Goal: Book appointment/travel/reservation

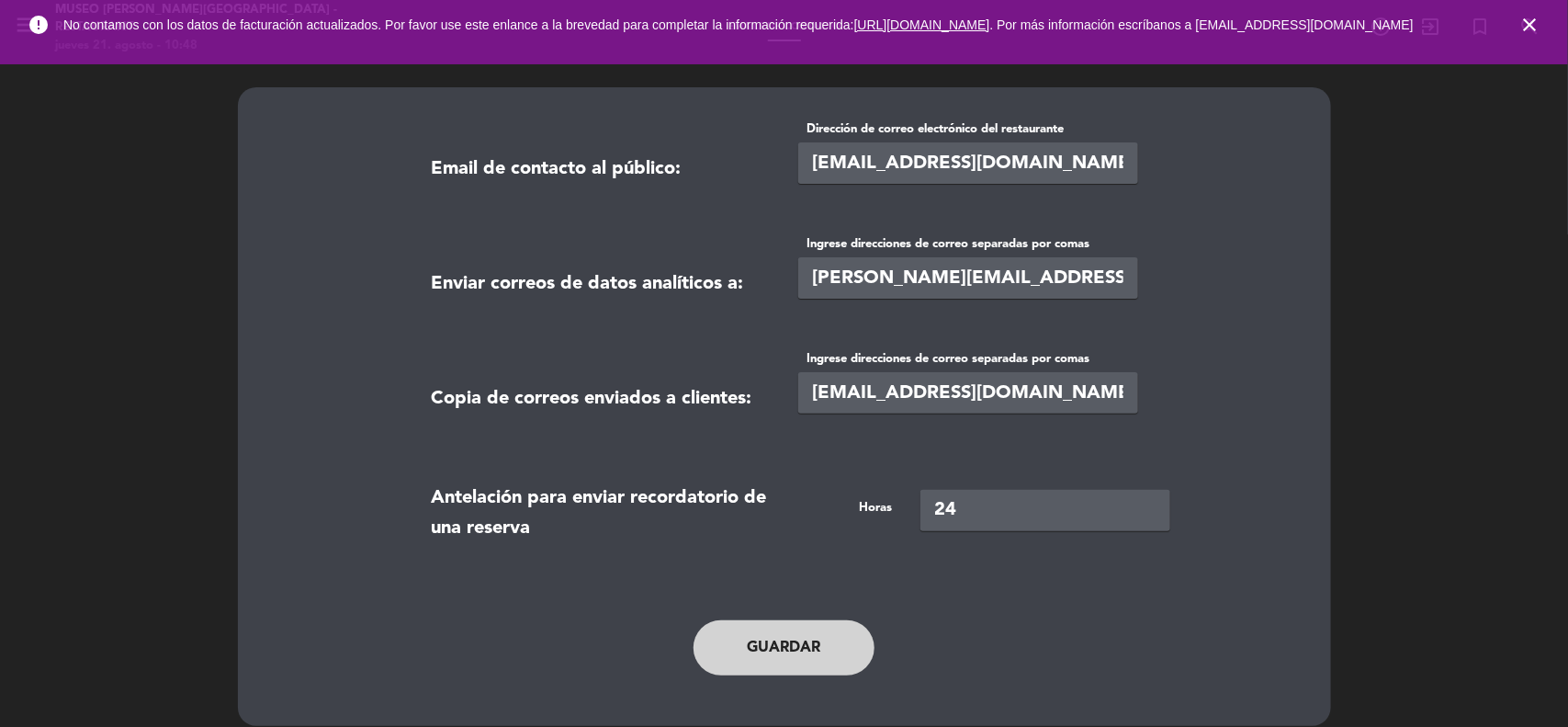
click at [1539, 26] on icon "close" at bounding box center [1529, 25] width 22 height 22
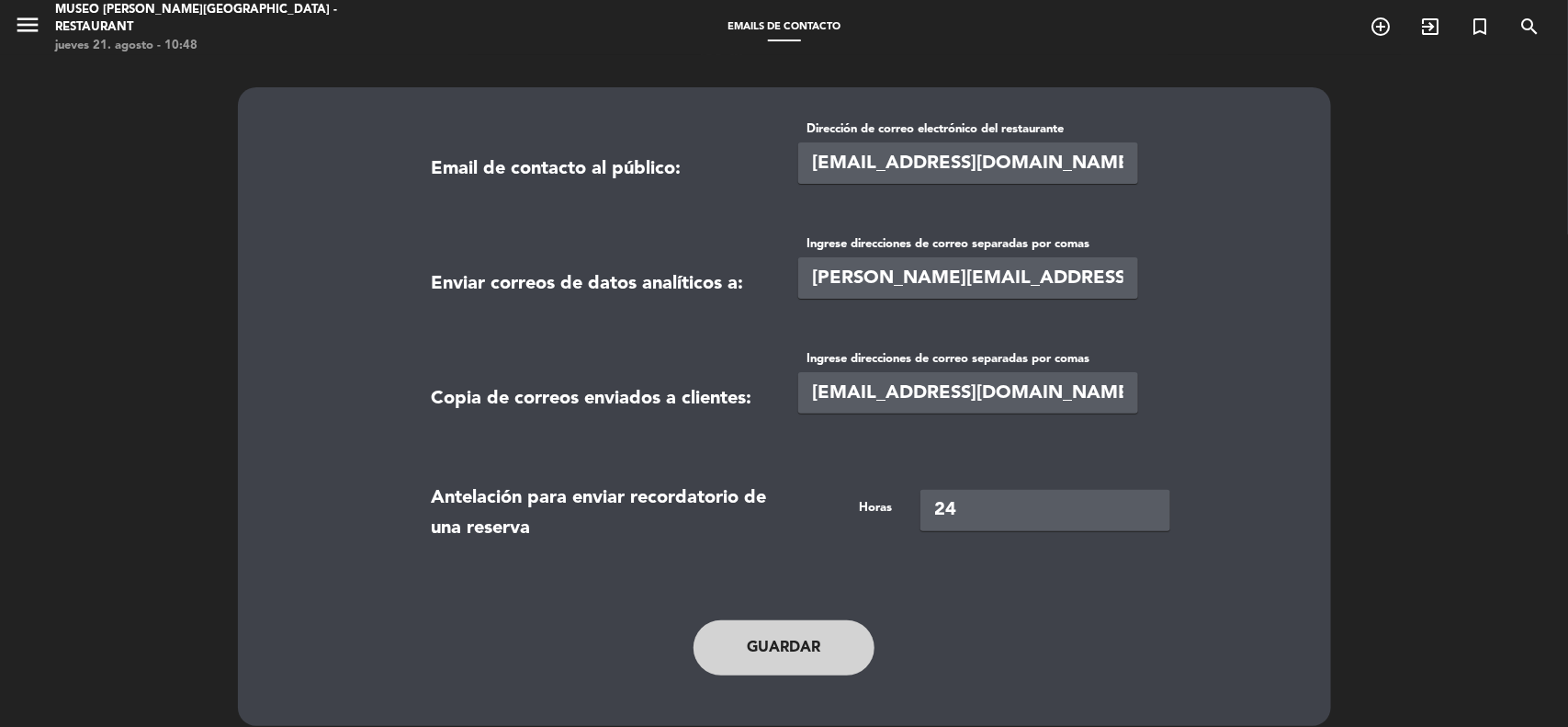
click at [28, 29] on icon "menu" at bounding box center [28, 25] width 28 height 28
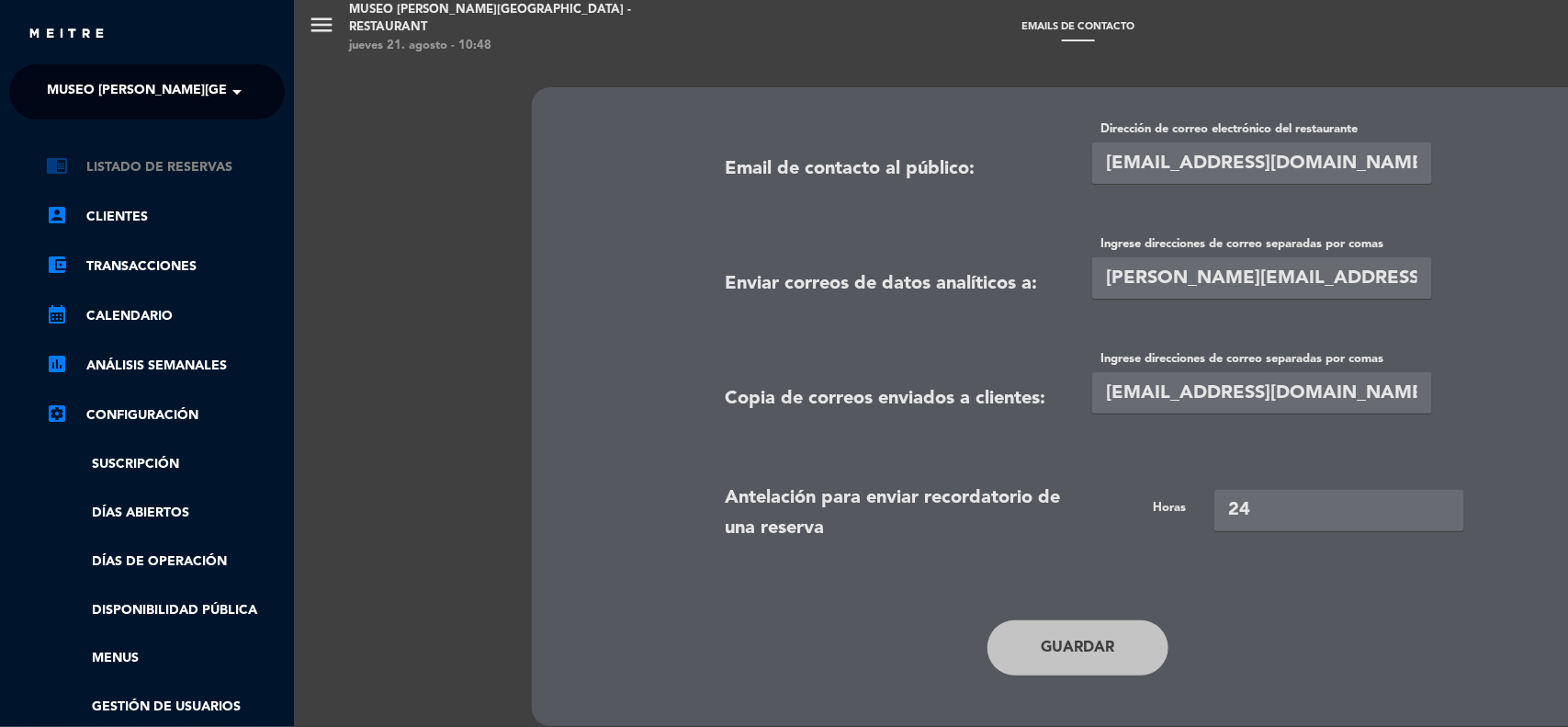
click at [163, 162] on link "chrome_reader_mode Listado de Reservas" at bounding box center [165, 167] width 239 height 22
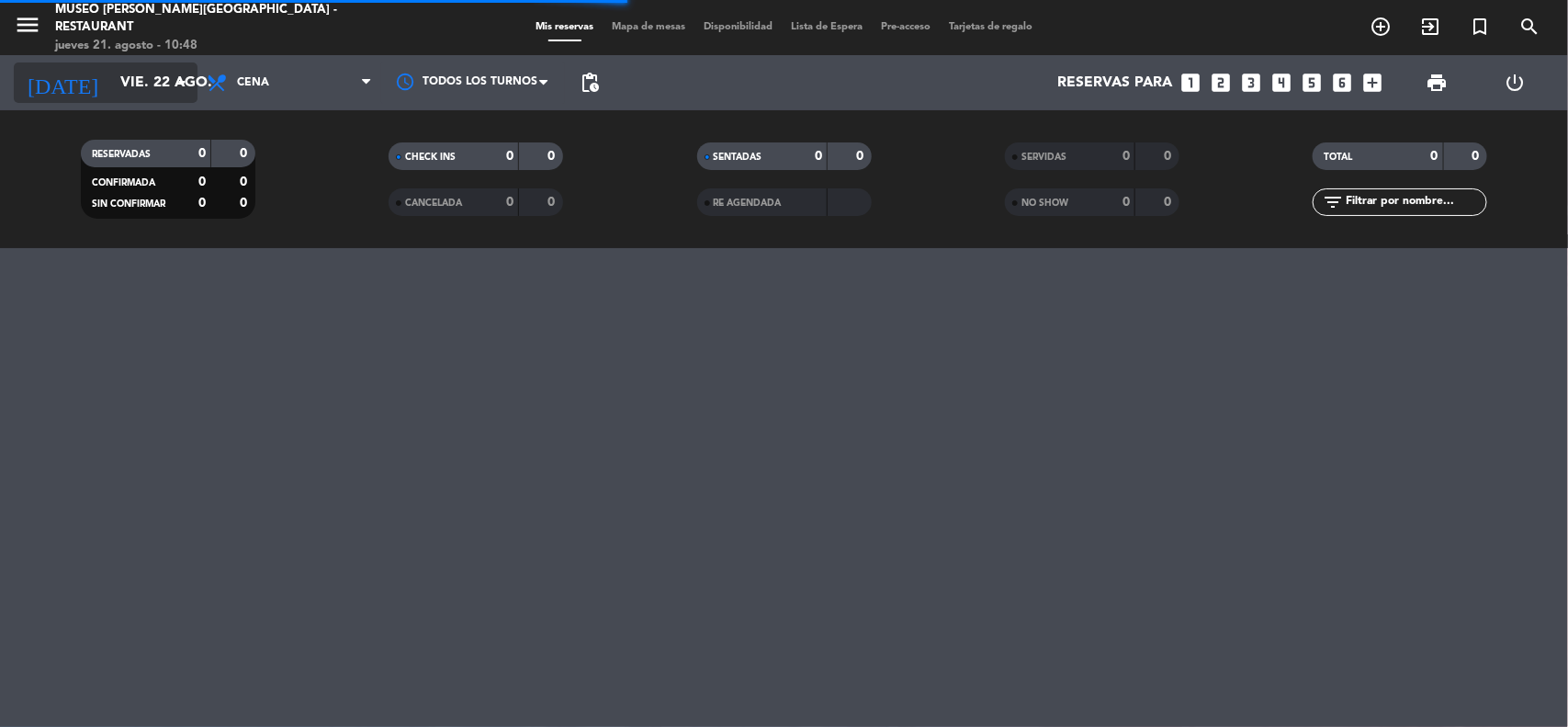
click at [111, 90] on input "vie. 22 ago." at bounding box center [208, 84] width 194 height 36
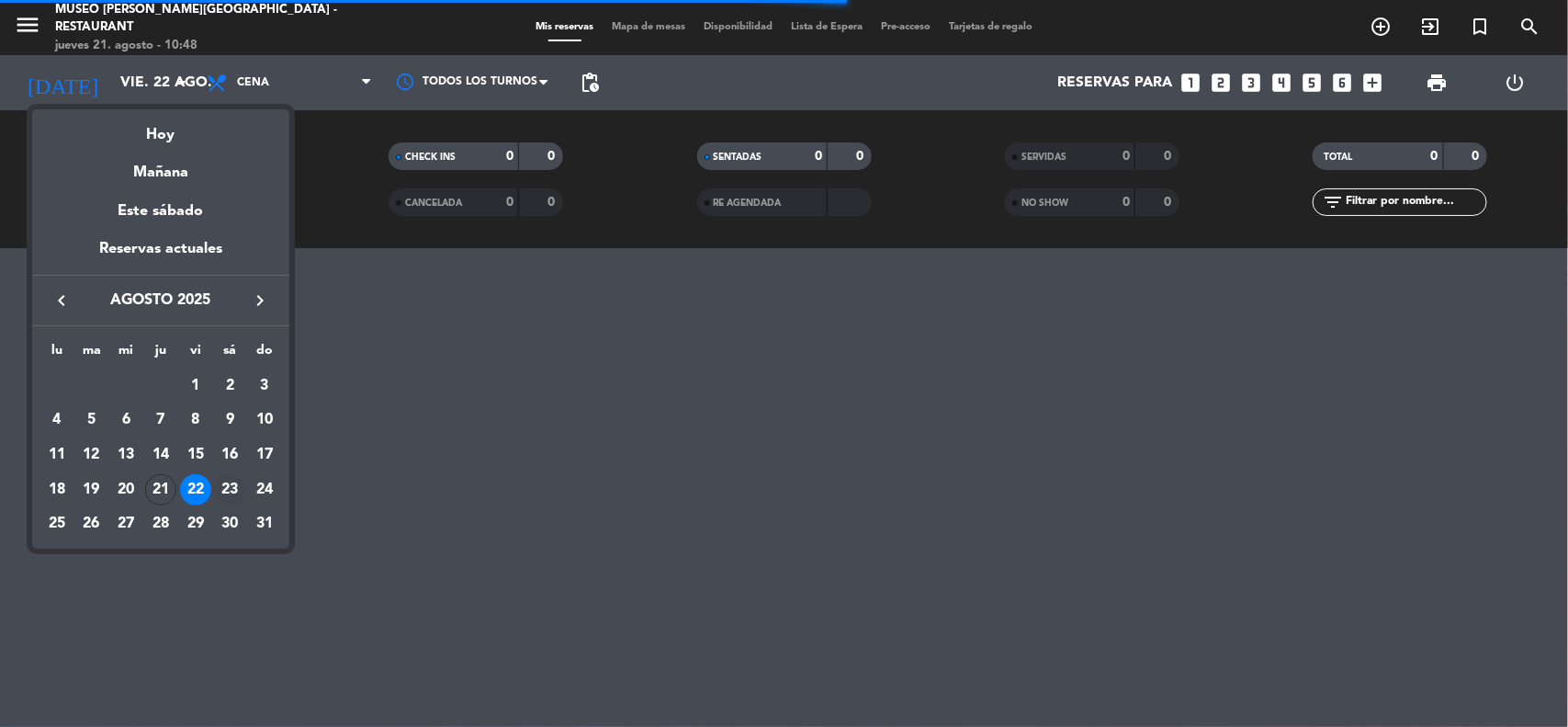
click at [235, 492] on div "23" at bounding box center [229, 489] width 31 height 31
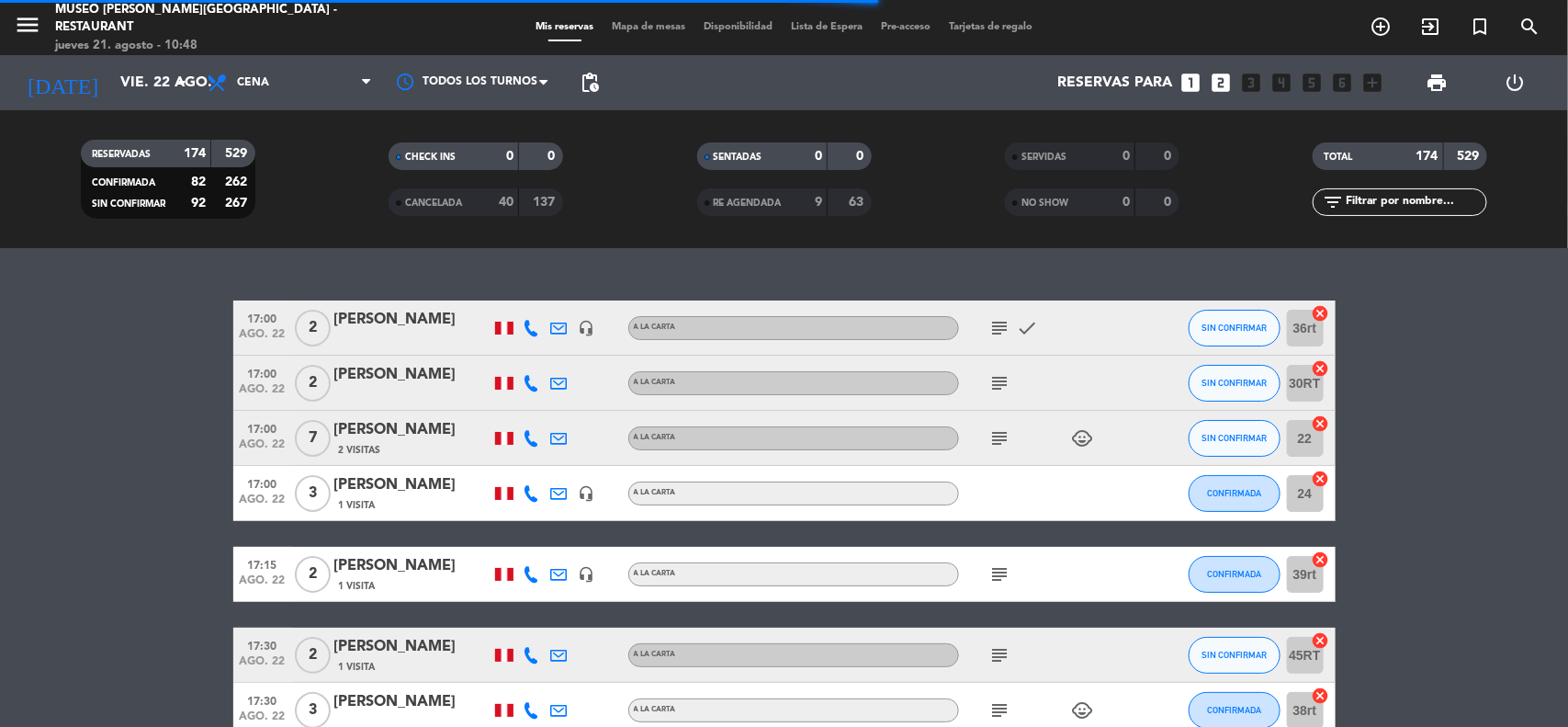
type input "sáb. 23 ago."
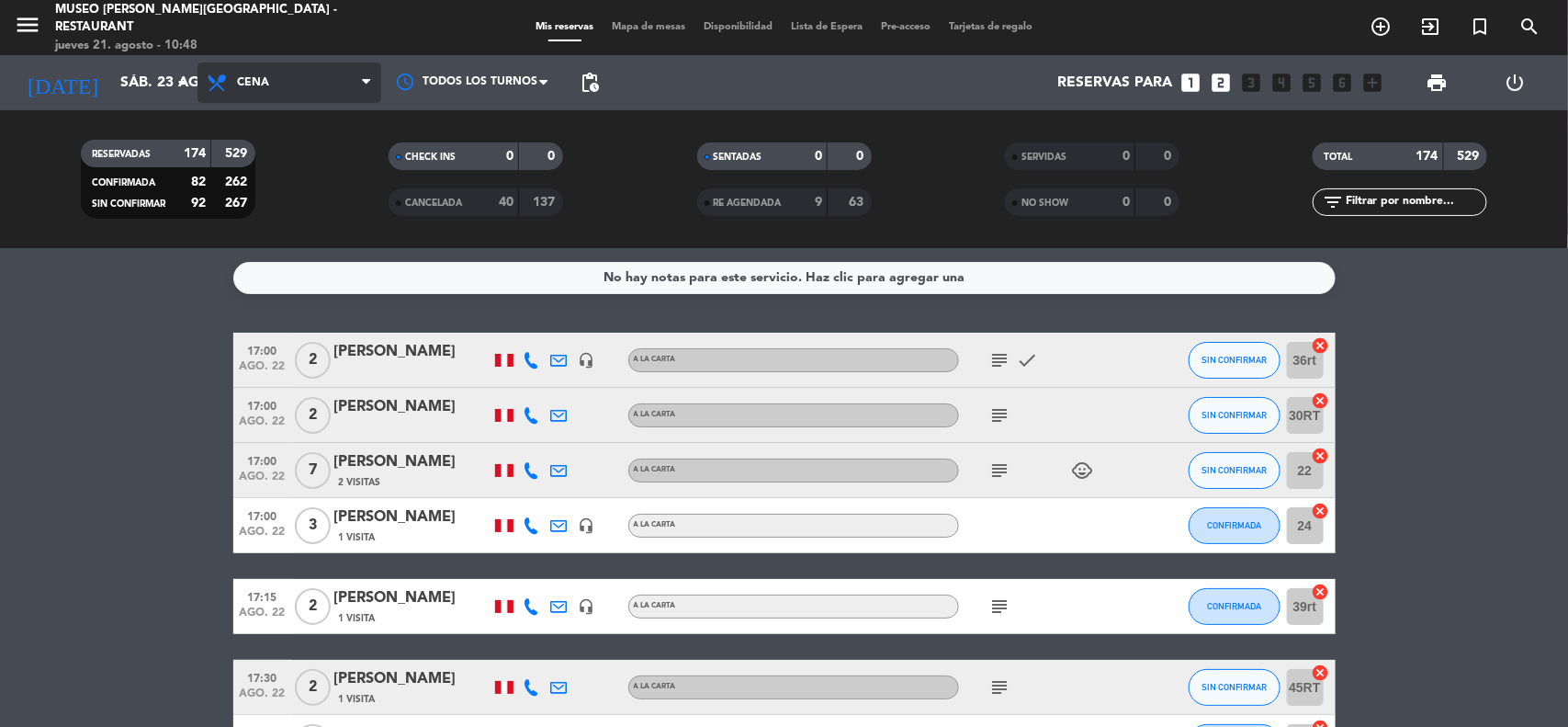
click at [272, 91] on span "Cena" at bounding box center [289, 83] width 184 height 41
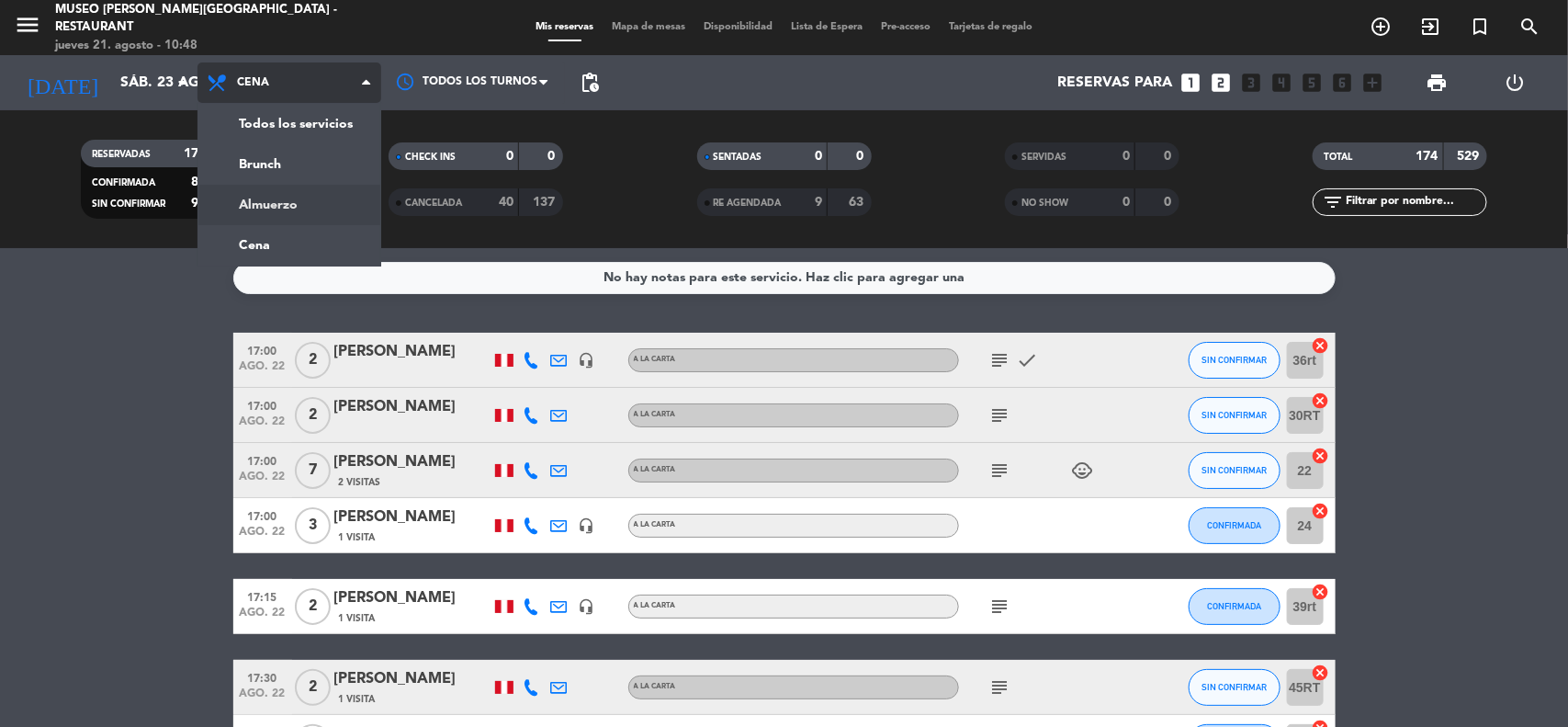
click at [258, 212] on div "menu [GEOGRAPHIC_DATA][PERSON_NAME] - Restaurant [DATE] 21. agosto - 10:48 Mis …" at bounding box center [784, 123] width 1568 height 248
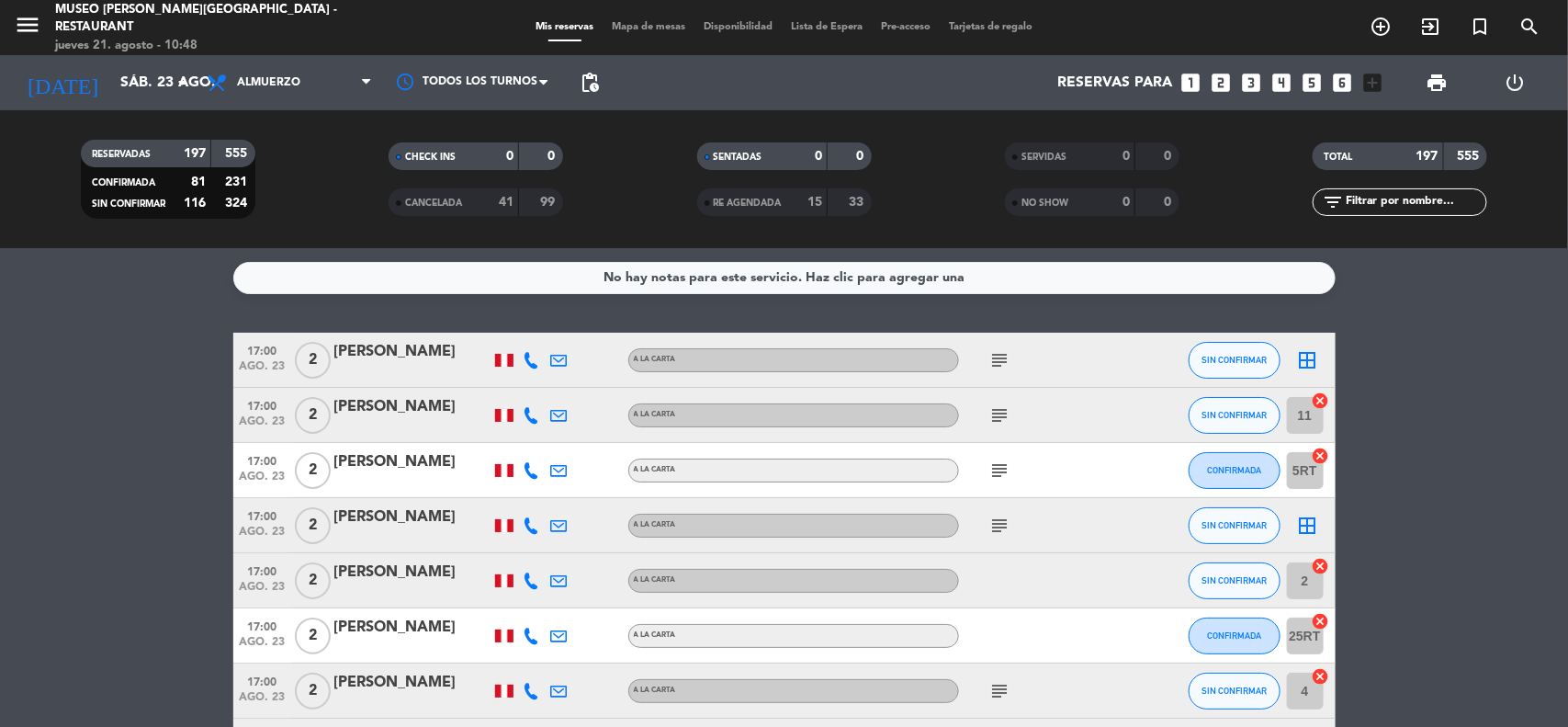
click at [1222, 84] on icon "looks_two" at bounding box center [1222, 83] width 24 height 24
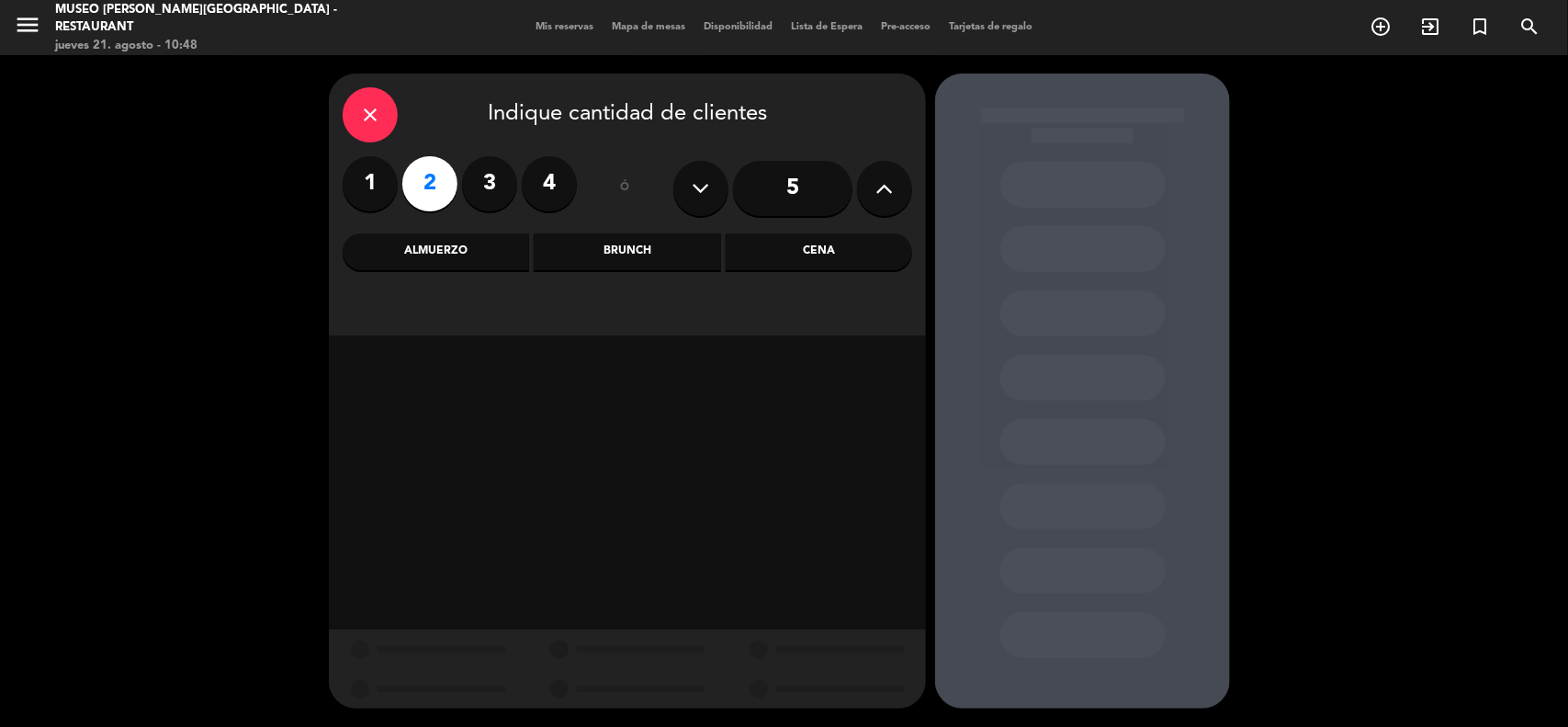
click at [823, 249] on div "Cena" at bounding box center [819, 252] width 187 height 37
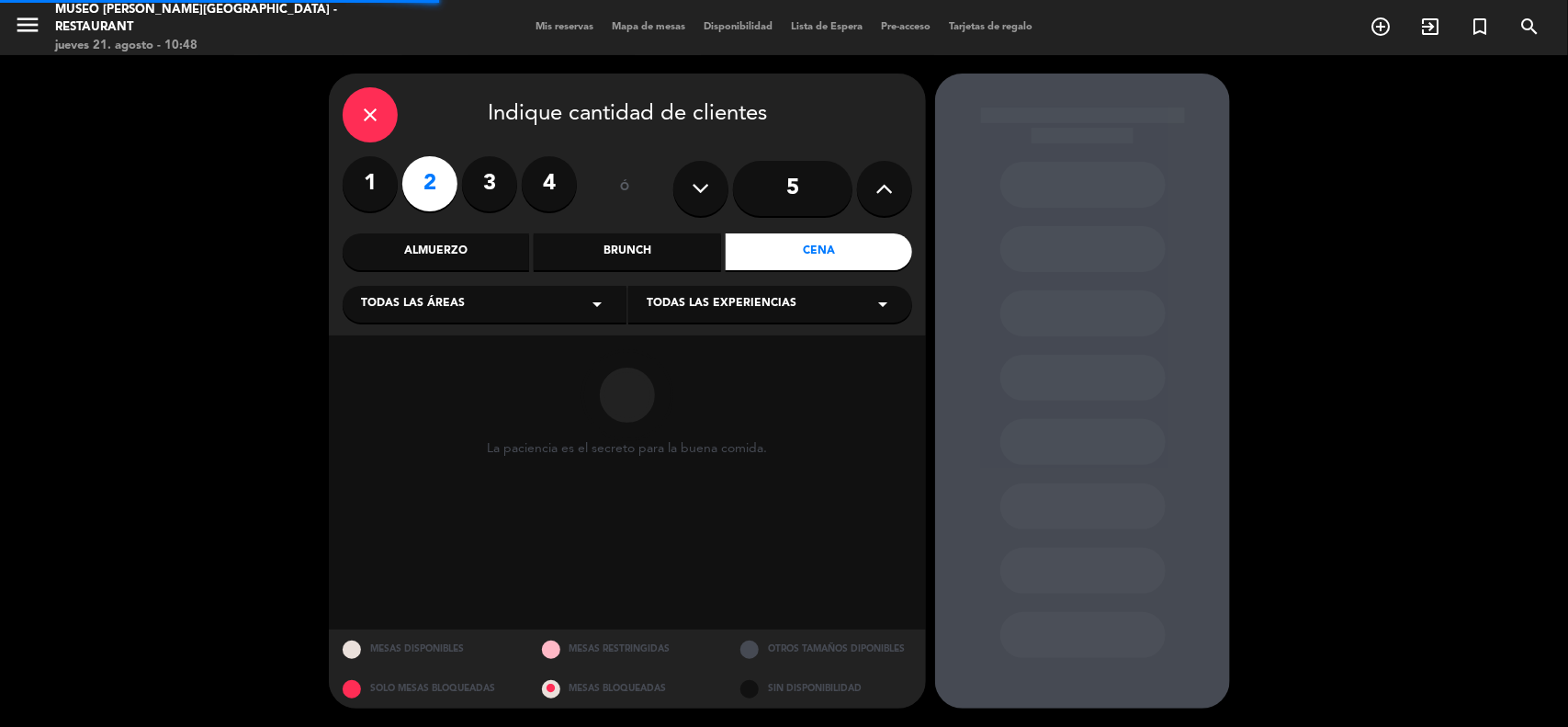
click at [437, 258] on div "Almuerzo" at bounding box center [436, 252] width 187 height 37
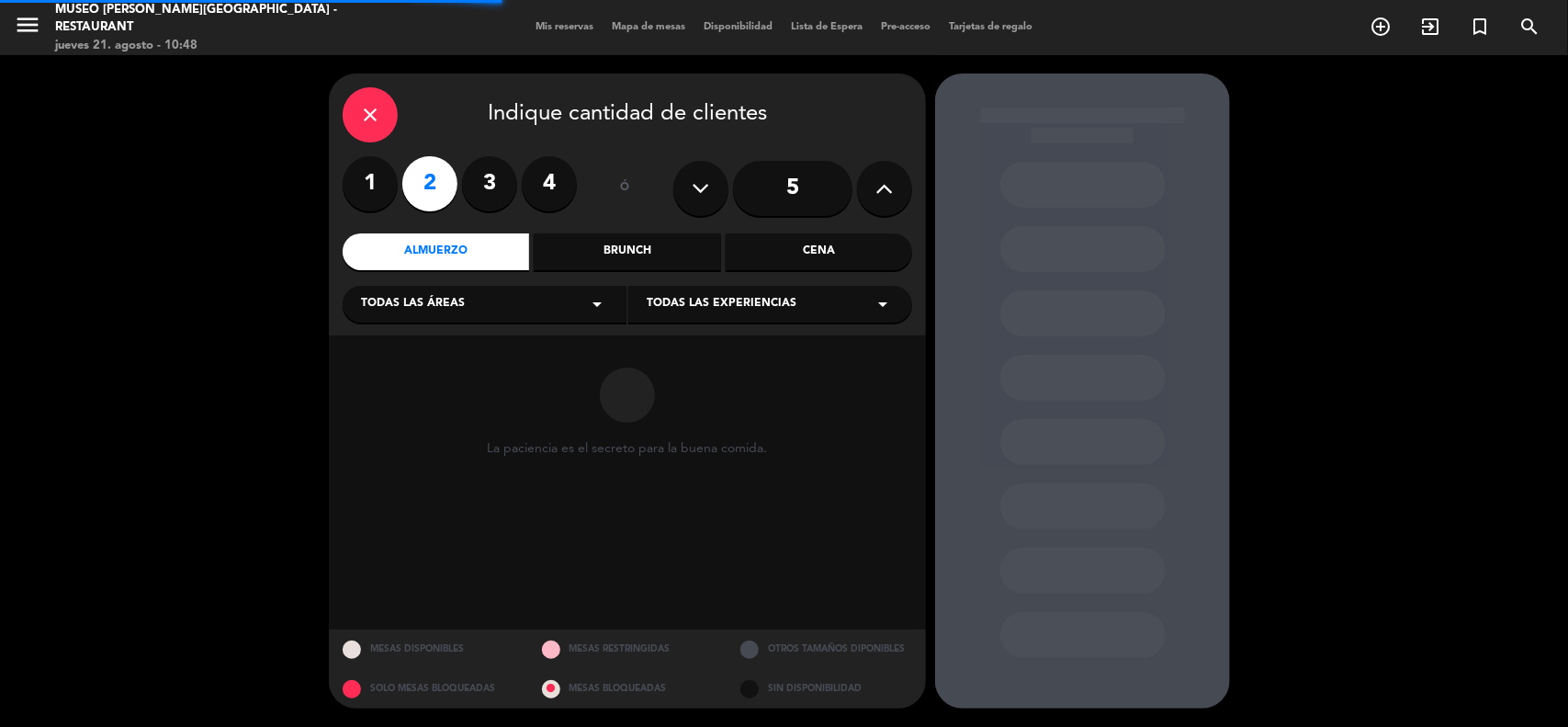
click at [447, 309] on span "Todas las áreas" at bounding box center [413, 304] width 103 height 18
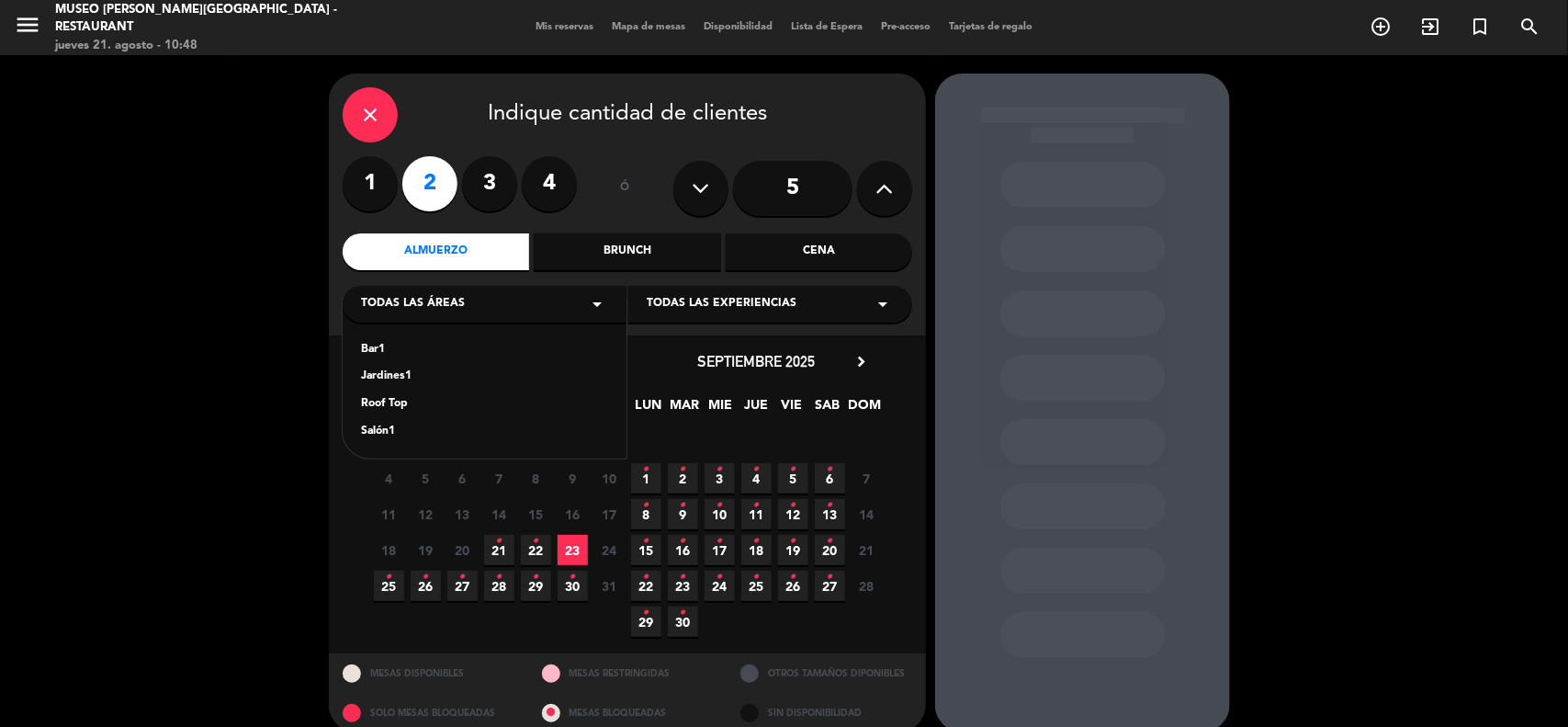
click at [496, 184] on label "3" at bounding box center [489, 183] width 55 height 55
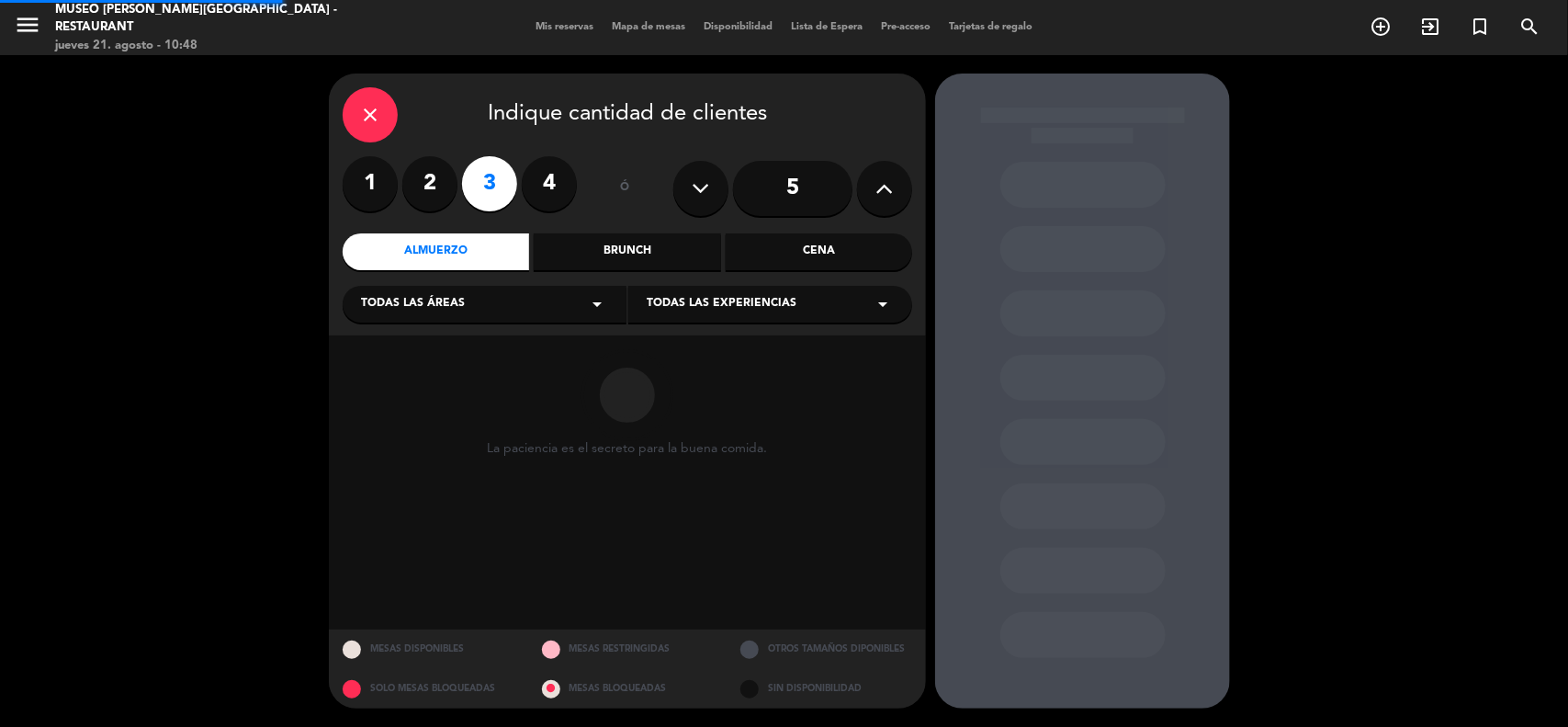
click at [450, 306] on span "Todas las áreas" at bounding box center [413, 304] width 103 height 18
click at [406, 378] on div "Jardines1" at bounding box center [484, 376] width 247 height 18
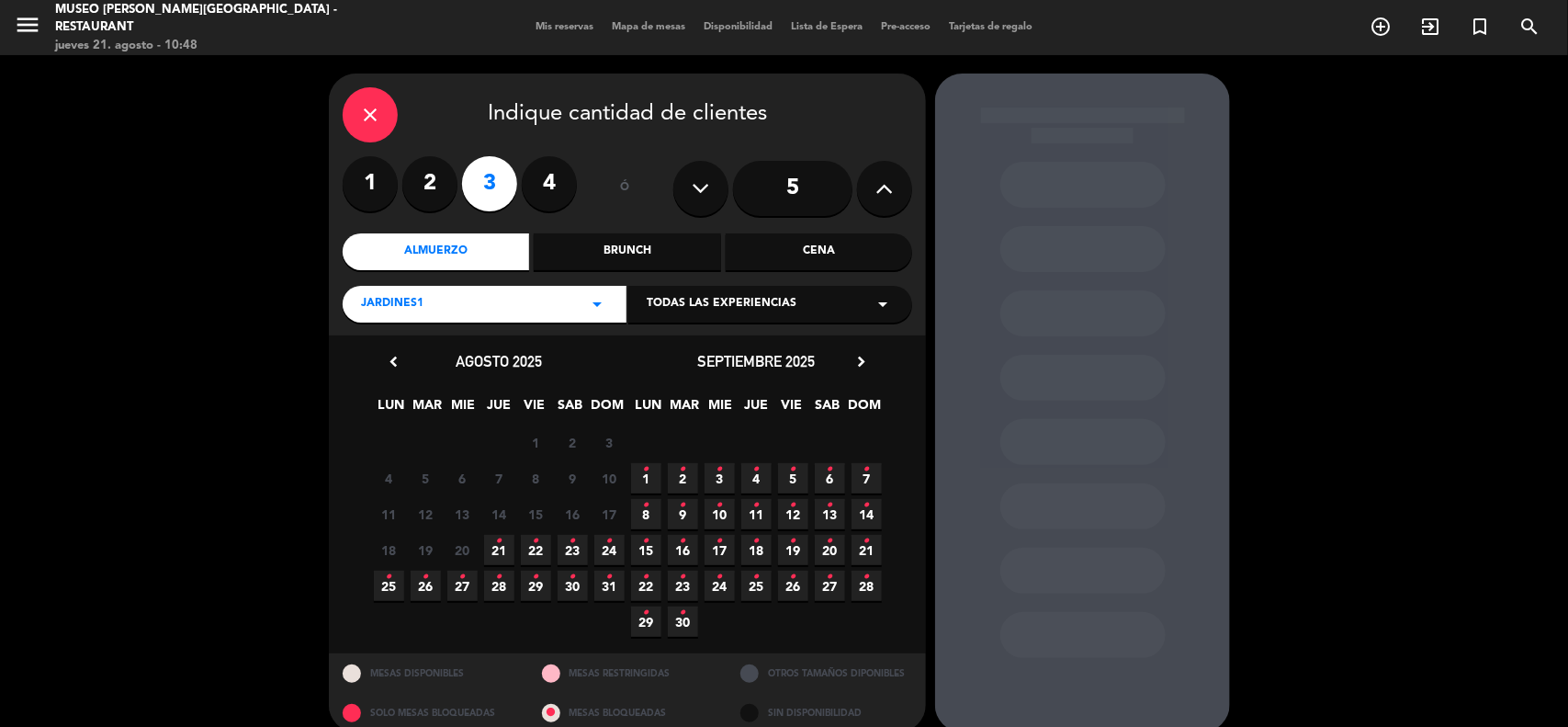
click at [570, 551] on icon "•" at bounding box center [573, 541] width 6 height 30
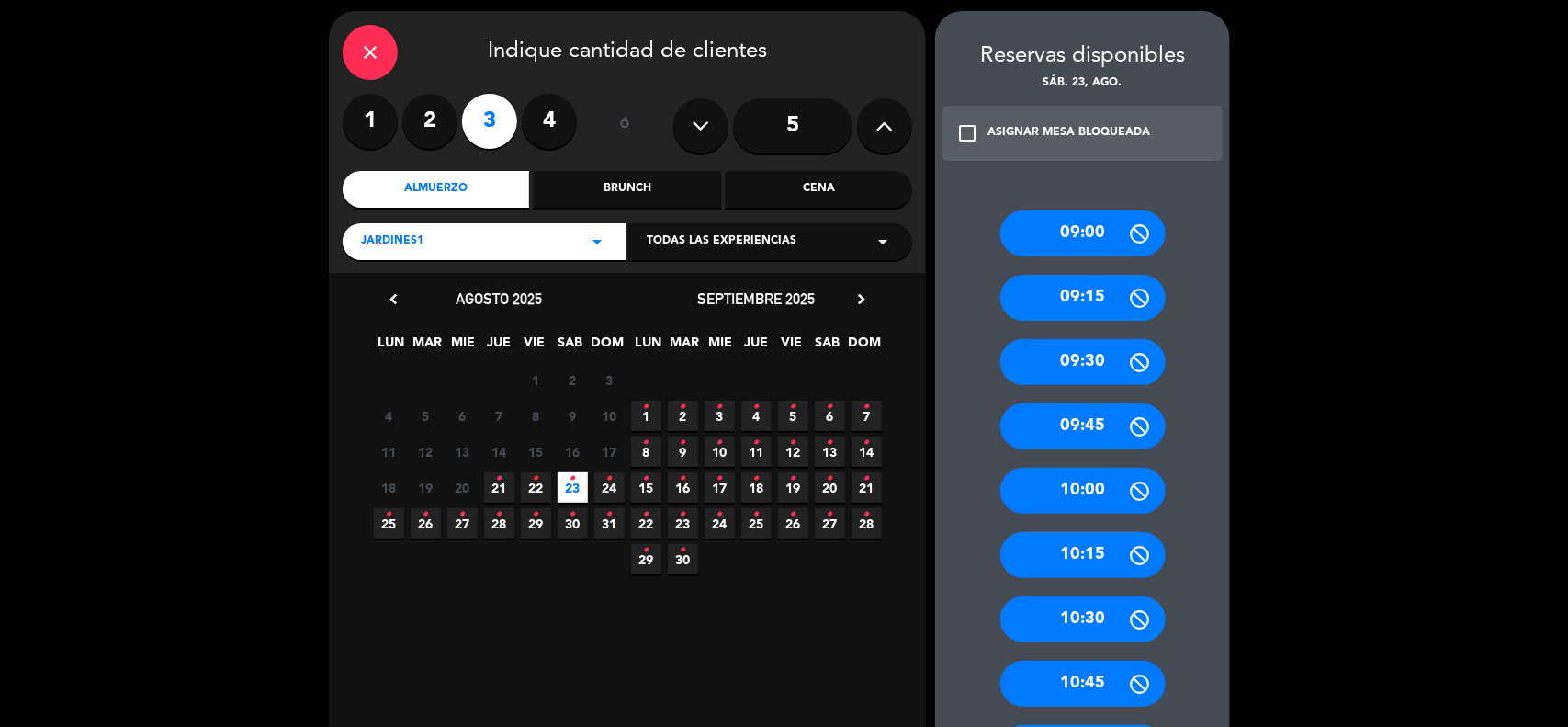
scroll to position [61, 0]
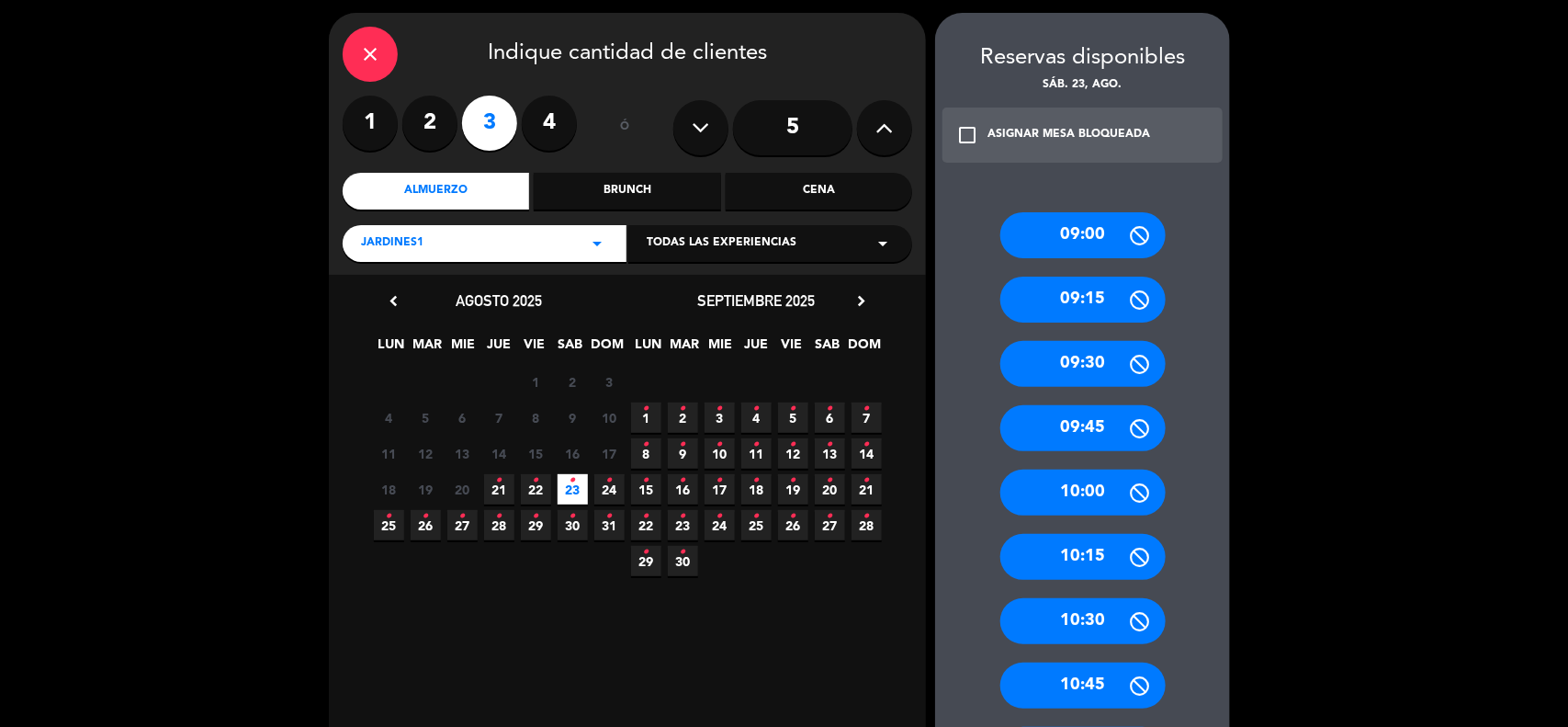
click at [514, 242] on div "Jardines1 arrow_drop_down" at bounding box center [484, 243] width 283 height 37
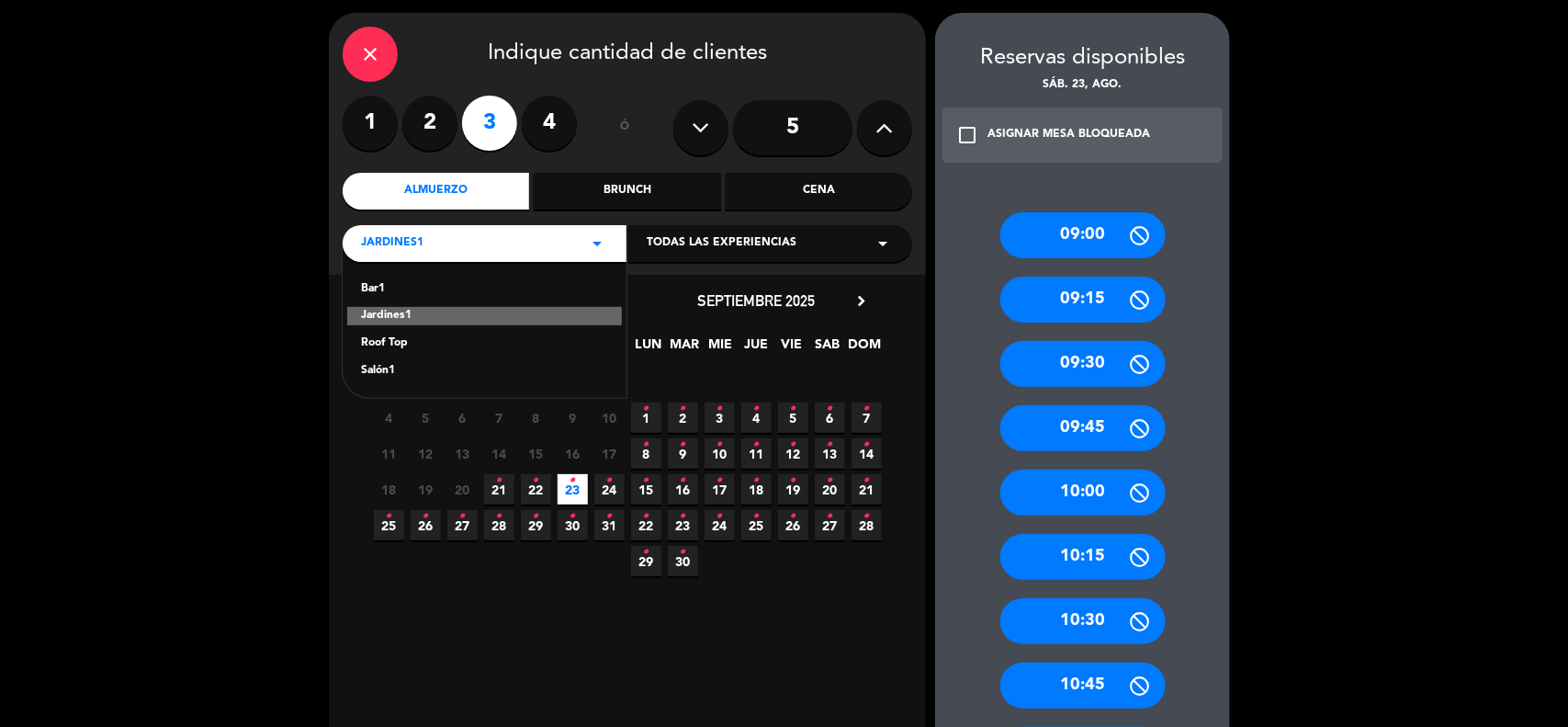
click at [389, 369] on div "Salón1" at bounding box center [484, 371] width 247 height 18
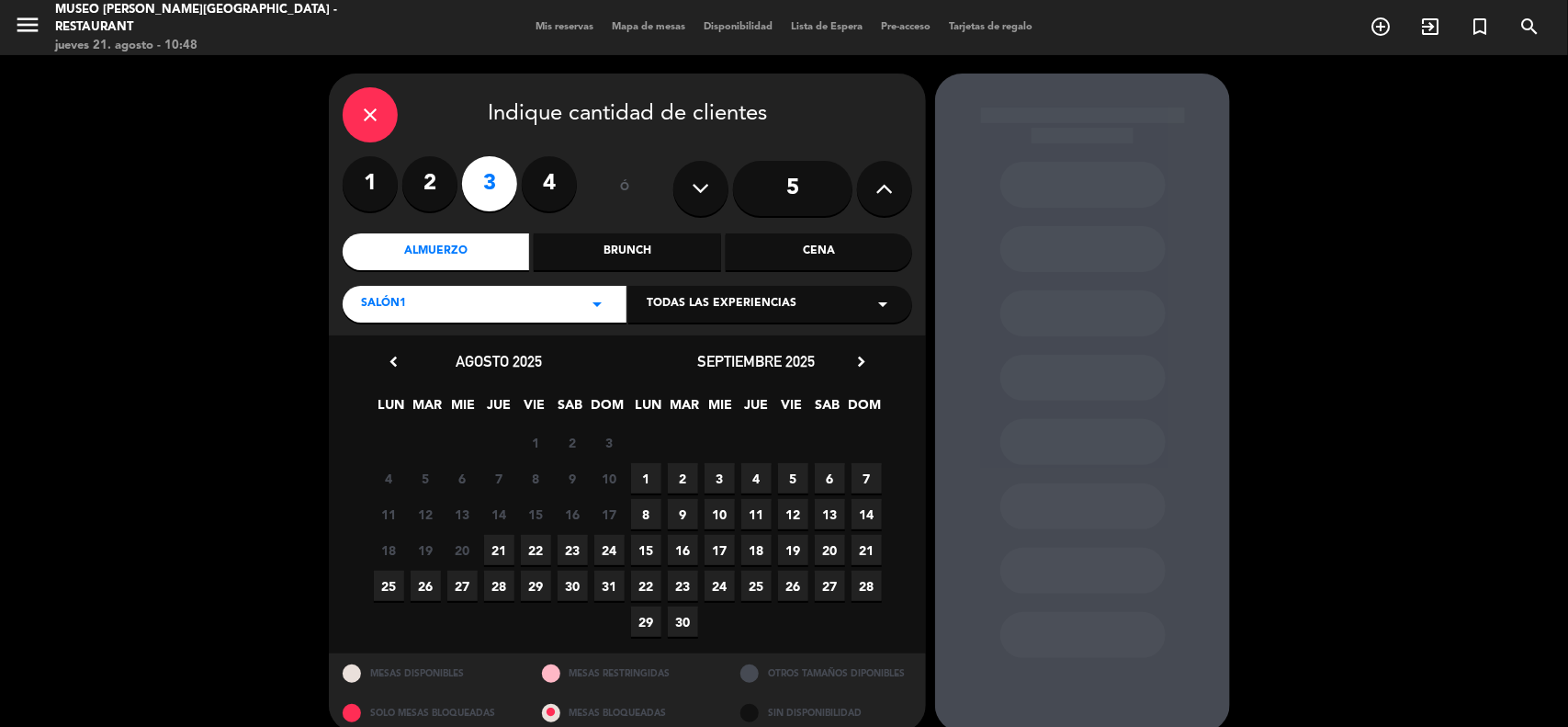
click at [567, 542] on span "23" at bounding box center [573, 550] width 30 height 30
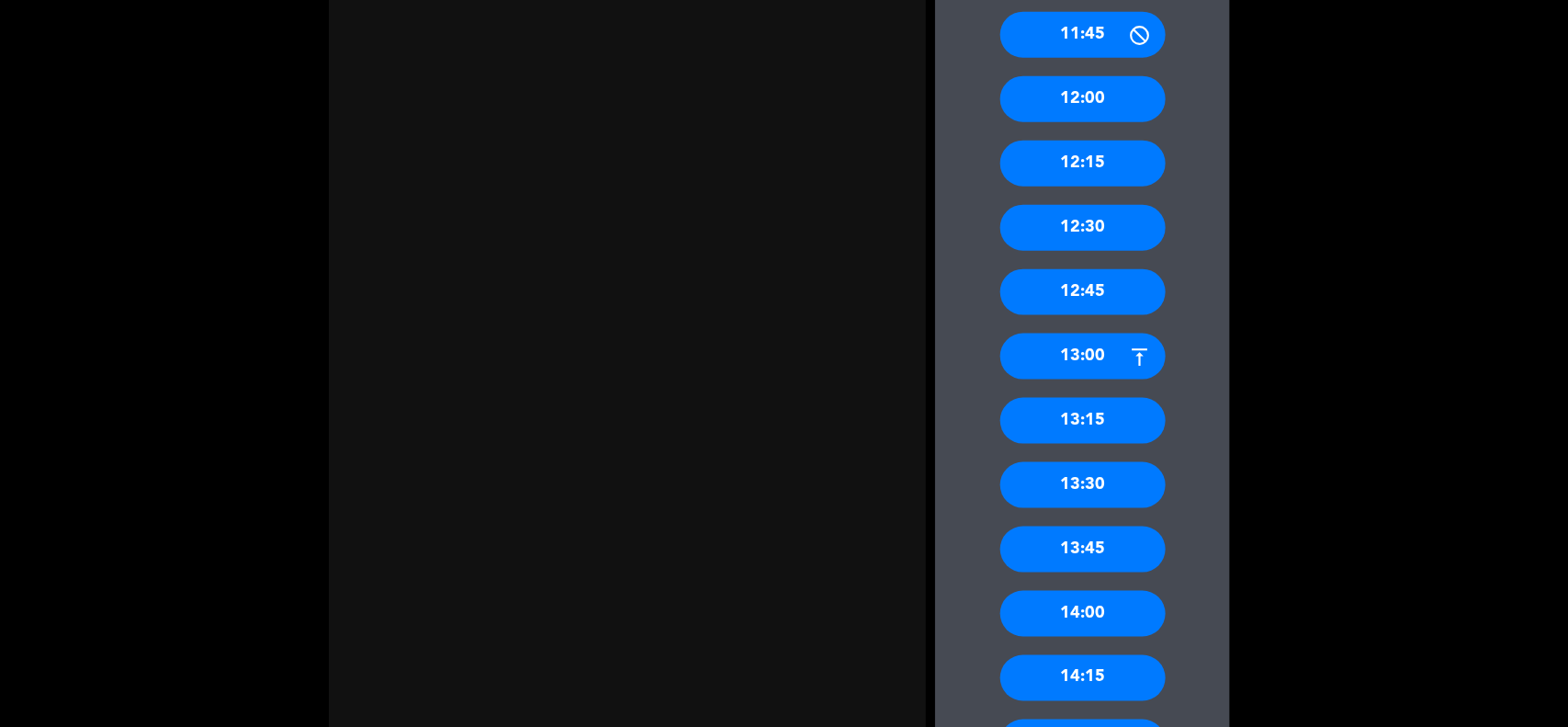
scroll to position [940, 0]
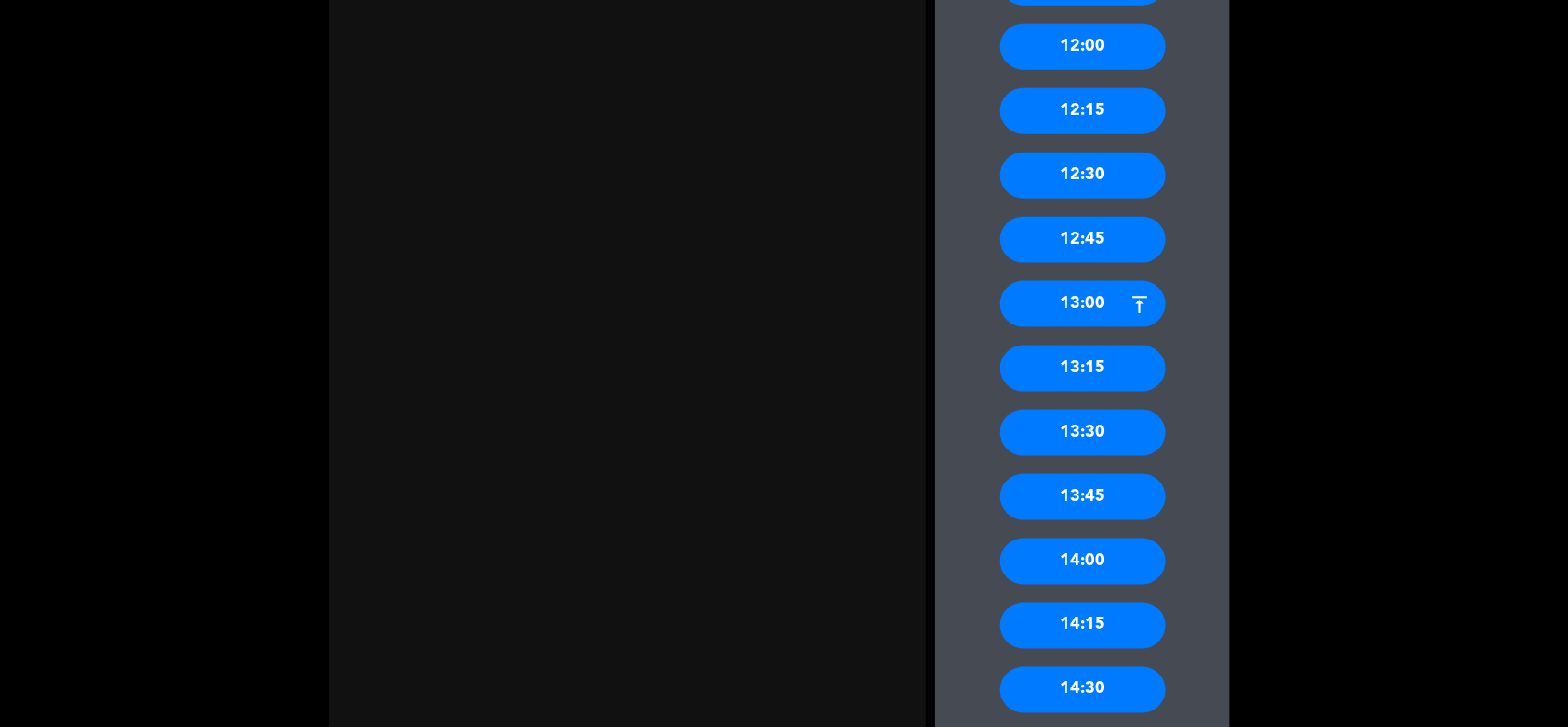
click at [1119, 432] on div "13:30" at bounding box center [1083, 433] width 165 height 46
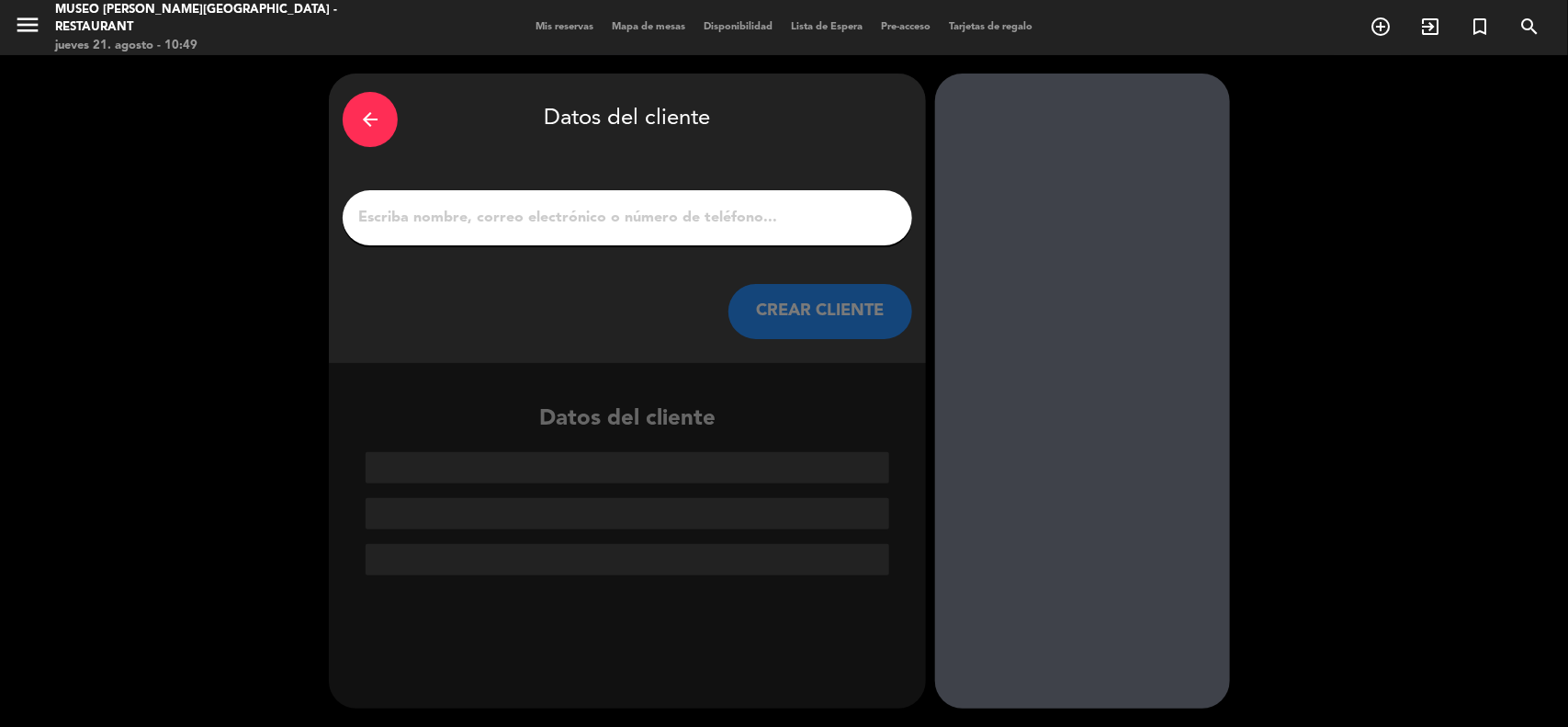
click at [426, 210] on input "1" at bounding box center [626, 218] width 542 height 26
click at [435, 205] on input "1" at bounding box center [626, 218] width 542 height 26
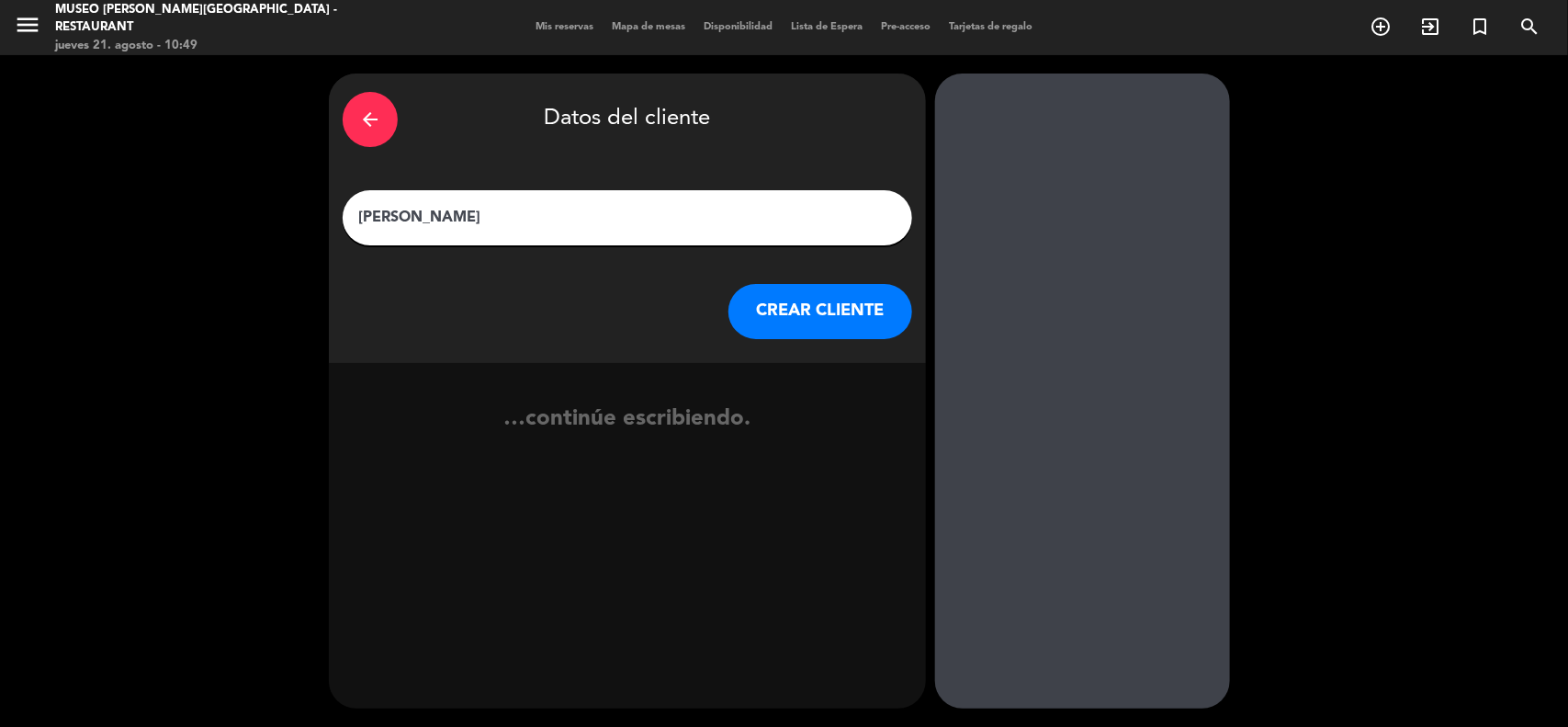
type input "[PERSON_NAME]"
click at [789, 322] on button "CREAR CLIENTE" at bounding box center [819, 310] width 184 height 55
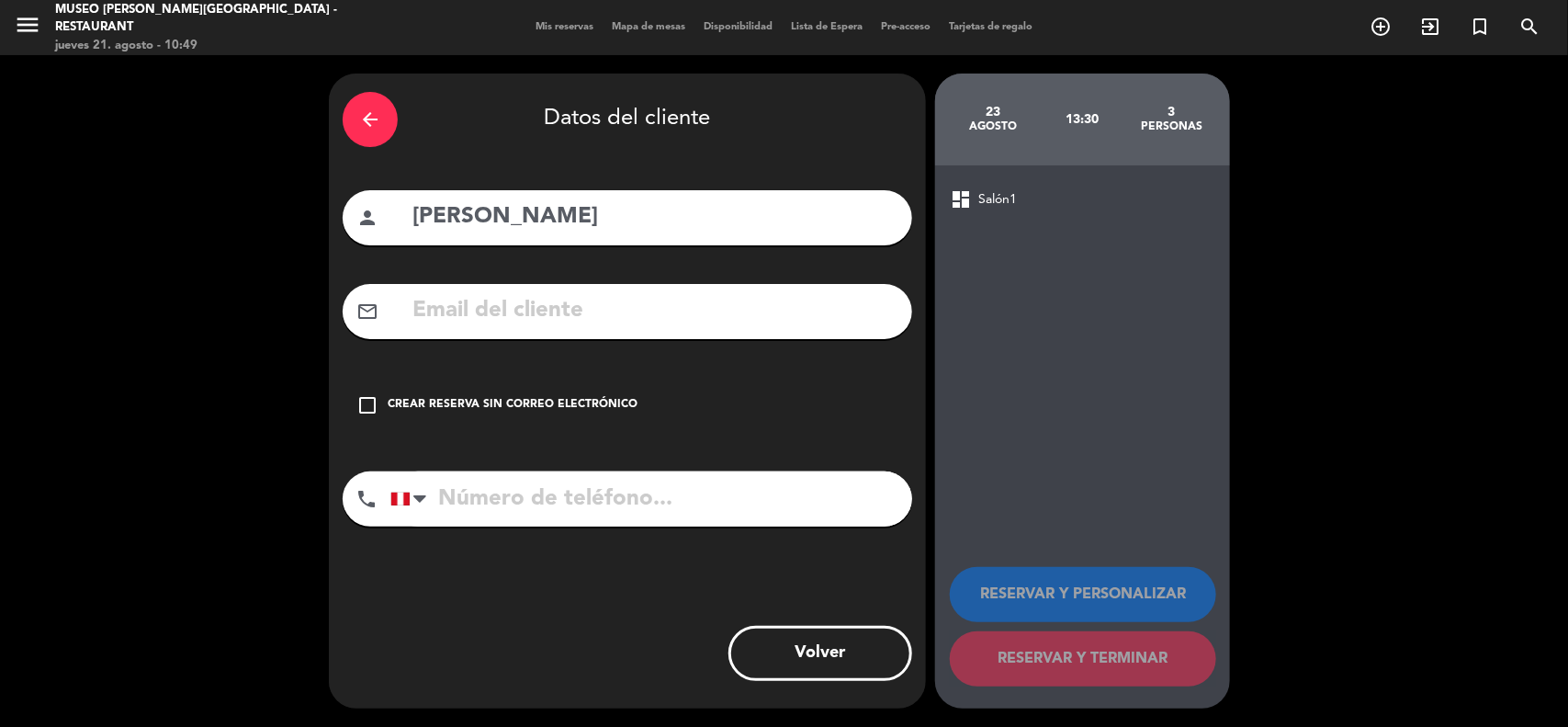
click at [675, 318] on input "text" at bounding box center [654, 311] width 487 height 38
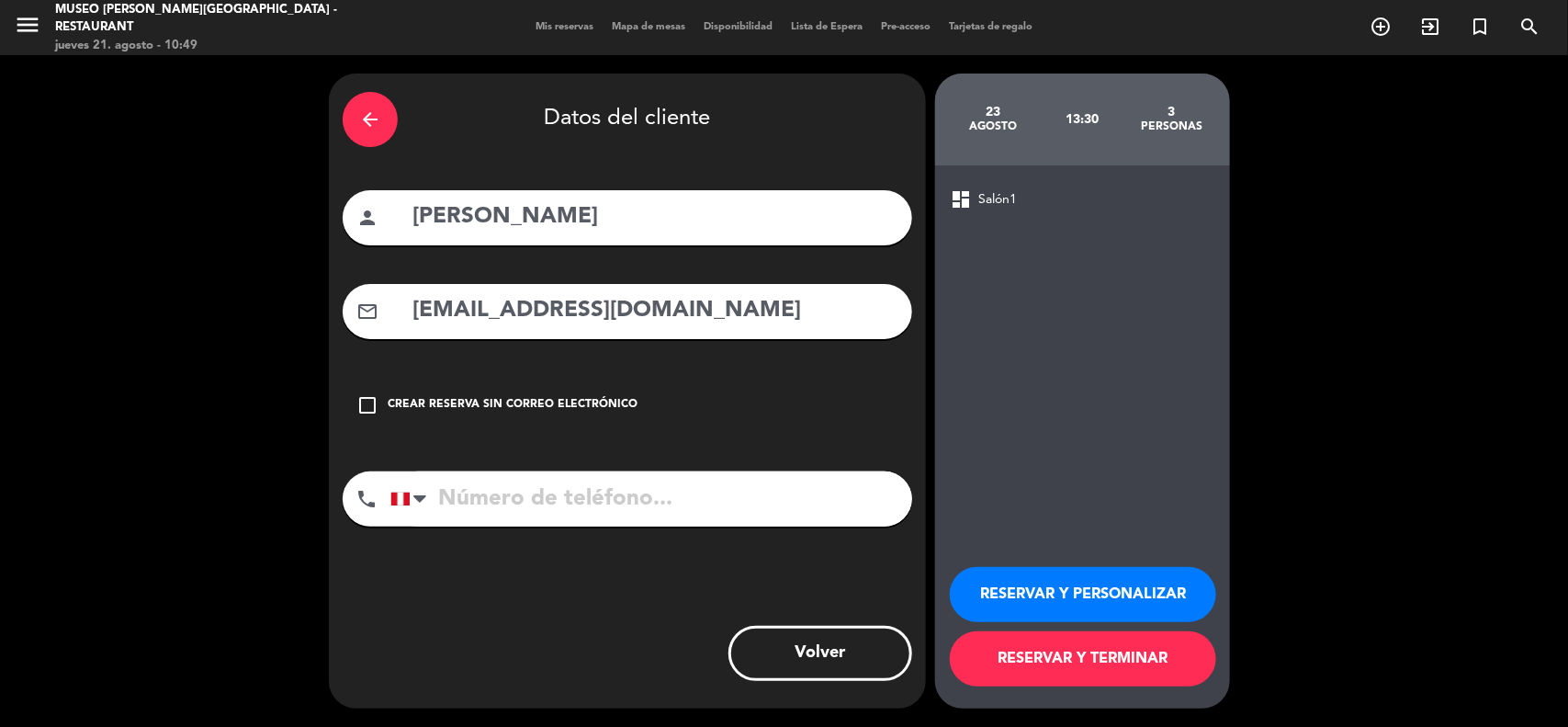
type input "[EMAIL_ADDRESS][DOMAIN_NAME]"
click at [563, 497] on input "tel" at bounding box center [651, 498] width 522 height 55
type input "999498461"
click at [1096, 602] on button "RESERVAR Y PERSONALIZAR" at bounding box center [1083, 594] width 266 height 55
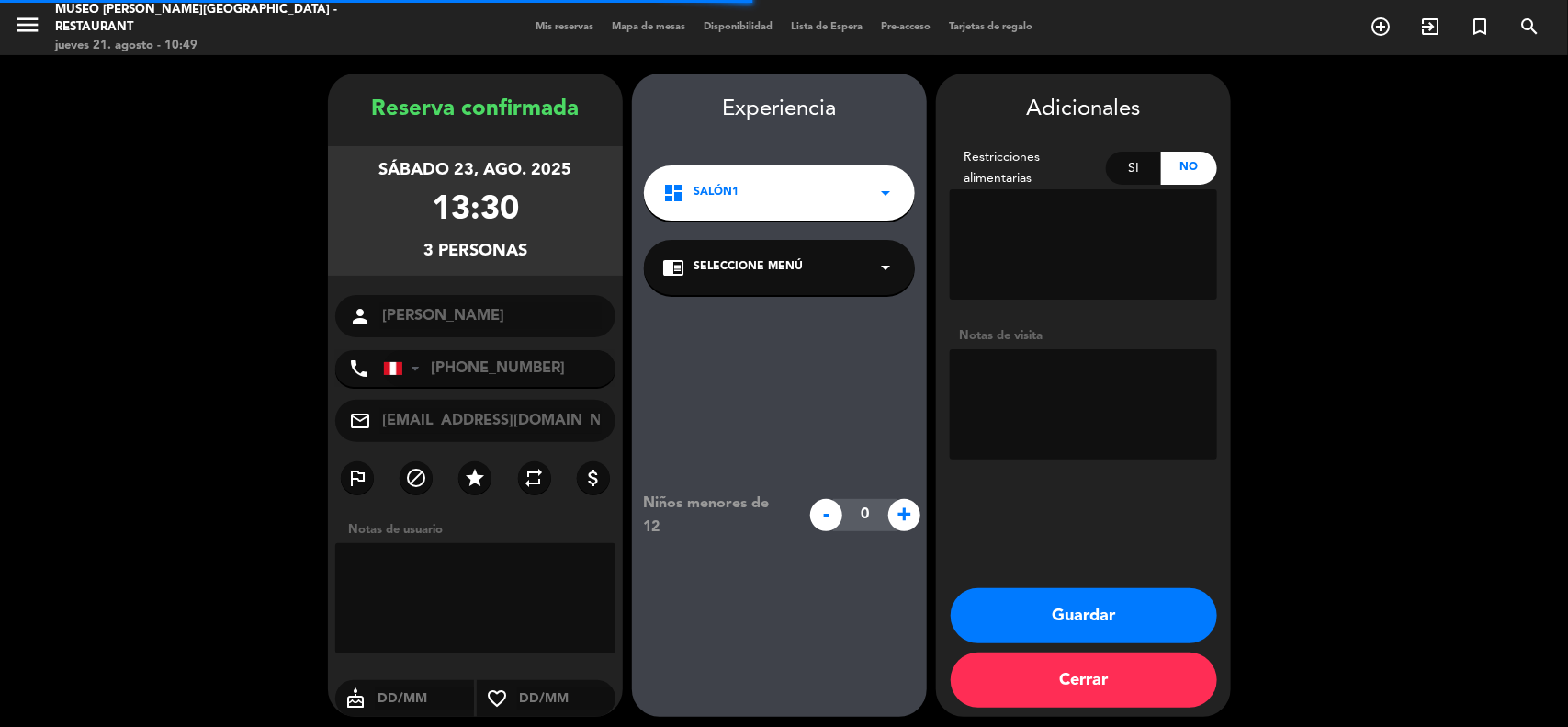
scroll to position [7, 0]
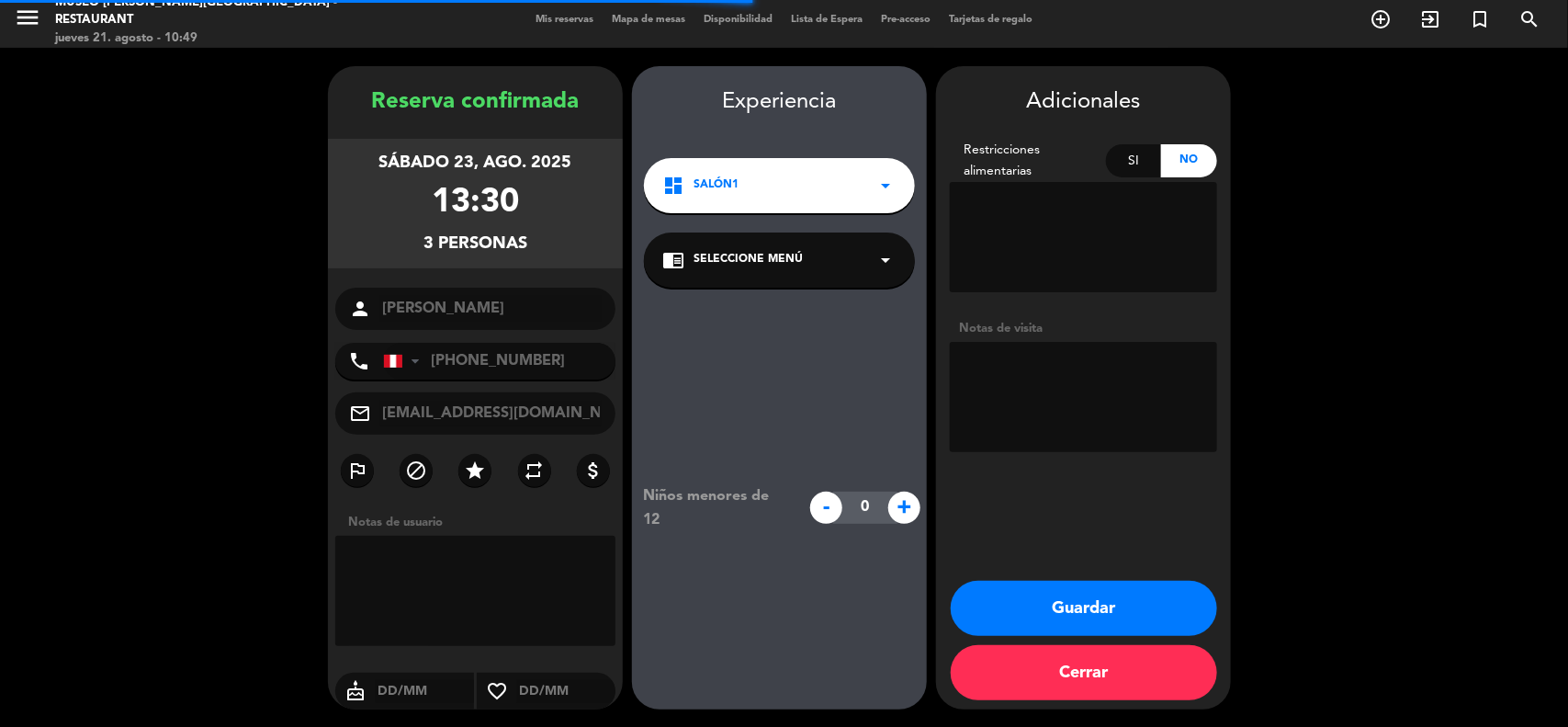
click at [1019, 372] on textarea at bounding box center [1083, 397] width 267 height 110
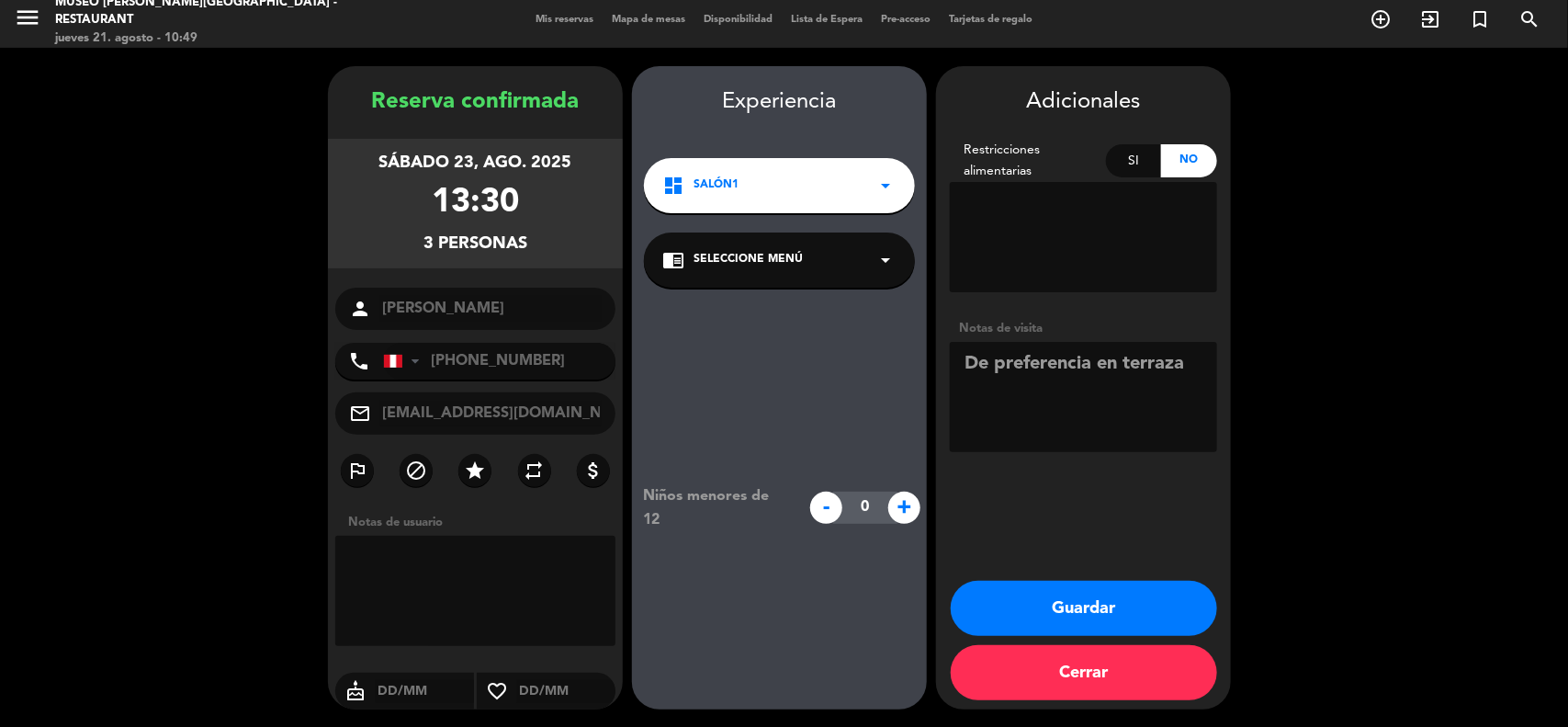
click at [804, 251] on div "chrome_reader_mode Seleccione Menú arrow_drop_down" at bounding box center [780, 260] width 270 height 55
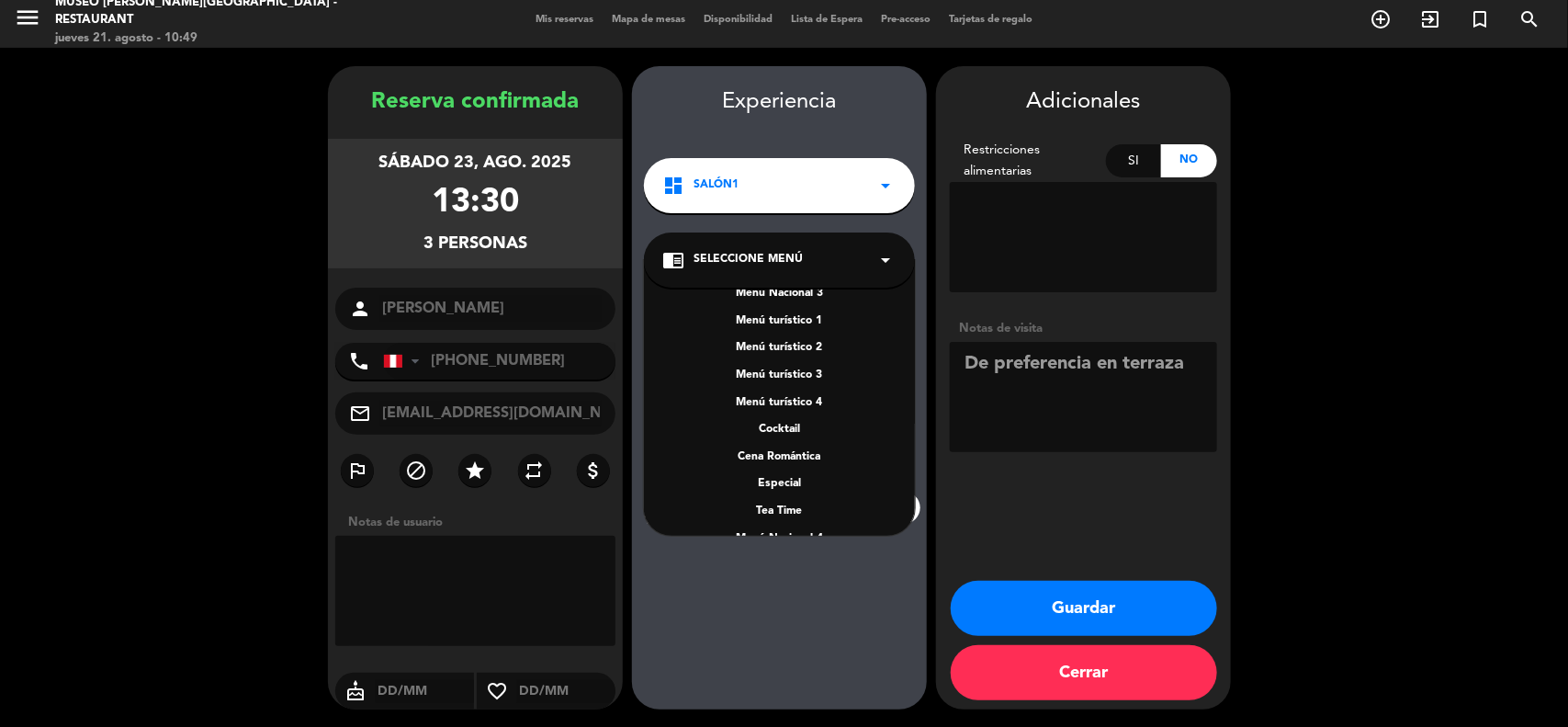
scroll to position [230, 0]
click at [783, 457] on div "A la carta" at bounding box center [780, 460] width 235 height 18
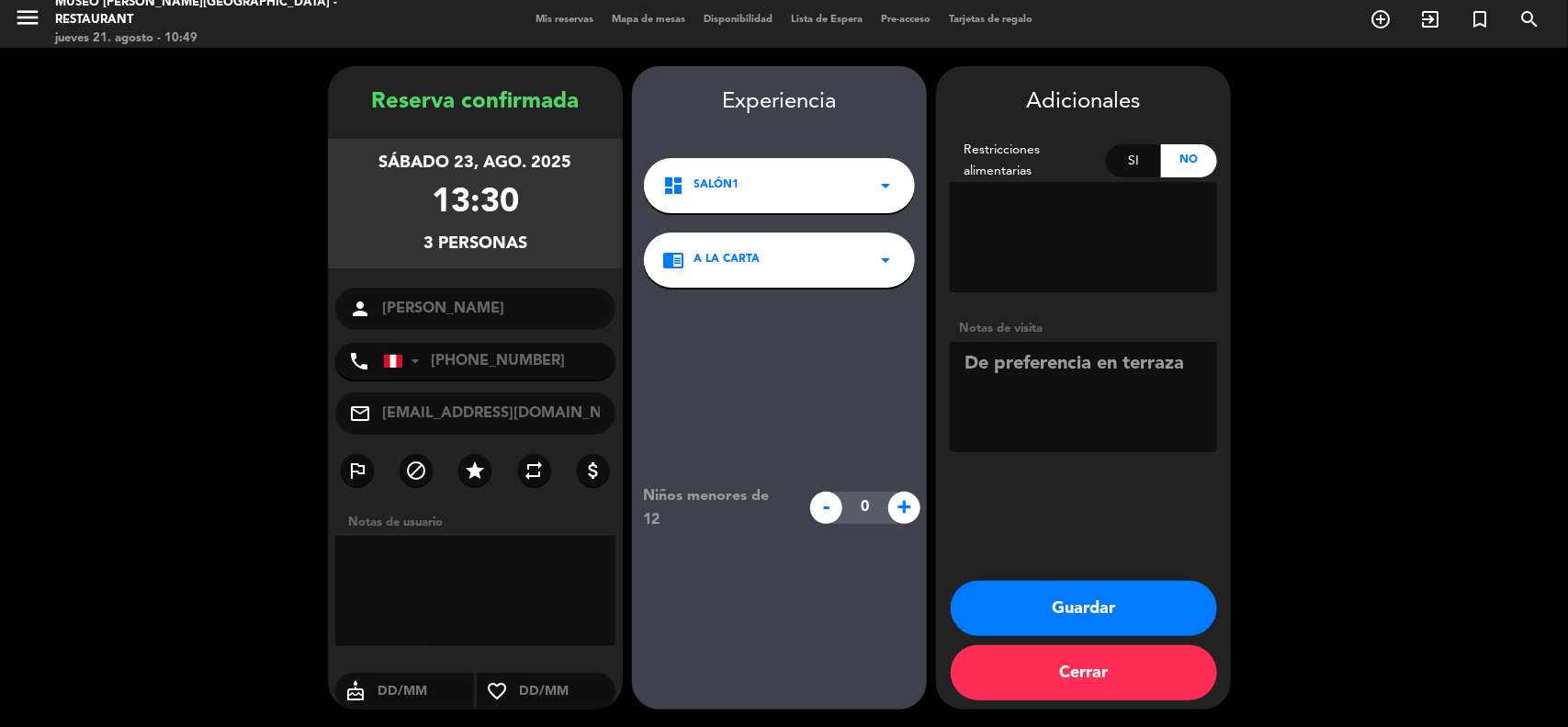
click at [1205, 365] on textarea at bounding box center [1083, 397] width 267 height 110
type textarea "De preferencia en terraza."
click at [1098, 605] on button "Guardar" at bounding box center [1084, 608] width 266 height 55
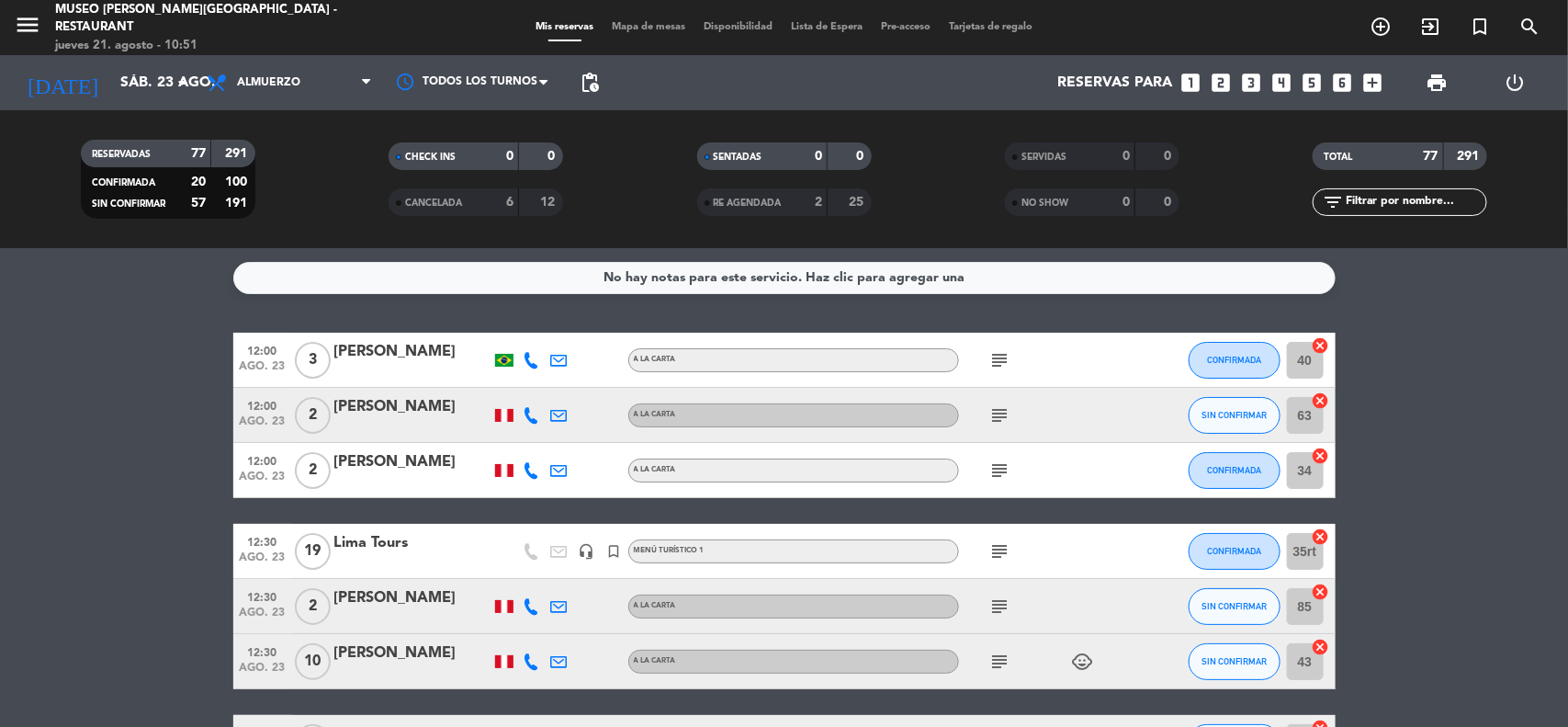
drag, startPoint x: 1438, startPoint y: 398, endPoint x: 1389, endPoint y: 326, distance: 87.1
click at [152, 84] on input "sáb. 23 ago." at bounding box center [208, 84] width 194 height 36
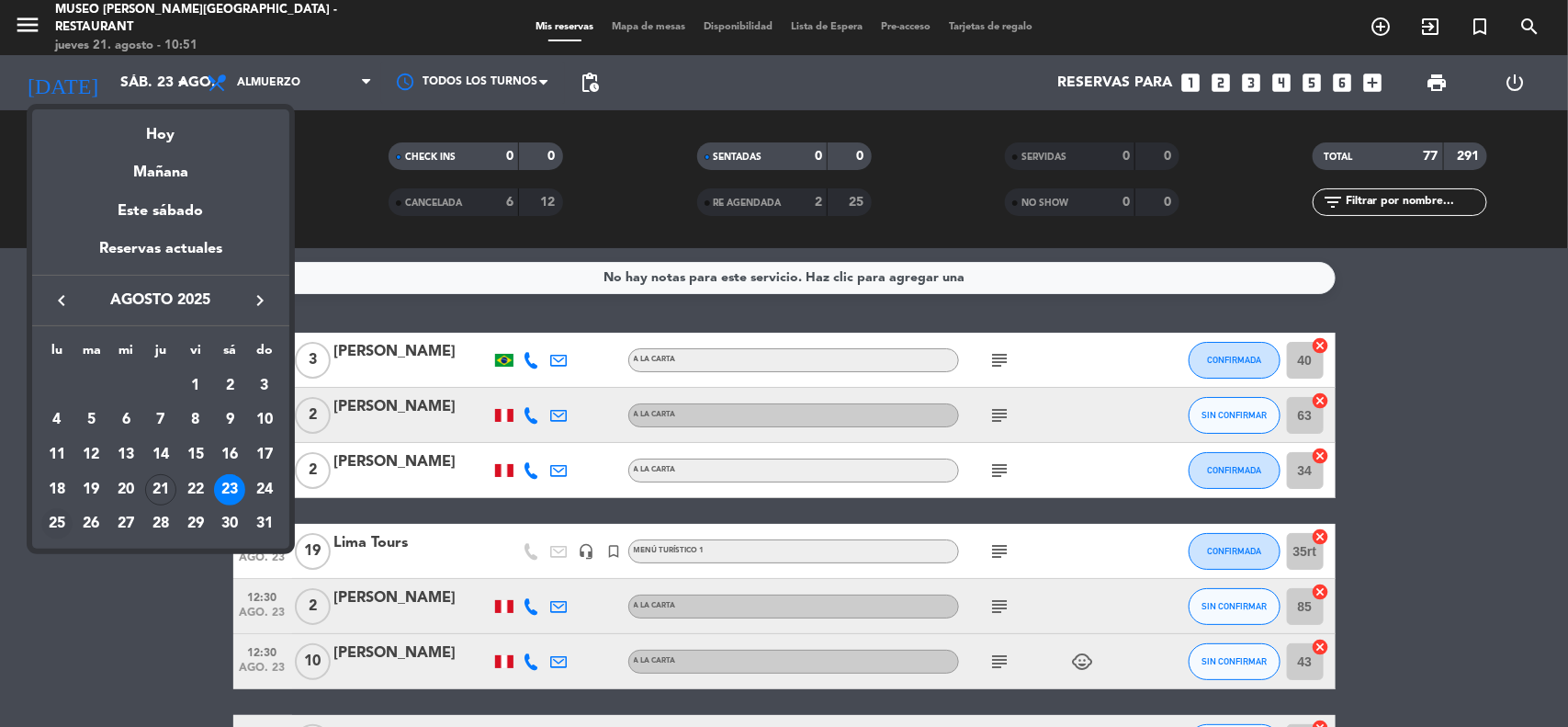
click at [52, 520] on div "25" at bounding box center [57, 523] width 31 height 31
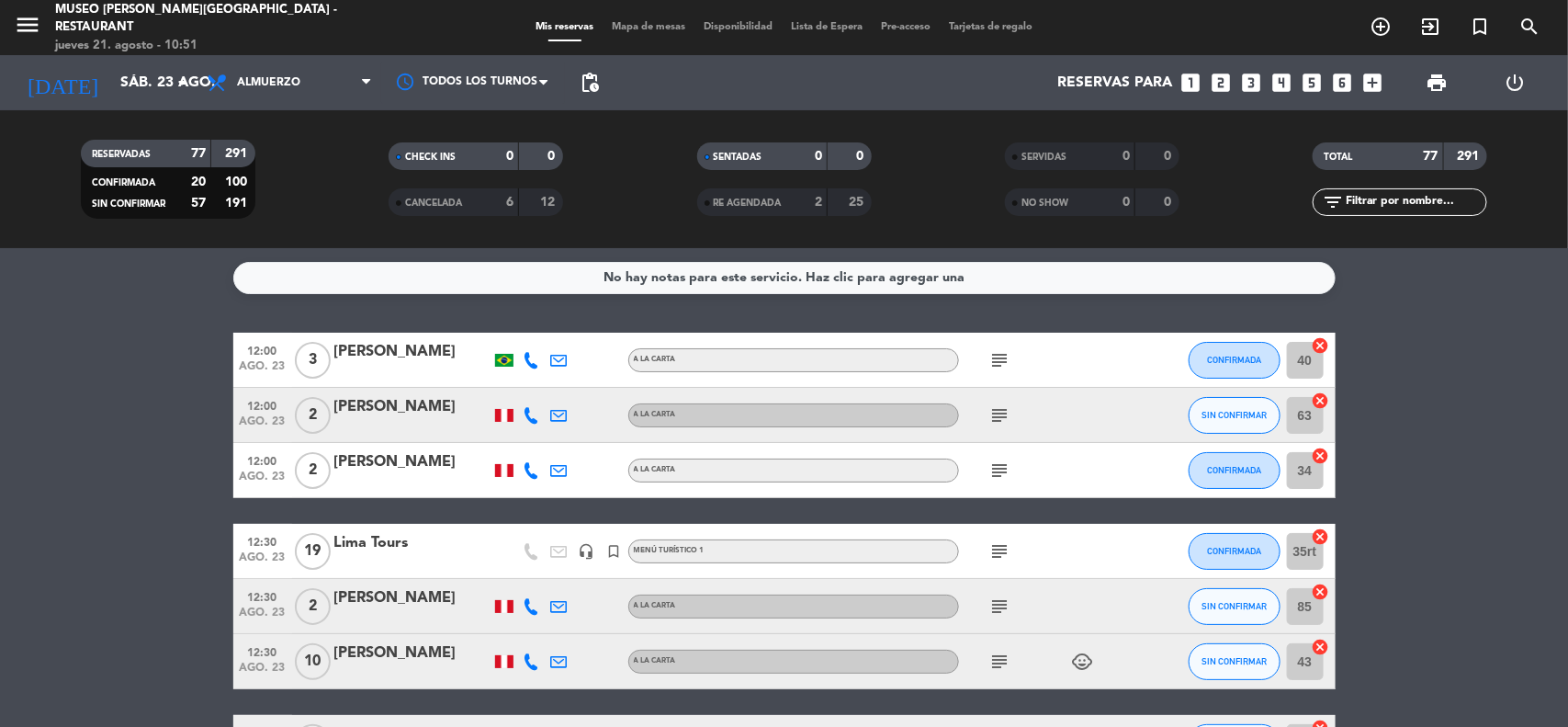
type input "lun. 25 ago."
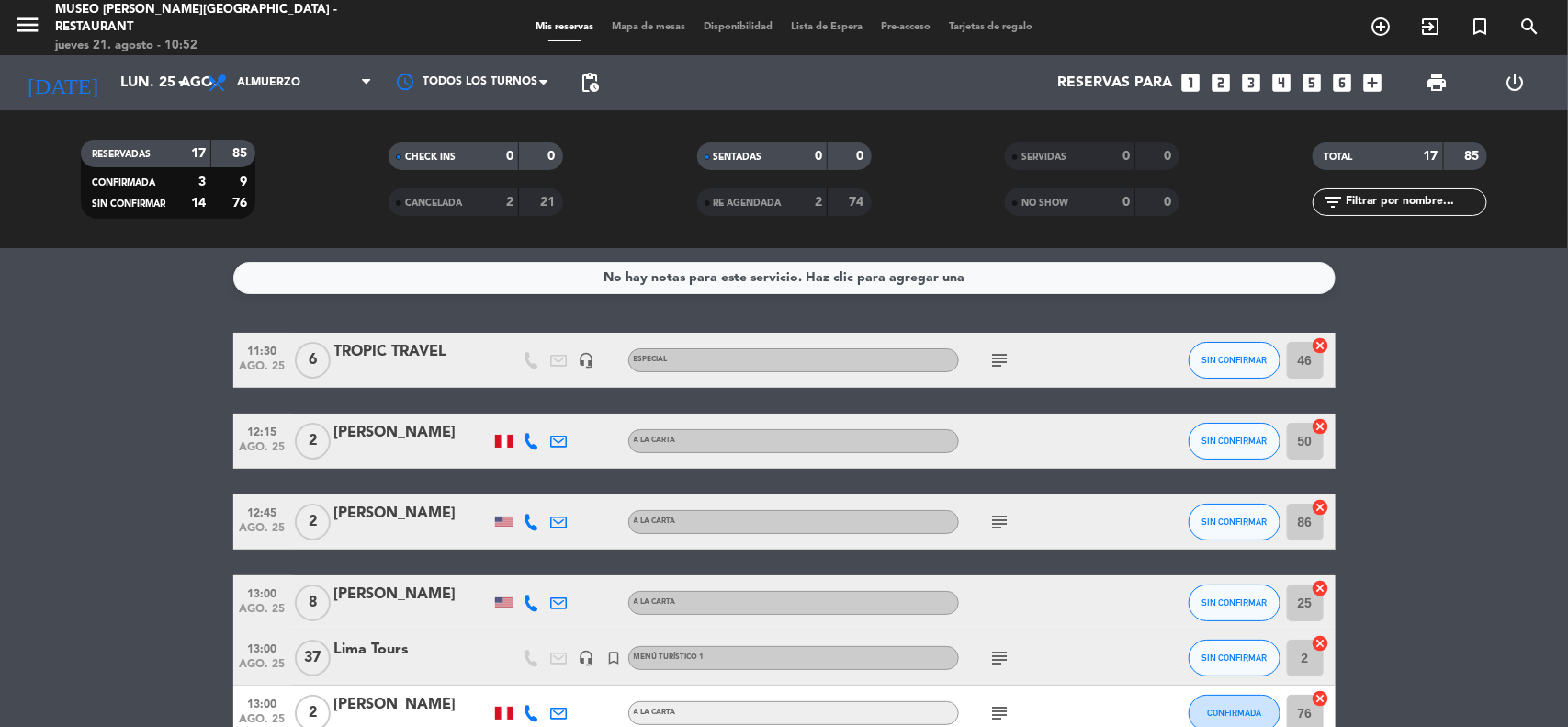
click at [1256, 83] on icon "looks_3" at bounding box center [1252, 83] width 24 height 24
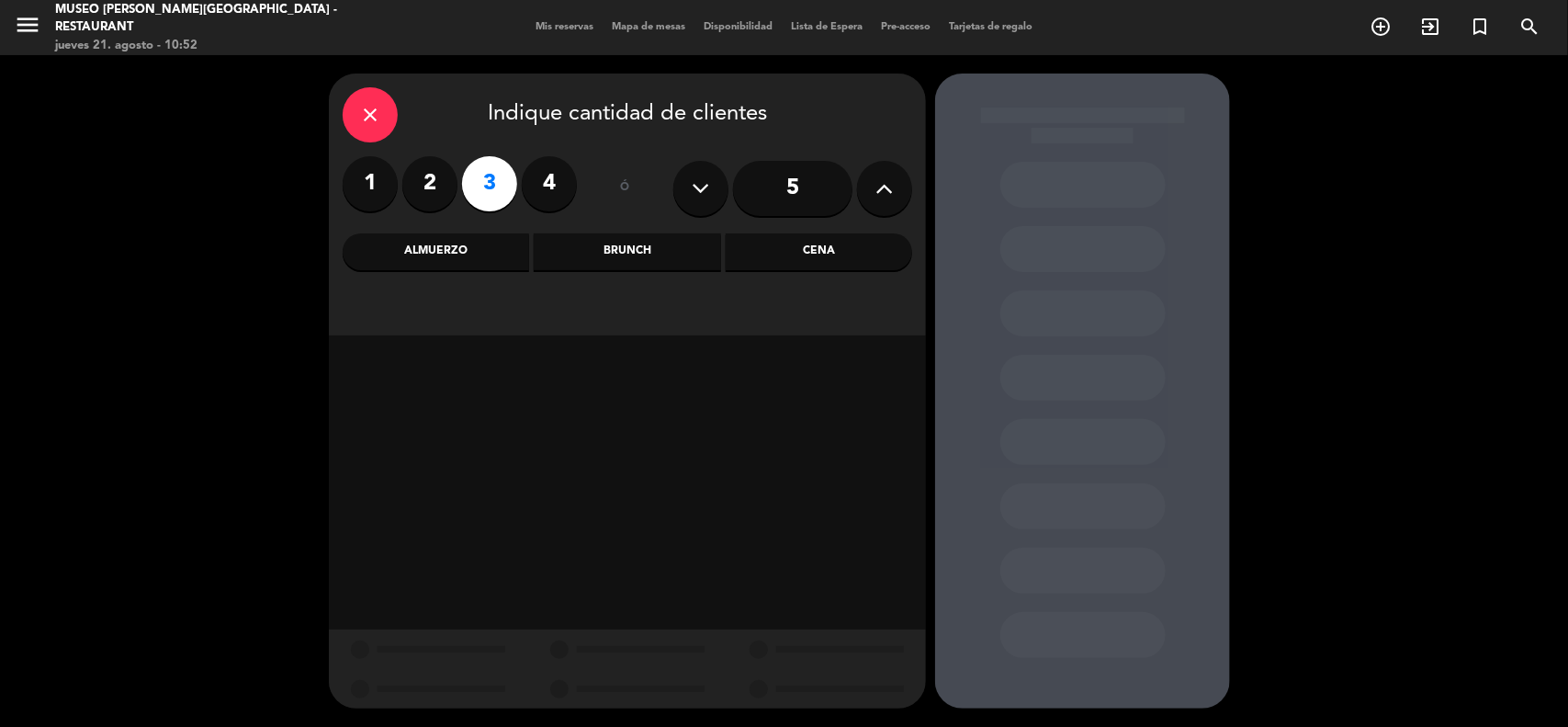
click at [823, 262] on div "Cena" at bounding box center [819, 252] width 187 height 37
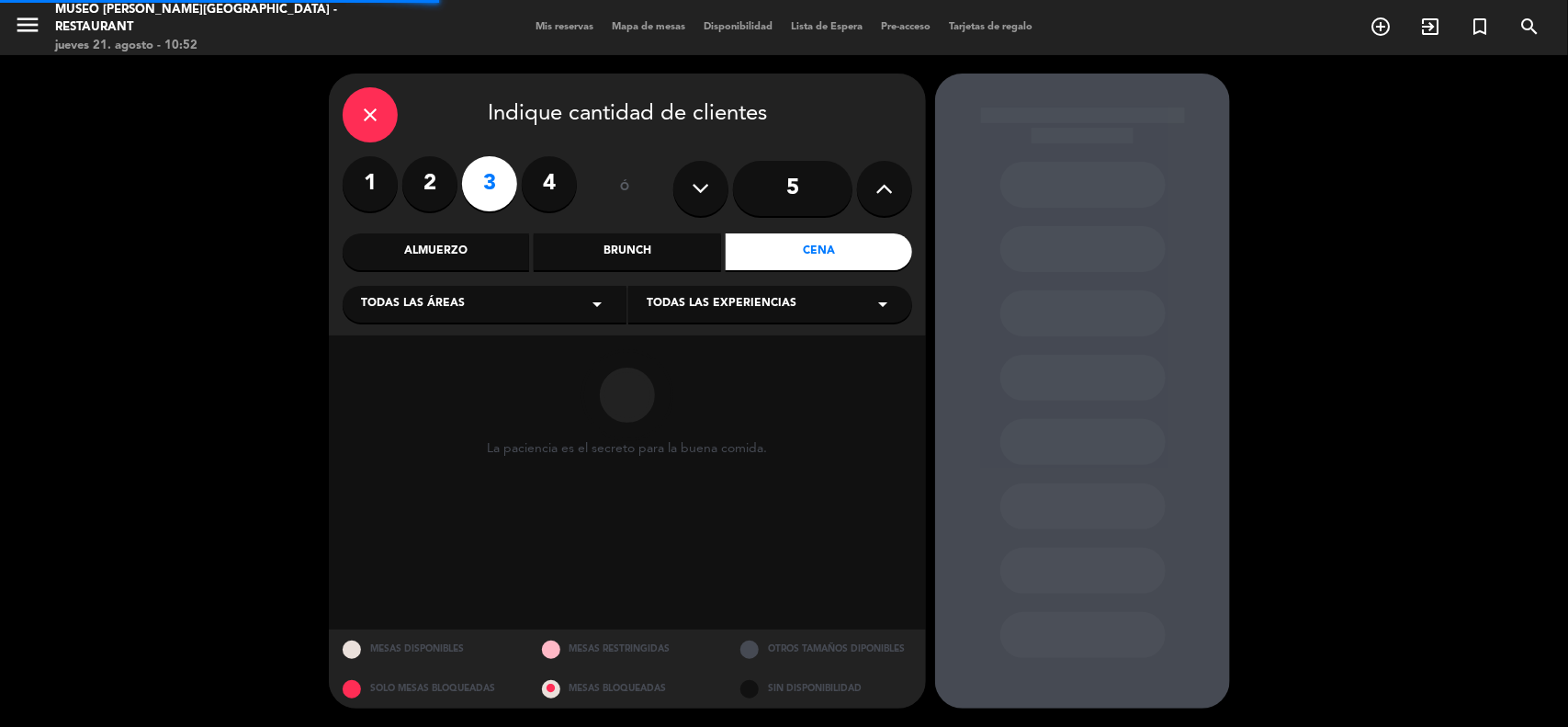
click at [549, 300] on div "Todas las áreas arrow_drop_down" at bounding box center [484, 303] width 283 height 37
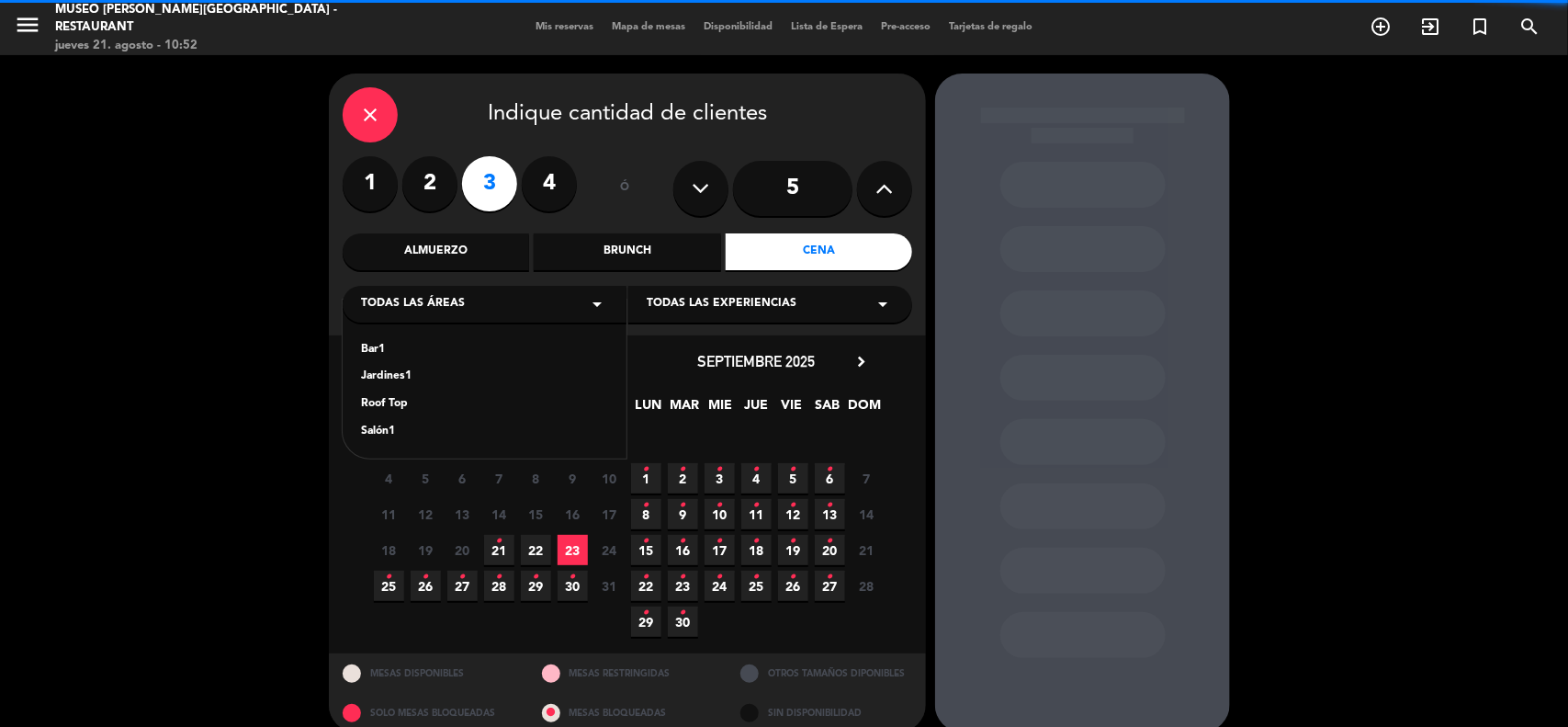
click at [355, 369] on div "Bar1 Jardines1 Roof Top Salón1" at bounding box center [484, 379] width 283 height 159
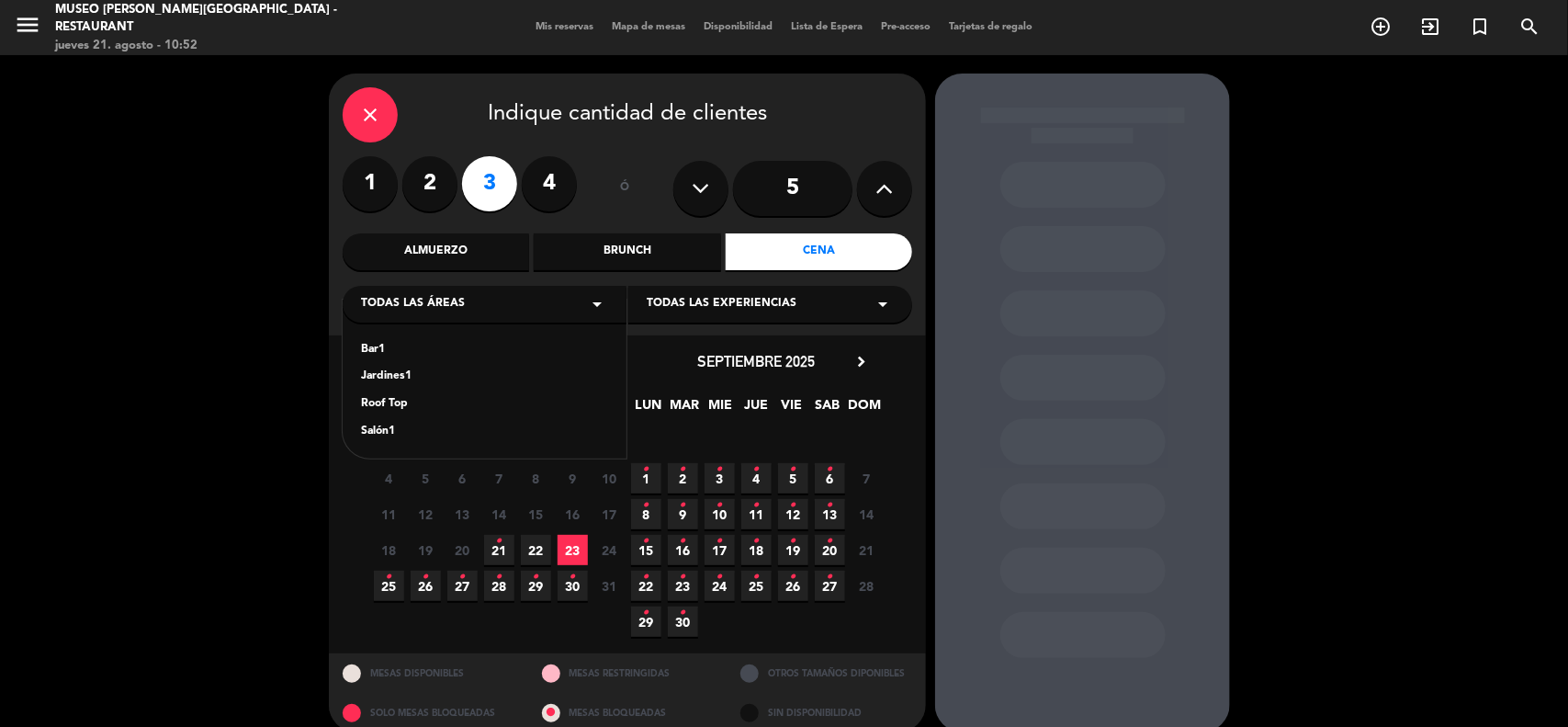
click at [382, 381] on div "Jardines1" at bounding box center [484, 376] width 247 height 18
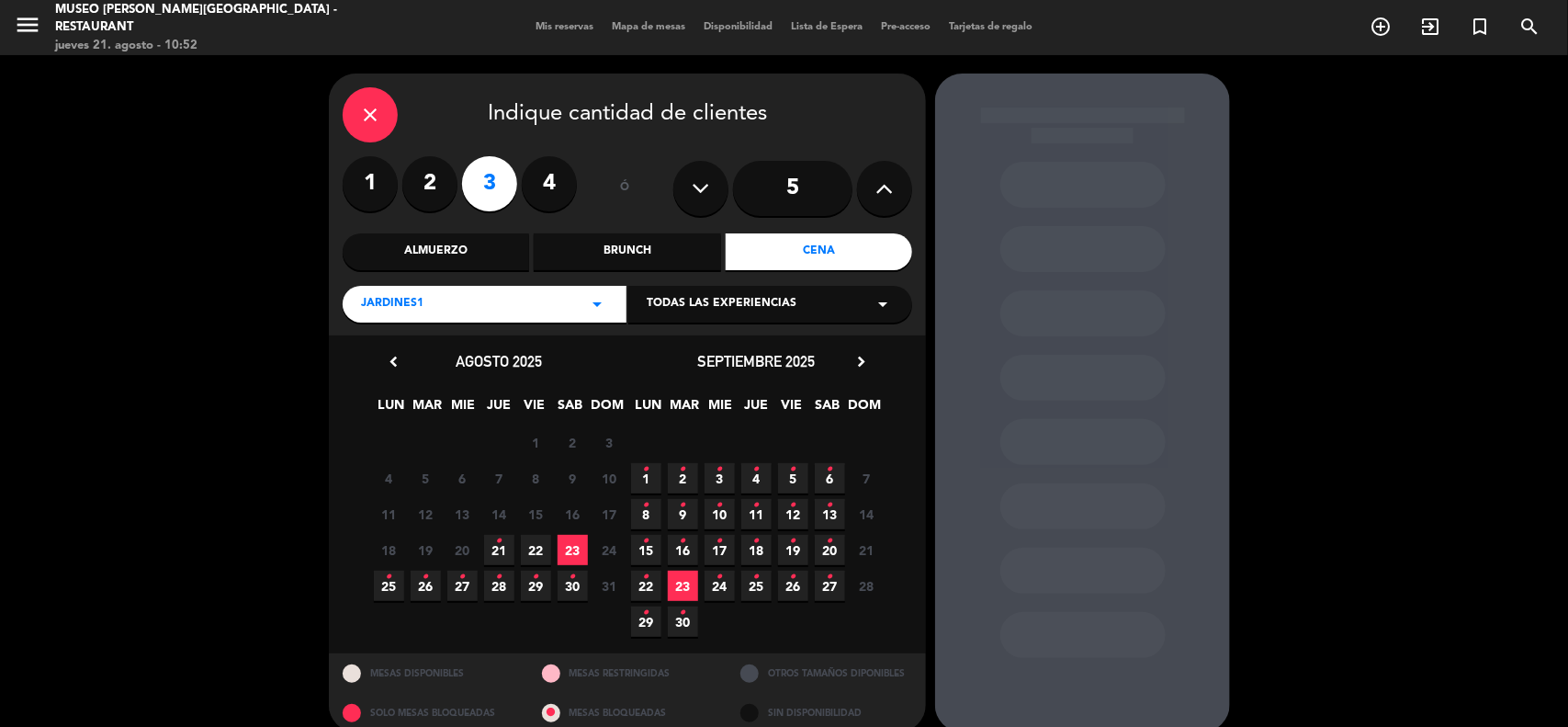
click at [378, 586] on span "25 •" at bounding box center [389, 586] width 30 height 30
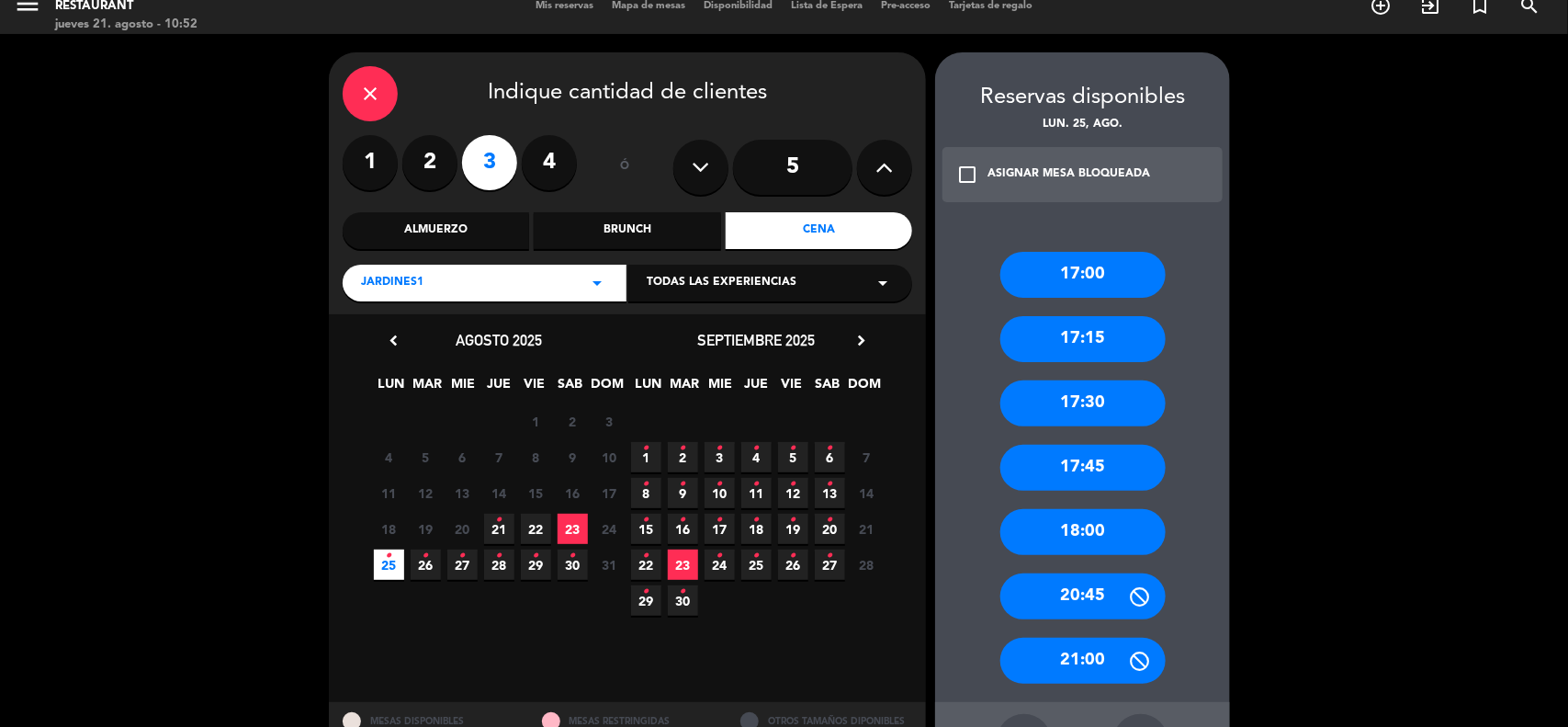
scroll to position [92, 0]
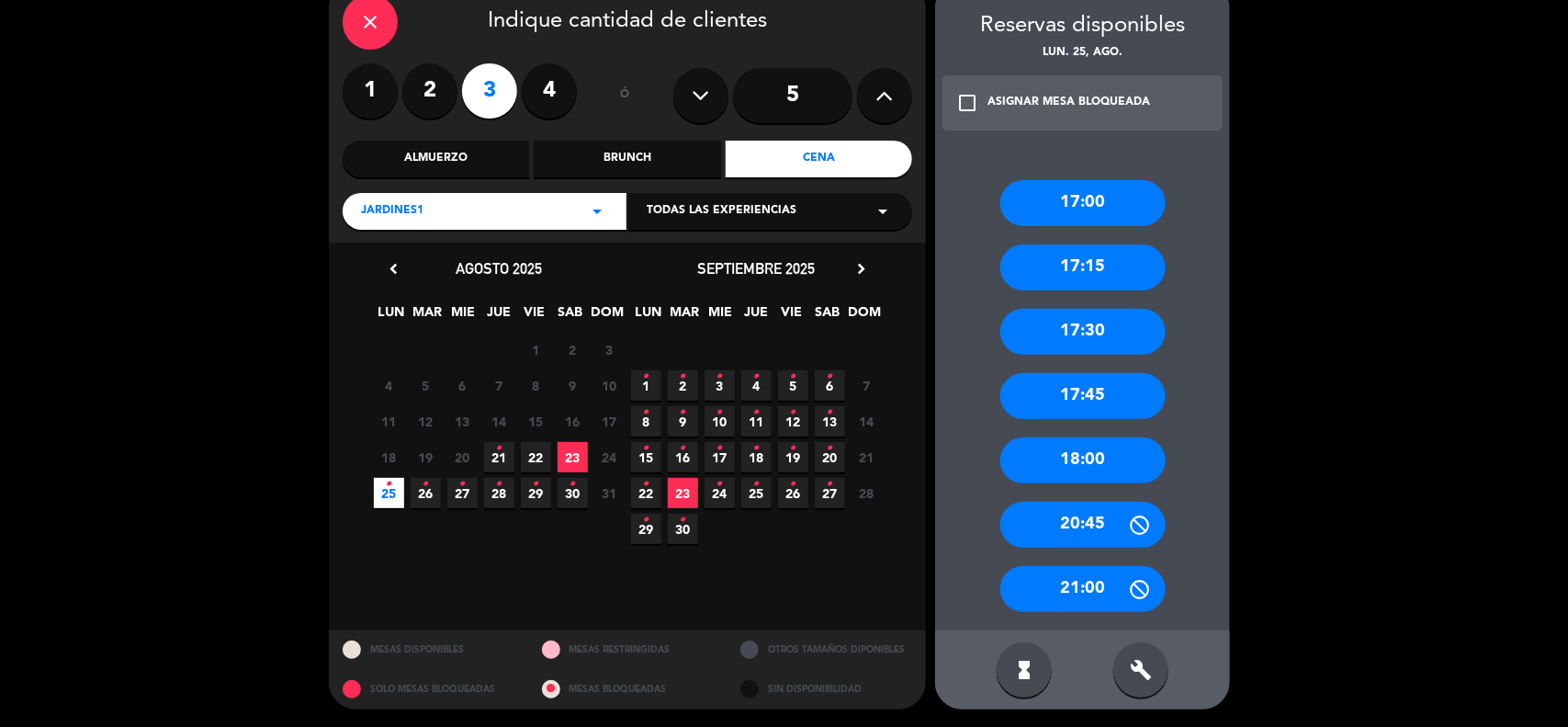
click at [547, 193] on div "Jardines1 arrow_drop_down" at bounding box center [484, 211] width 283 height 37
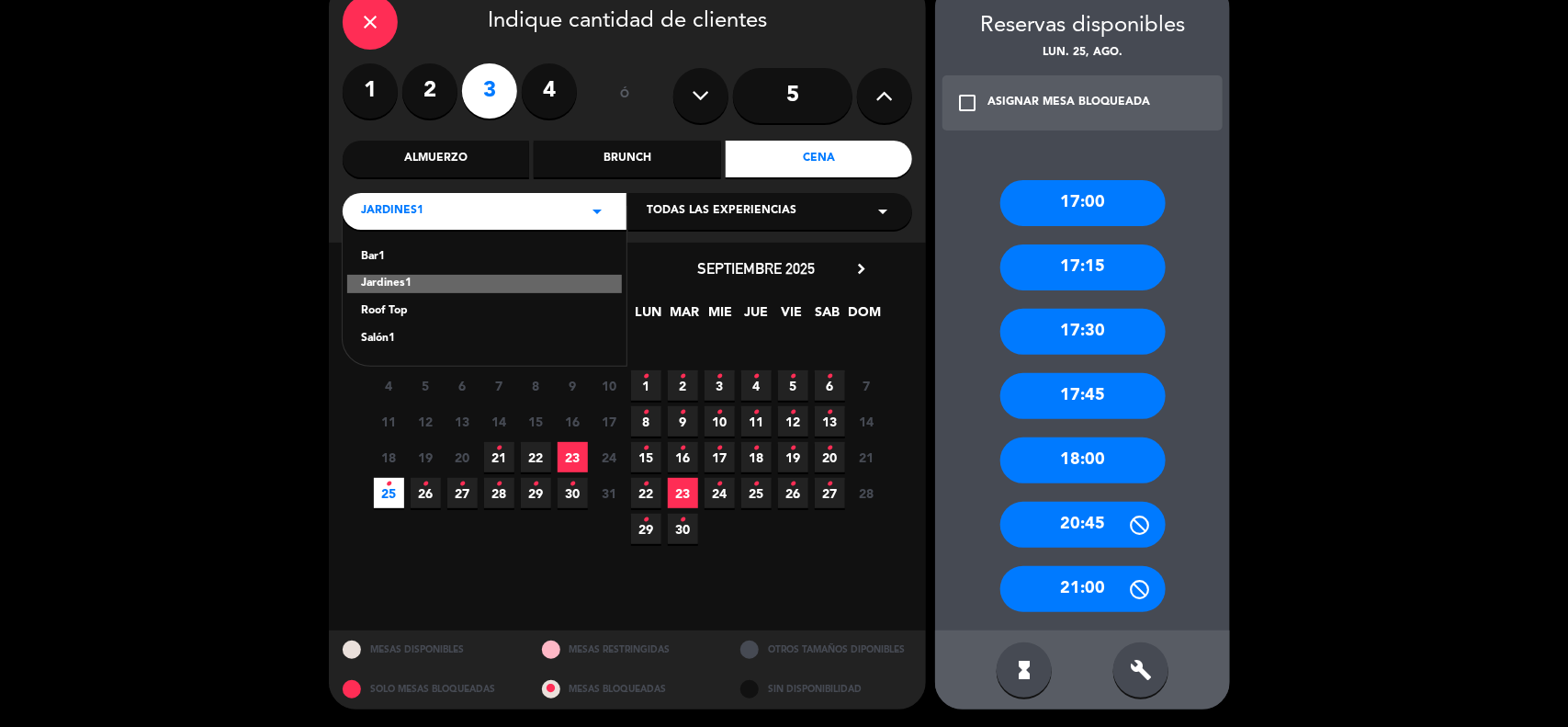
click at [367, 332] on div "Salón1" at bounding box center [484, 339] width 247 height 18
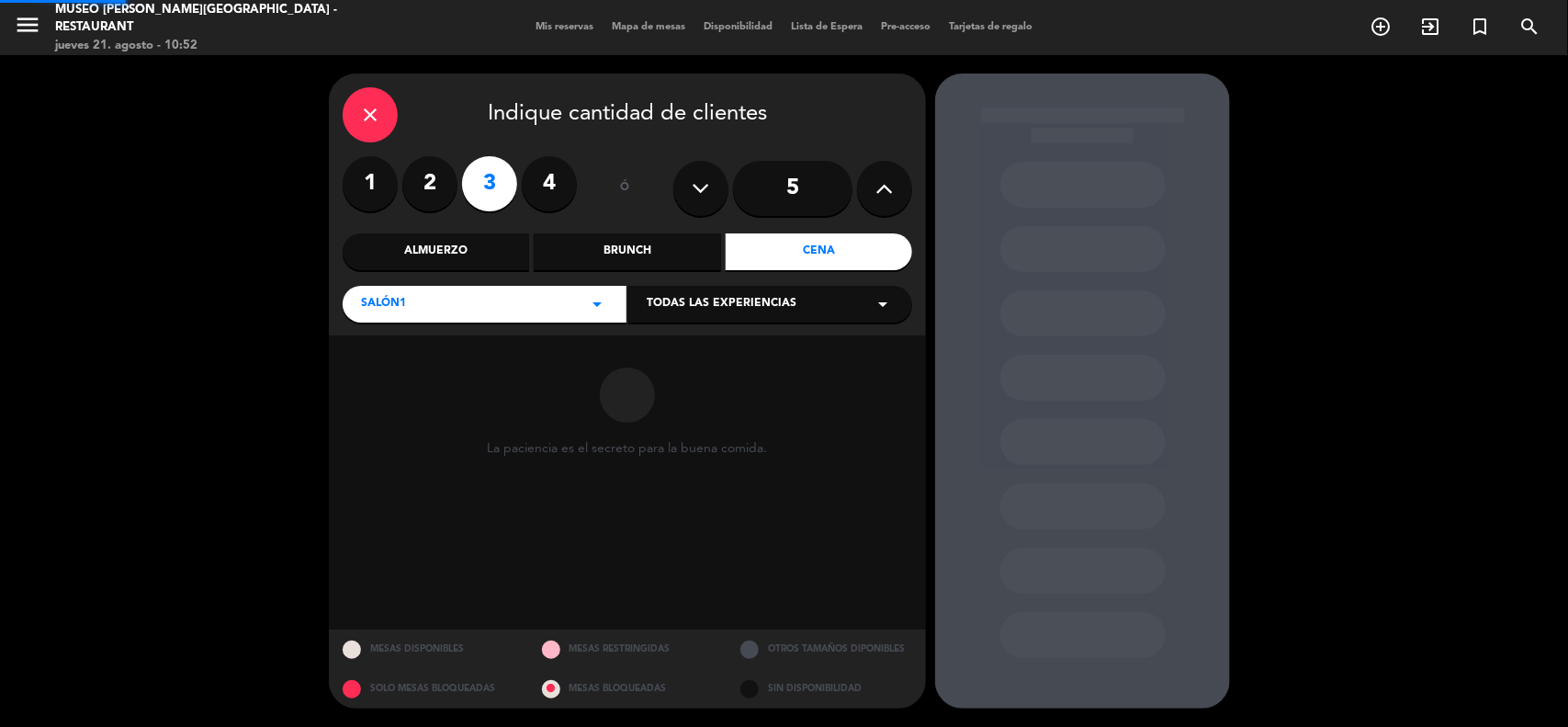
scroll to position [0, 0]
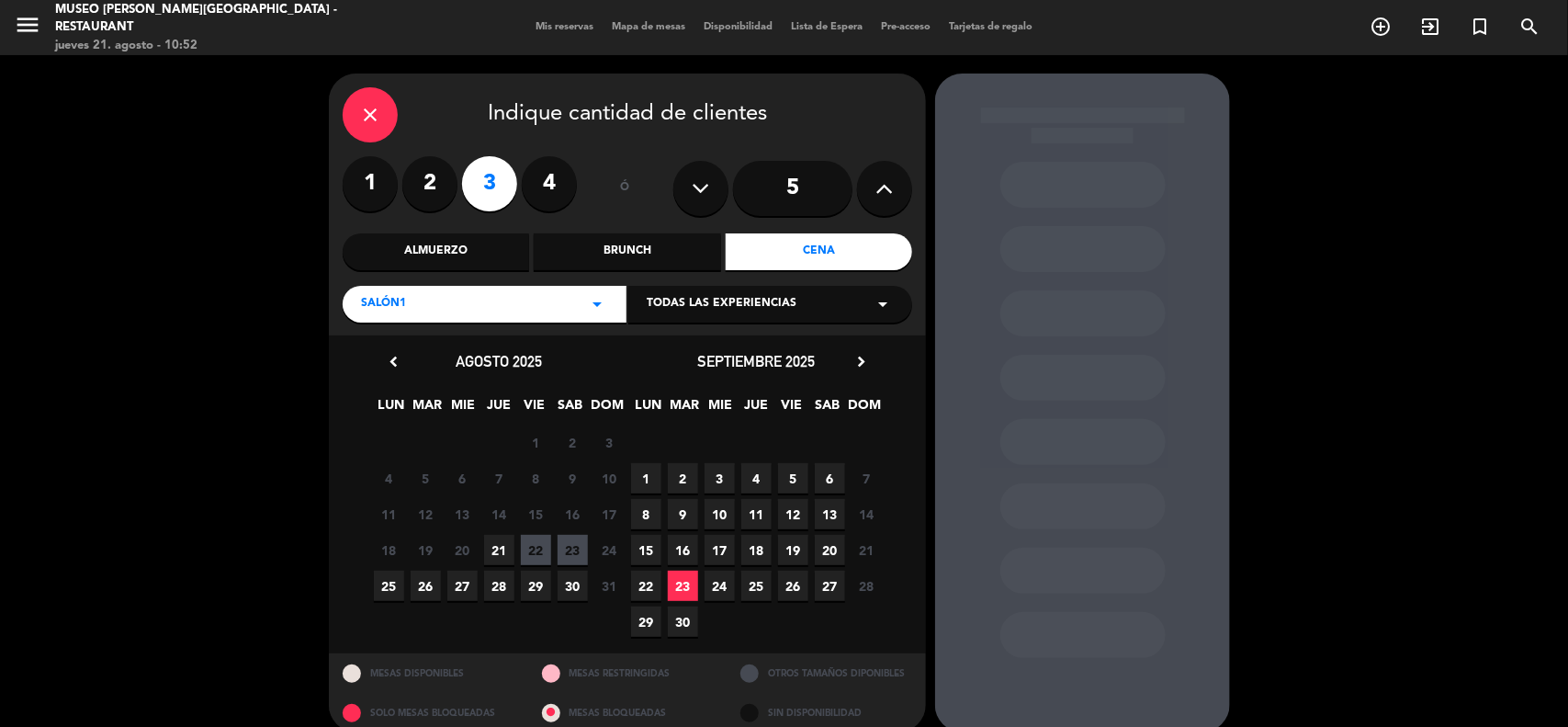
click at [395, 584] on span "25" at bounding box center [389, 586] width 30 height 30
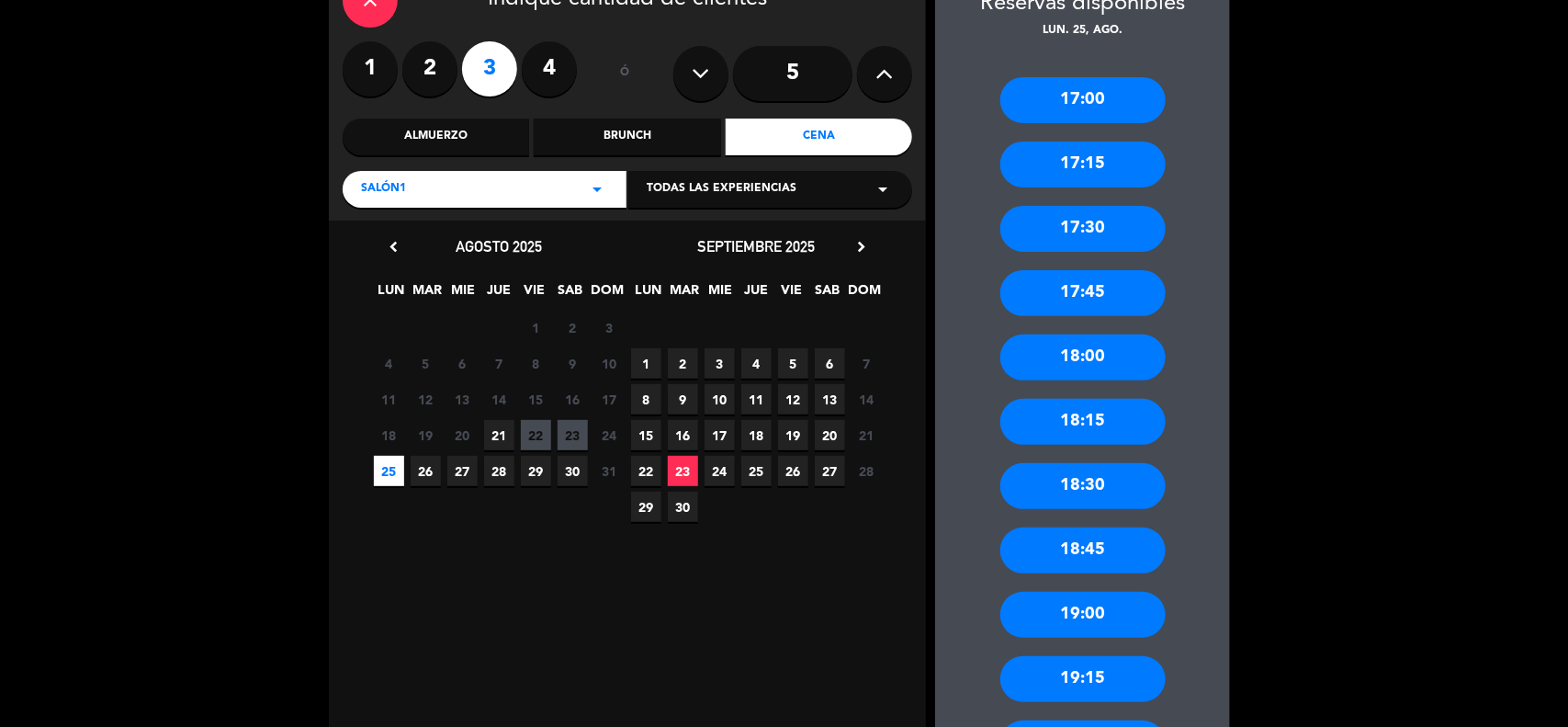
scroll to position [366, 0]
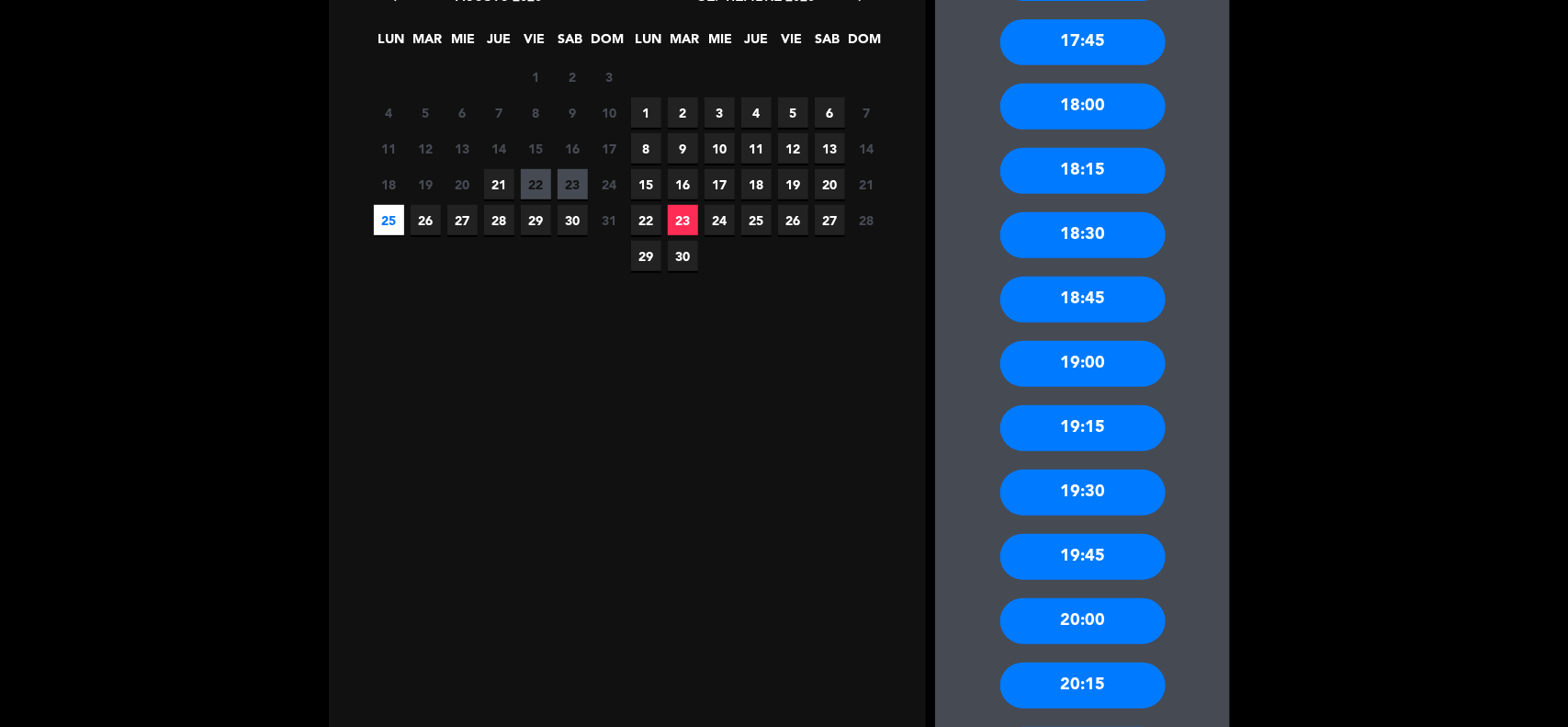
click at [1121, 484] on div "19:30" at bounding box center [1083, 492] width 165 height 46
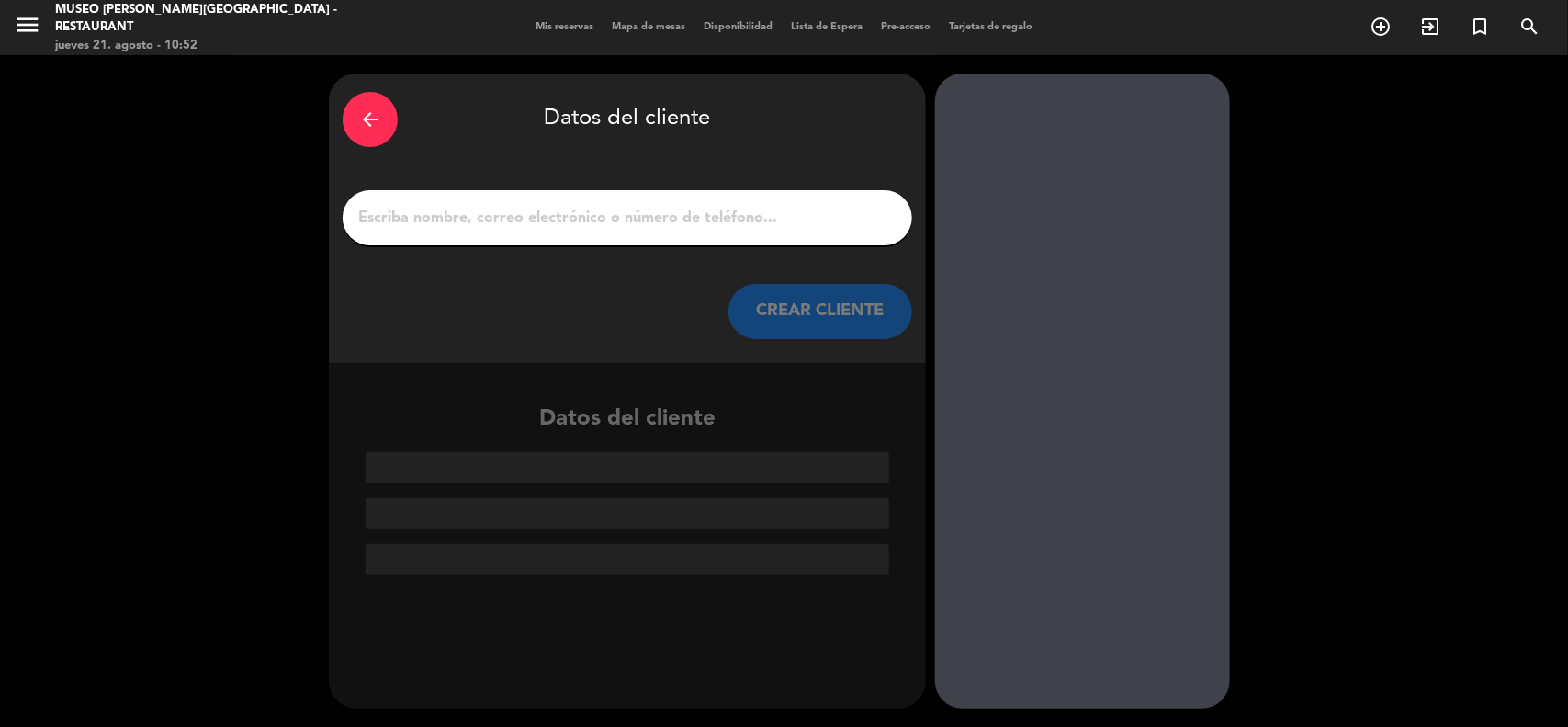
scroll to position [0, 0]
click at [575, 227] on input "1" at bounding box center [626, 218] width 542 height 26
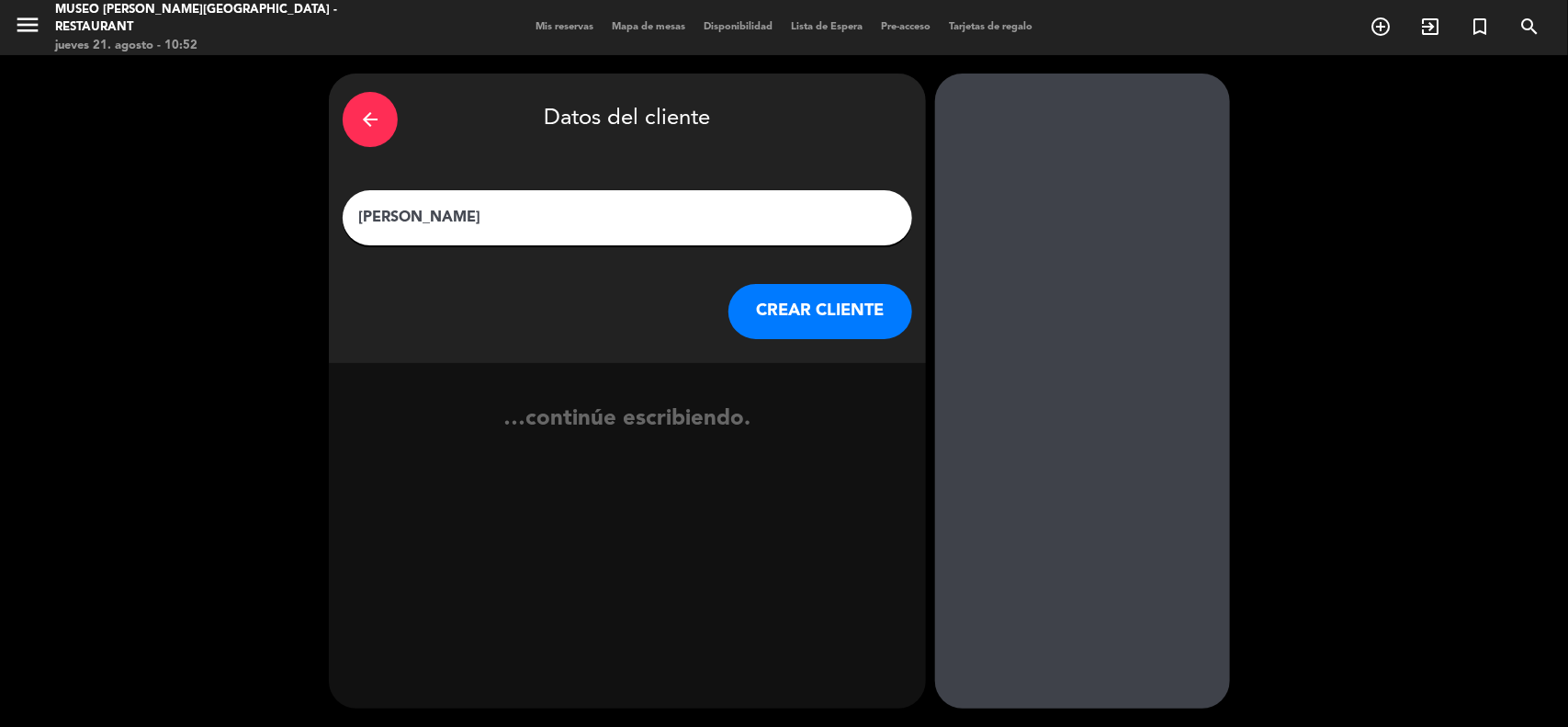
type input "[PERSON_NAME]"
click at [849, 299] on button "CREAR CLIENTE" at bounding box center [819, 310] width 184 height 55
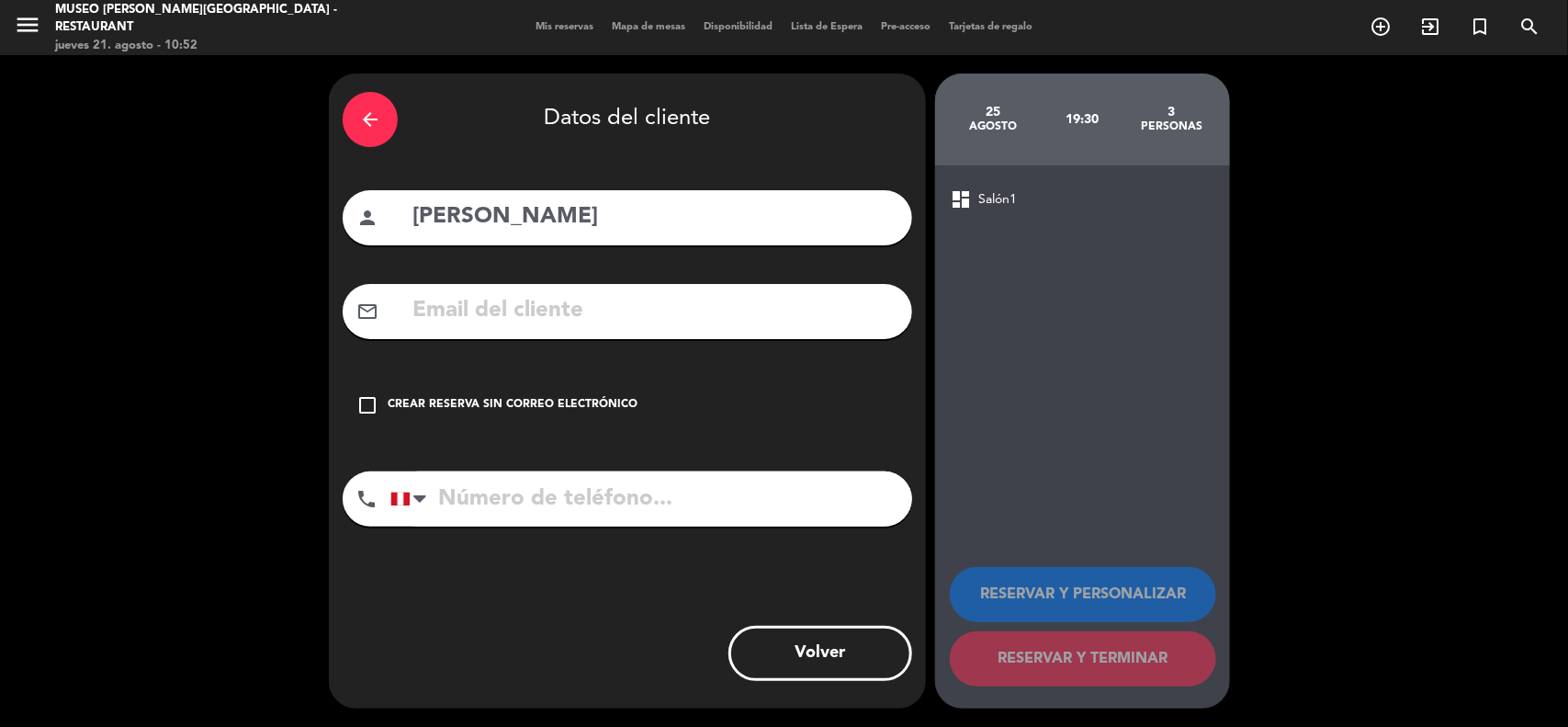
click at [745, 317] on input "text" at bounding box center [654, 311] width 487 height 38
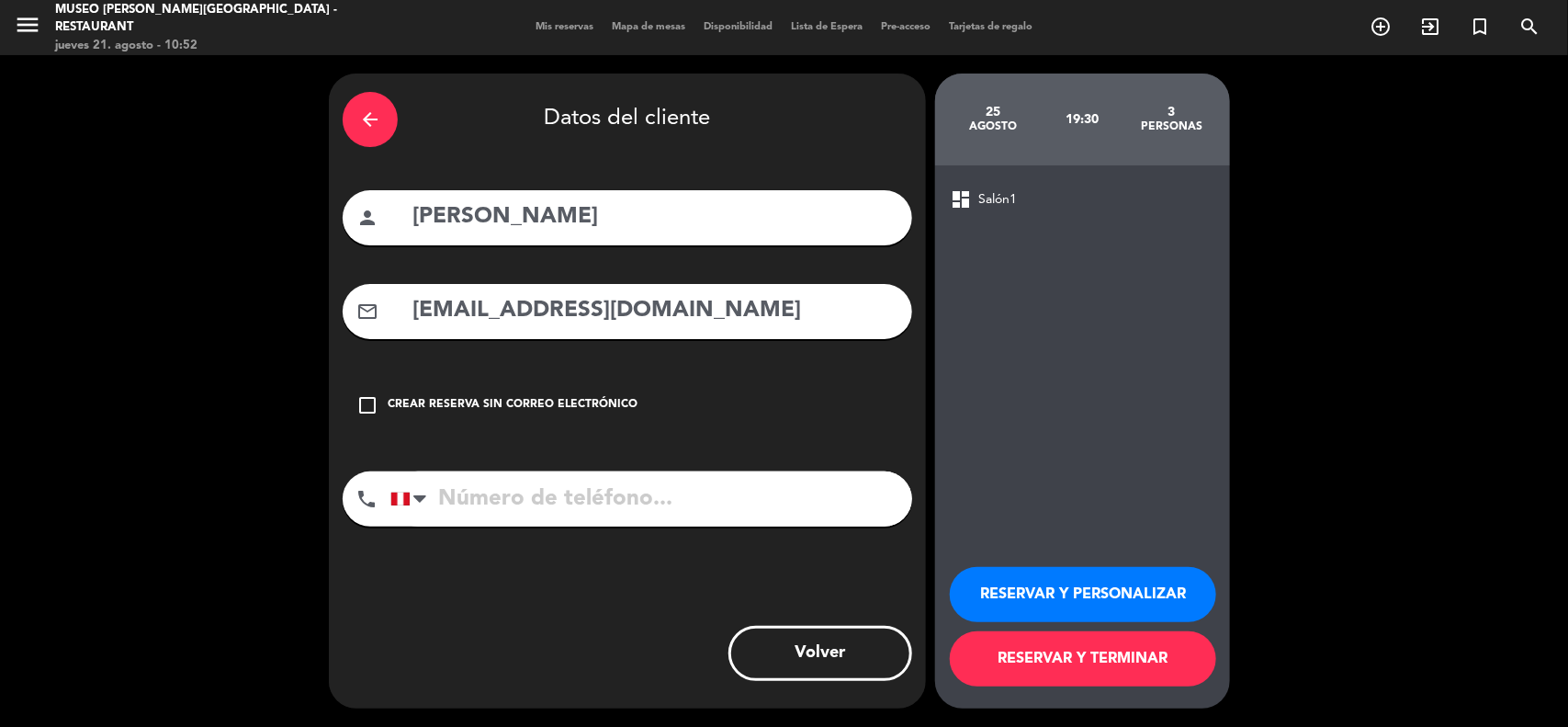
type input "[EMAIL_ADDRESS][DOMAIN_NAME]"
click at [659, 510] on input "tel" at bounding box center [651, 498] width 522 height 55
type input "955317043"
click at [1140, 594] on button "RESERVAR Y PERSONALIZAR" at bounding box center [1083, 594] width 266 height 55
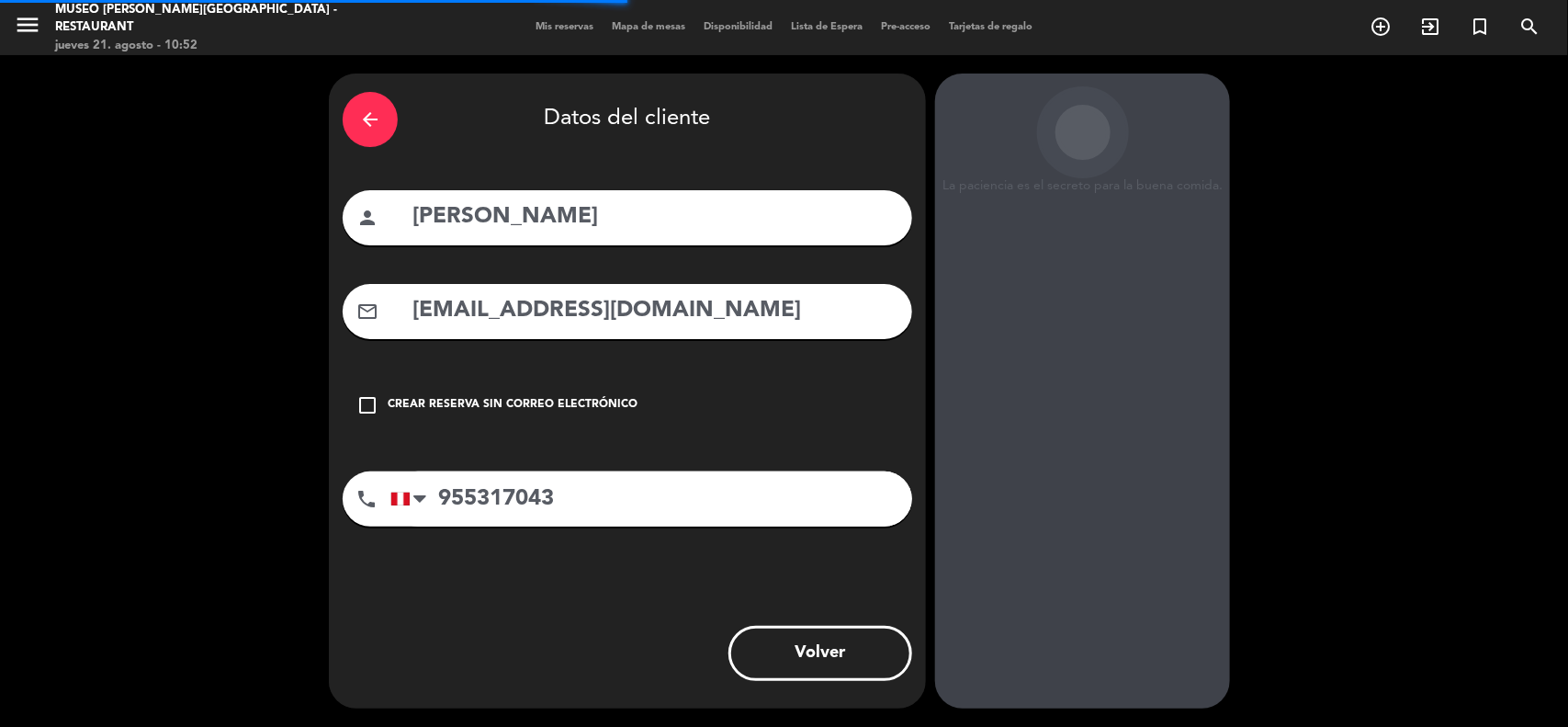
scroll to position [7, 0]
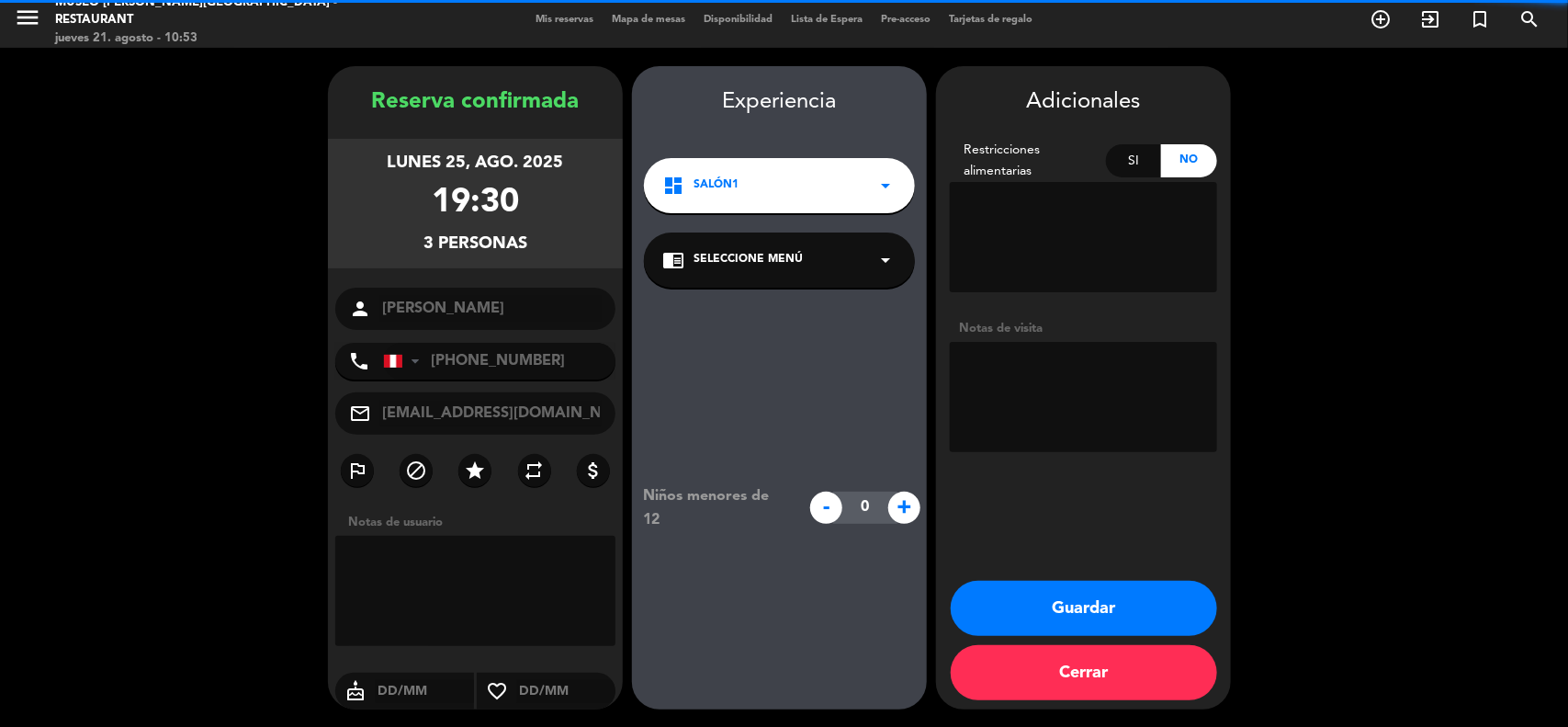
drag, startPoint x: 822, startPoint y: 246, endPoint x: 817, endPoint y: 275, distance: 29.4
click at [819, 246] on div "chrome_reader_mode Seleccione Menú arrow_drop_down" at bounding box center [780, 260] width 270 height 55
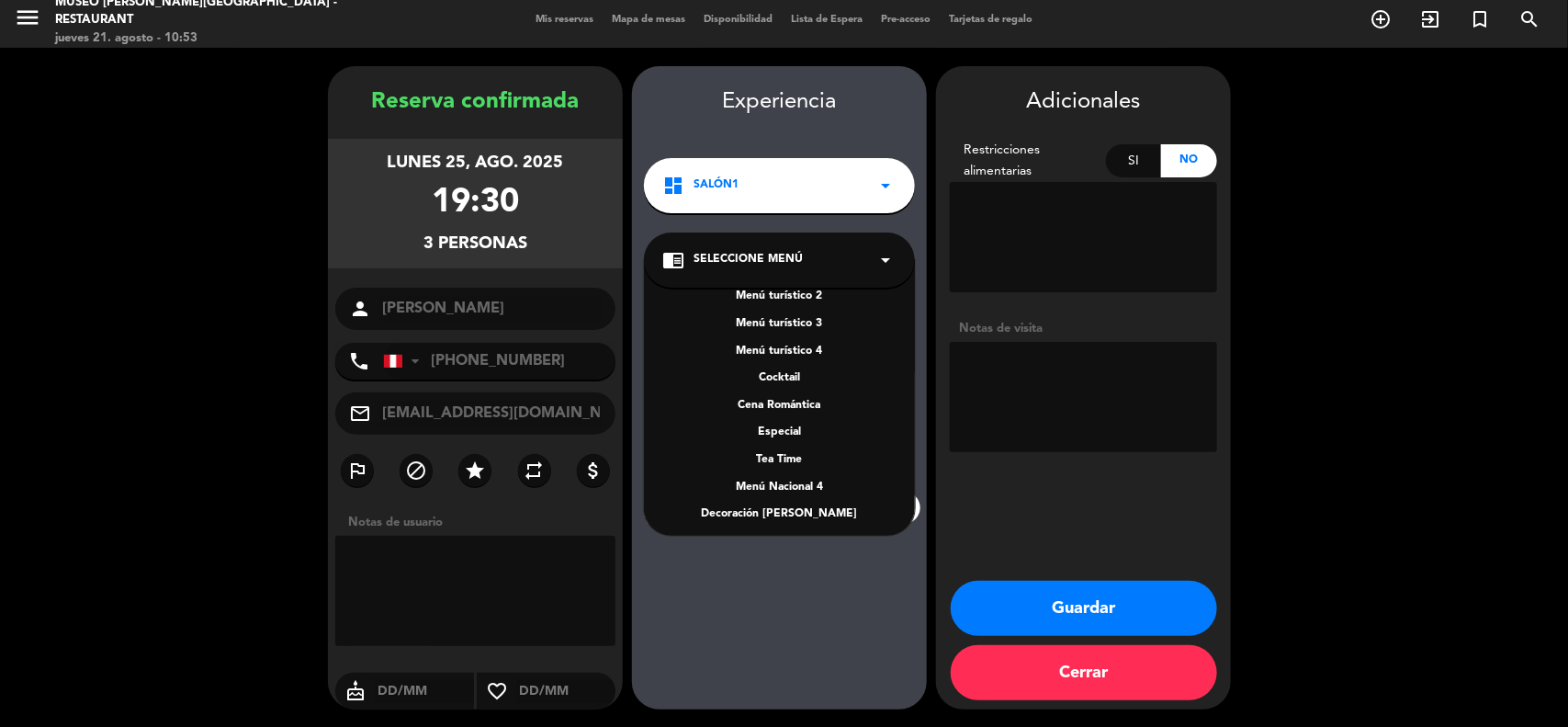
scroll to position [264, 0]
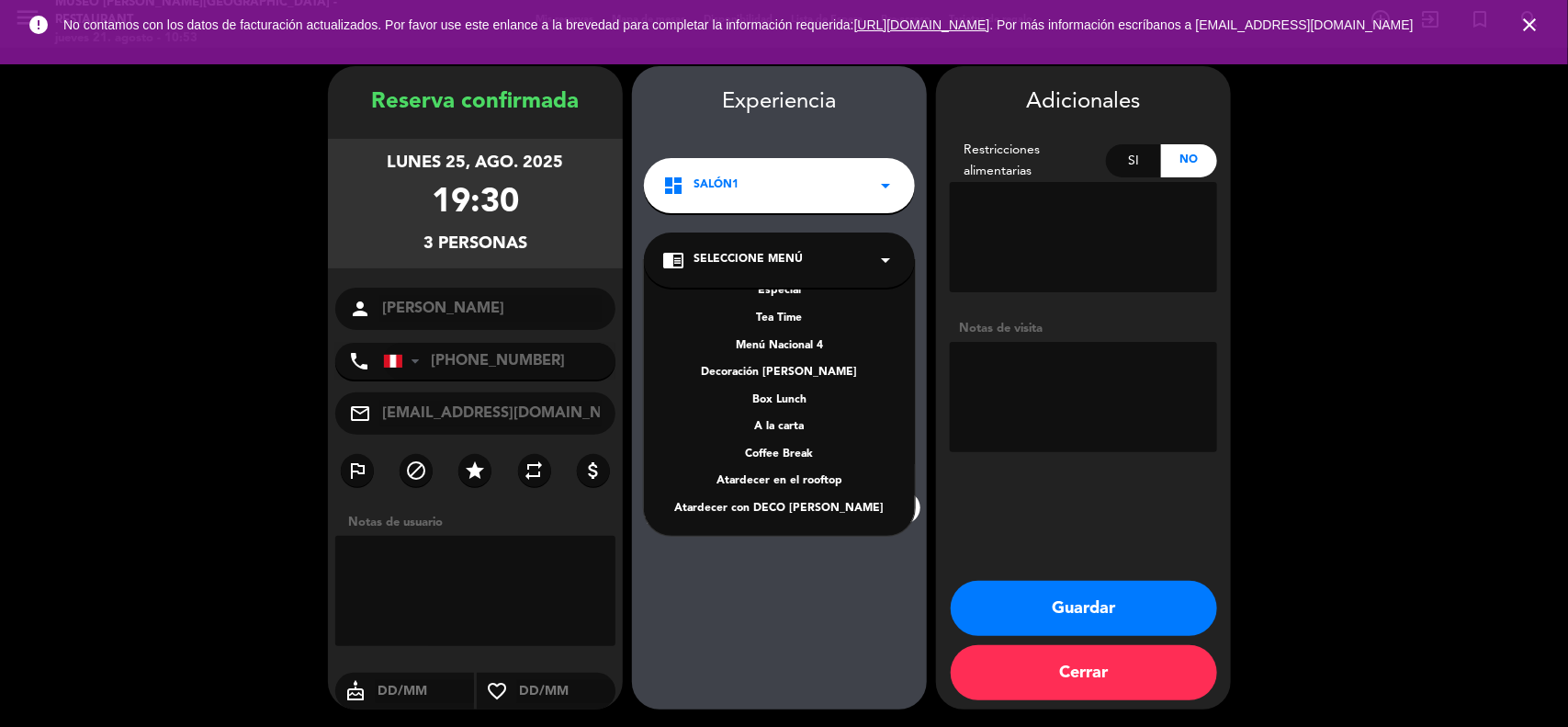
click at [796, 425] on div "A la carta" at bounding box center [780, 427] width 235 height 18
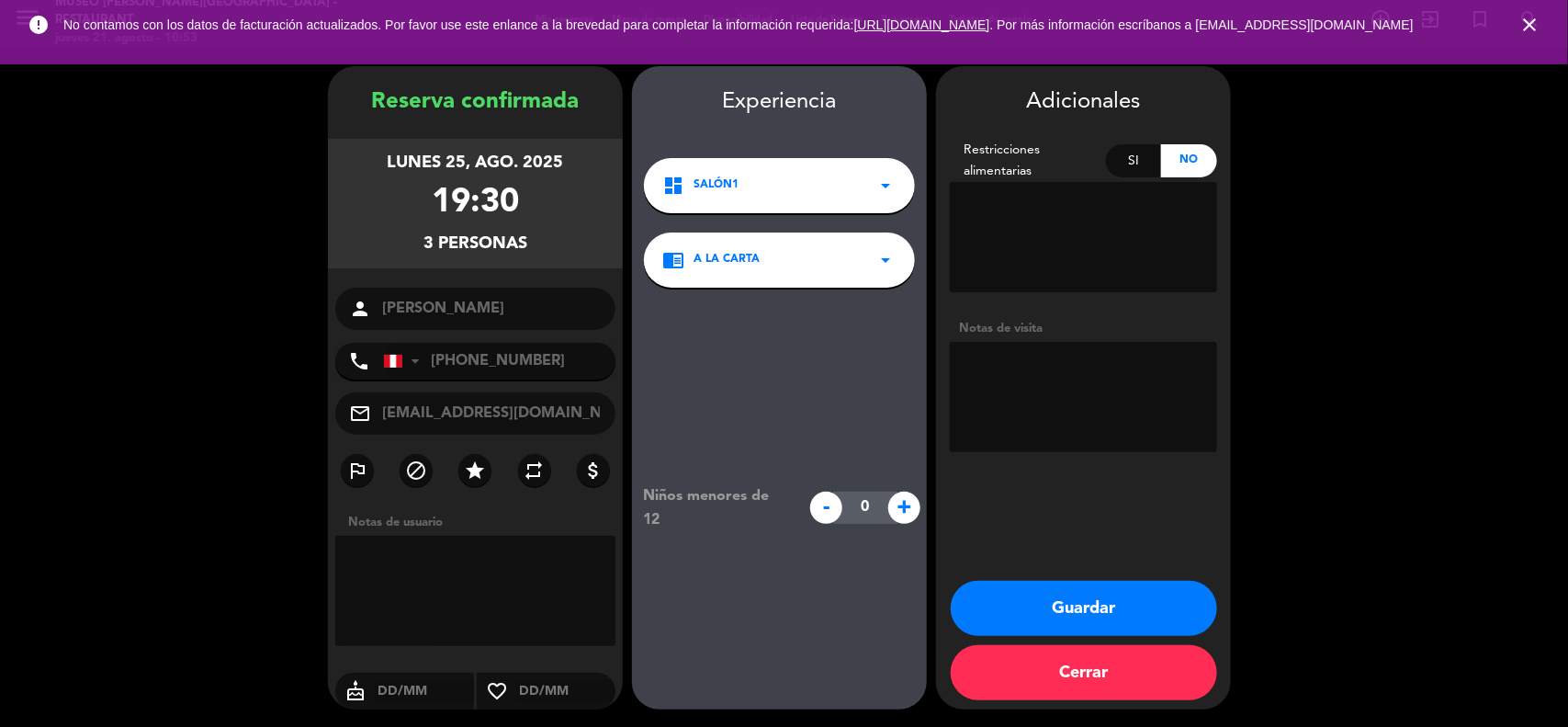
drag, startPoint x: 1042, startPoint y: 414, endPoint x: 1054, endPoint y: 412, distance: 12.2
click at [1042, 415] on textarea at bounding box center [1083, 397] width 267 height 110
click at [1529, 28] on icon "close" at bounding box center [1529, 25] width 22 height 22
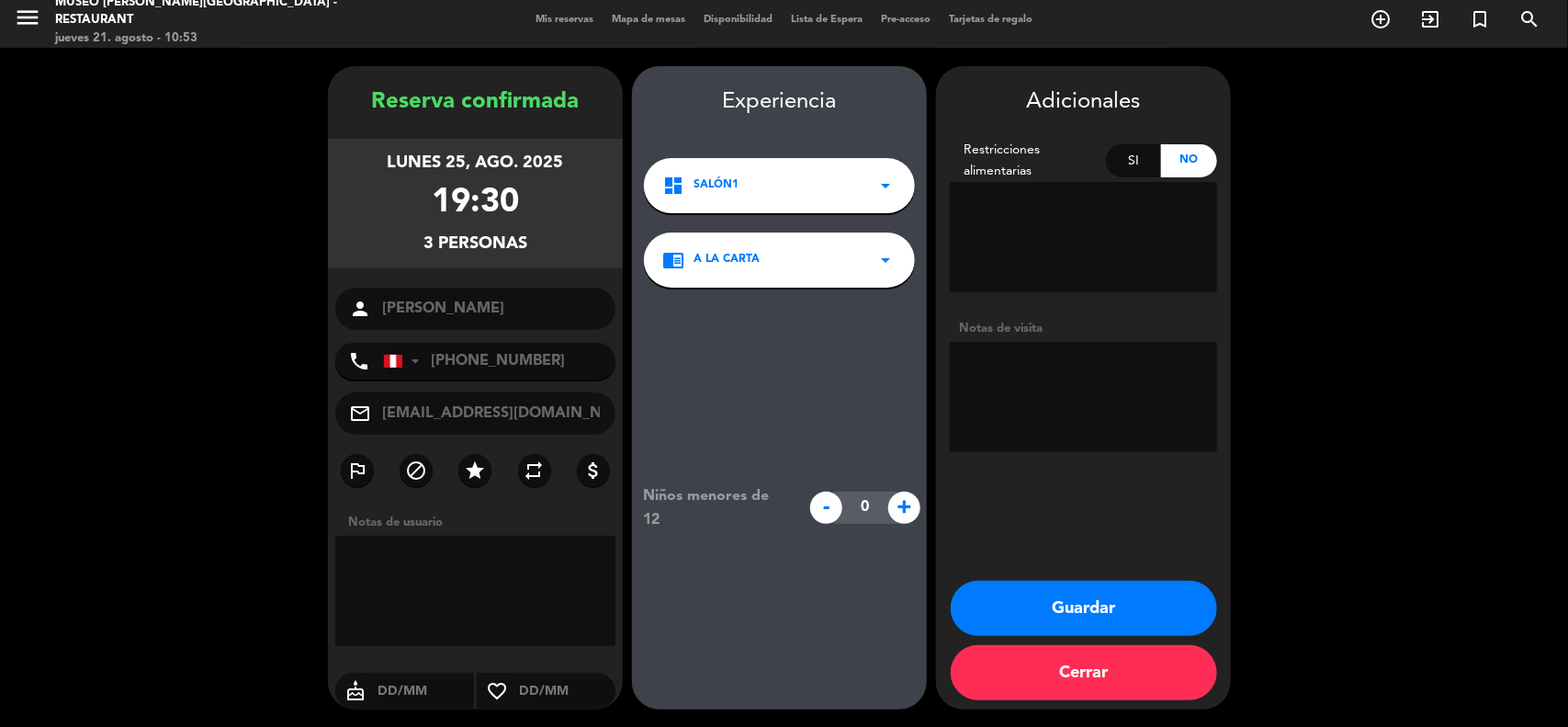
click at [1012, 363] on textarea at bounding box center [1083, 397] width 267 height 110
click at [1031, 363] on textarea at bounding box center [1083, 397] width 267 height 110
click at [970, 366] on textarea at bounding box center [1083, 397] width 267 height 110
click at [961, 364] on textarea at bounding box center [1083, 397] width 267 height 110
type textarea "ATENCIÓN VIP. Superintendente nacional de salud."
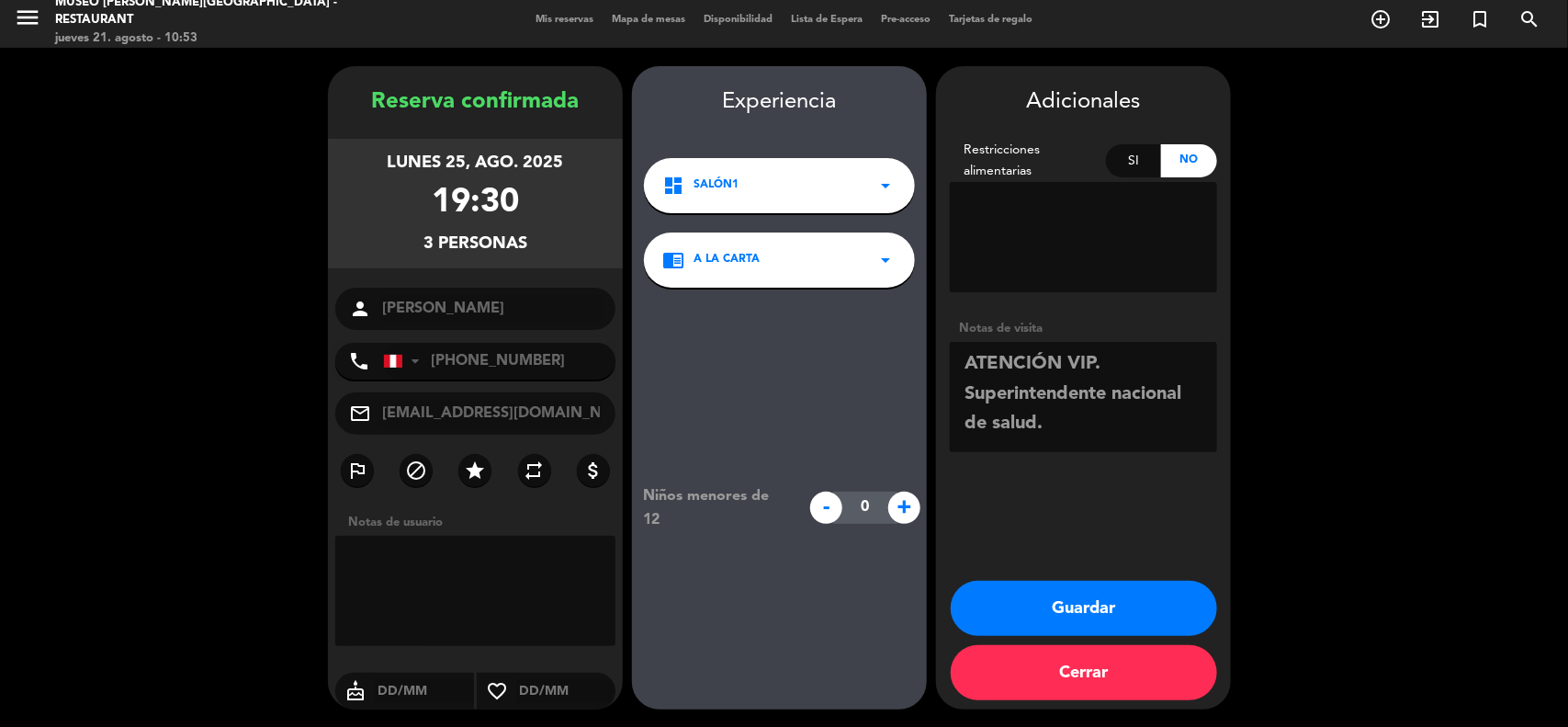
click at [1075, 608] on button "Guardar" at bounding box center [1084, 608] width 266 height 55
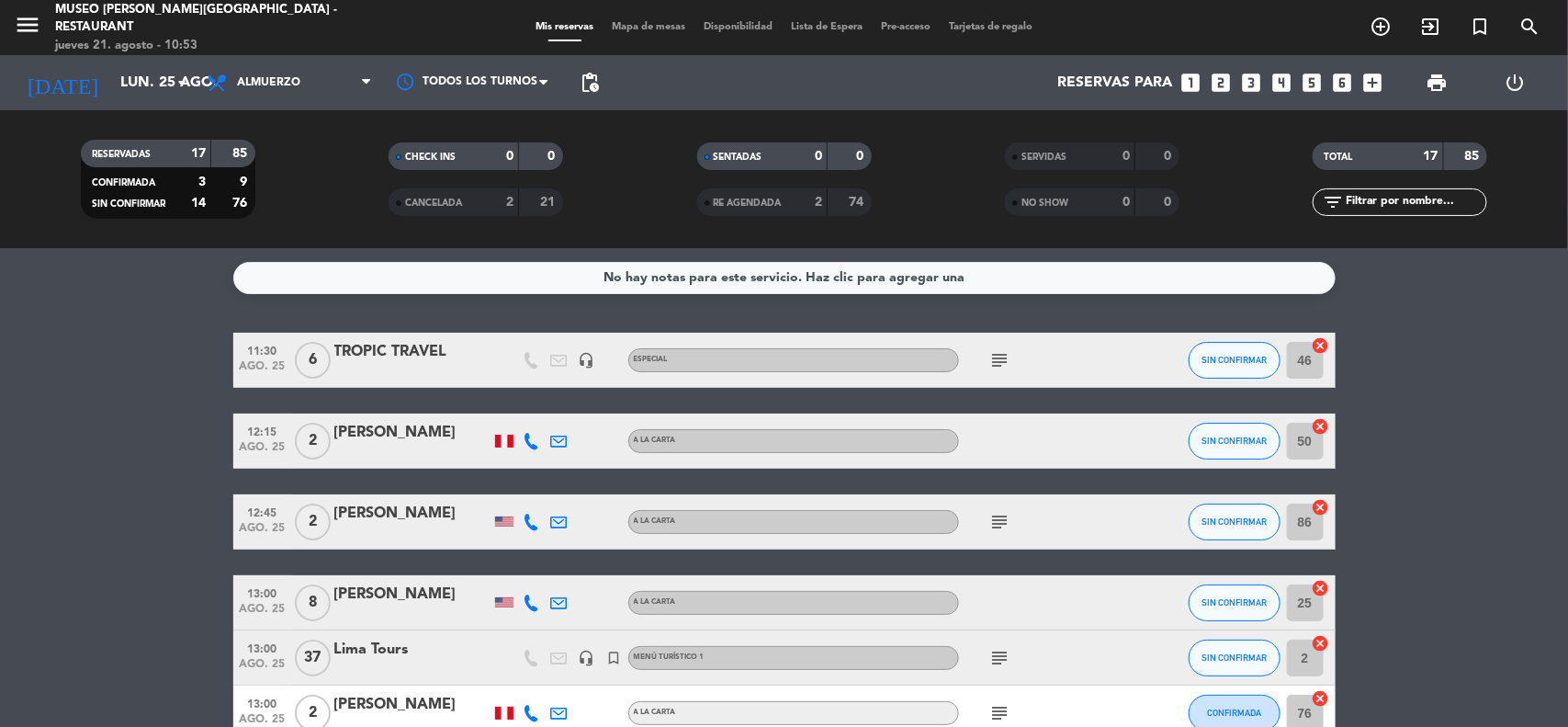
click at [1231, 81] on icon "looks_two" at bounding box center [1222, 83] width 24 height 24
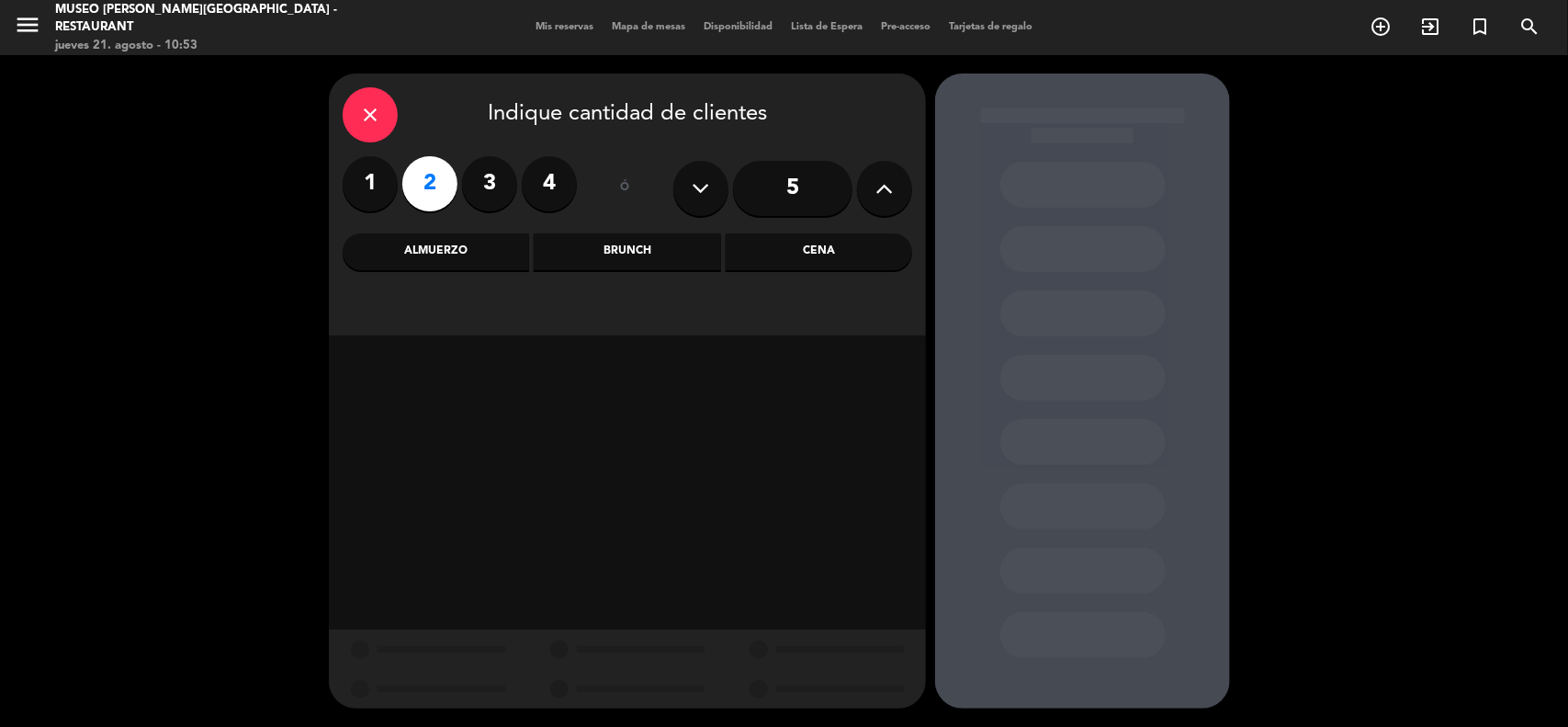
click at [837, 249] on div "Cena" at bounding box center [819, 252] width 187 height 37
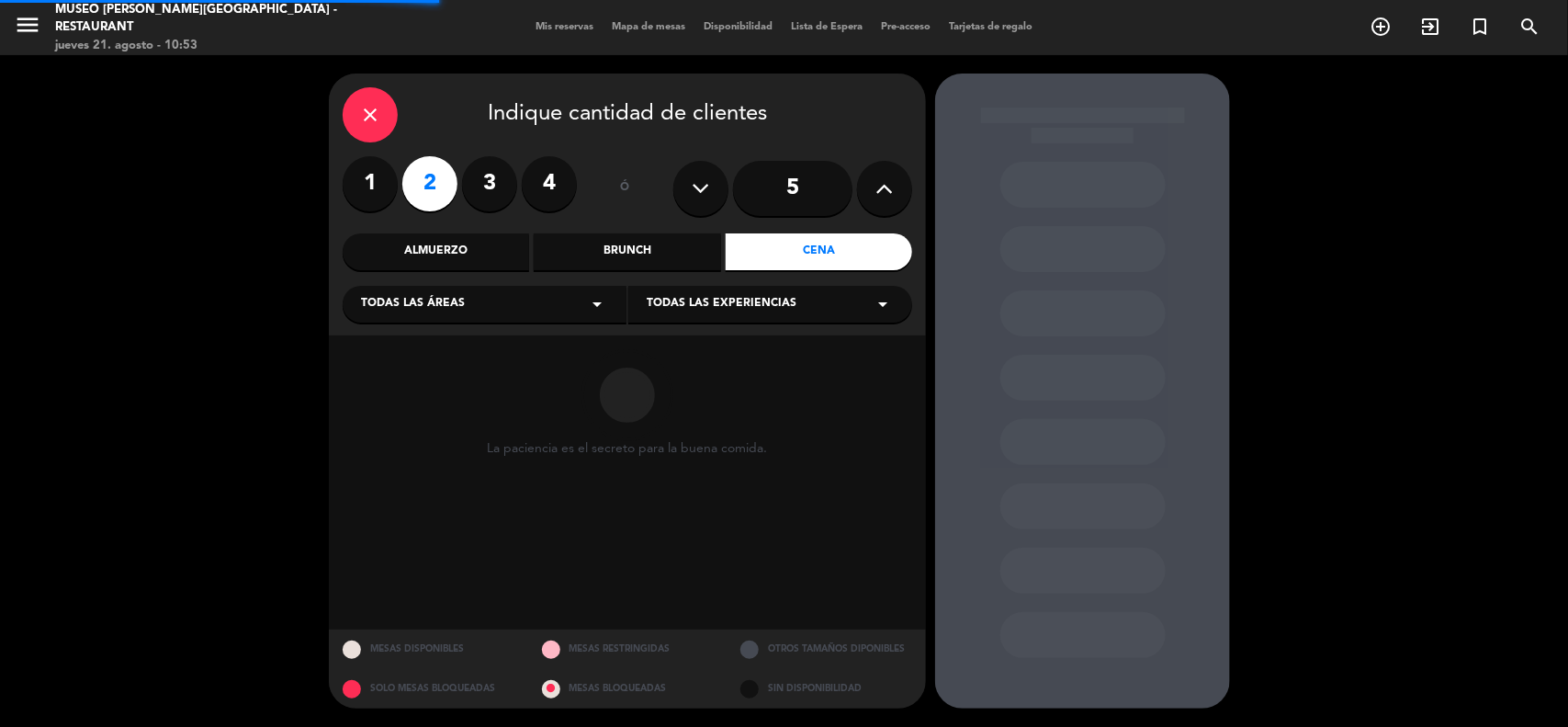
click at [572, 304] on div "Todas las áreas arrow_drop_down" at bounding box center [484, 303] width 283 height 37
click at [402, 370] on div "Jardines1" at bounding box center [484, 376] width 247 height 18
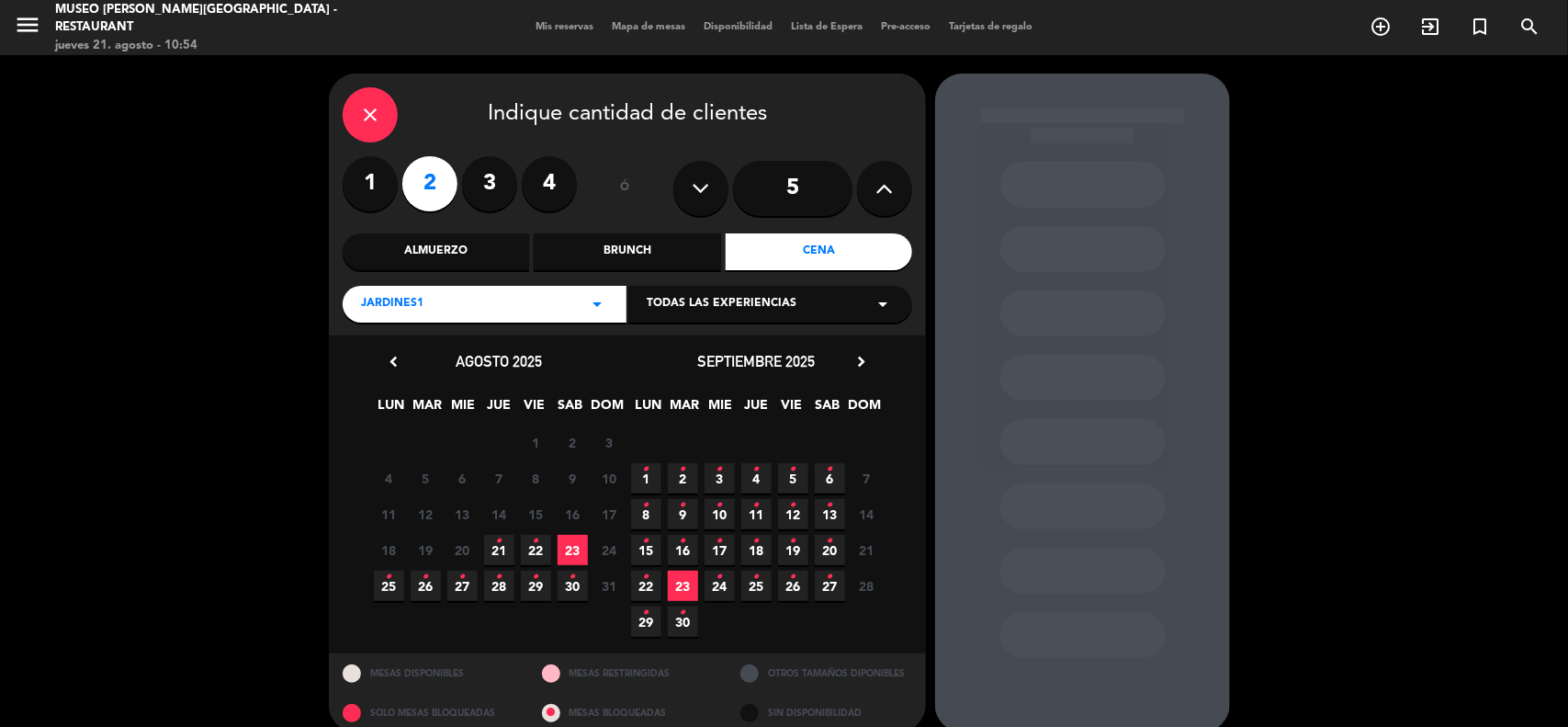
click at [563, 544] on span "23" at bounding box center [573, 550] width 30 height 30
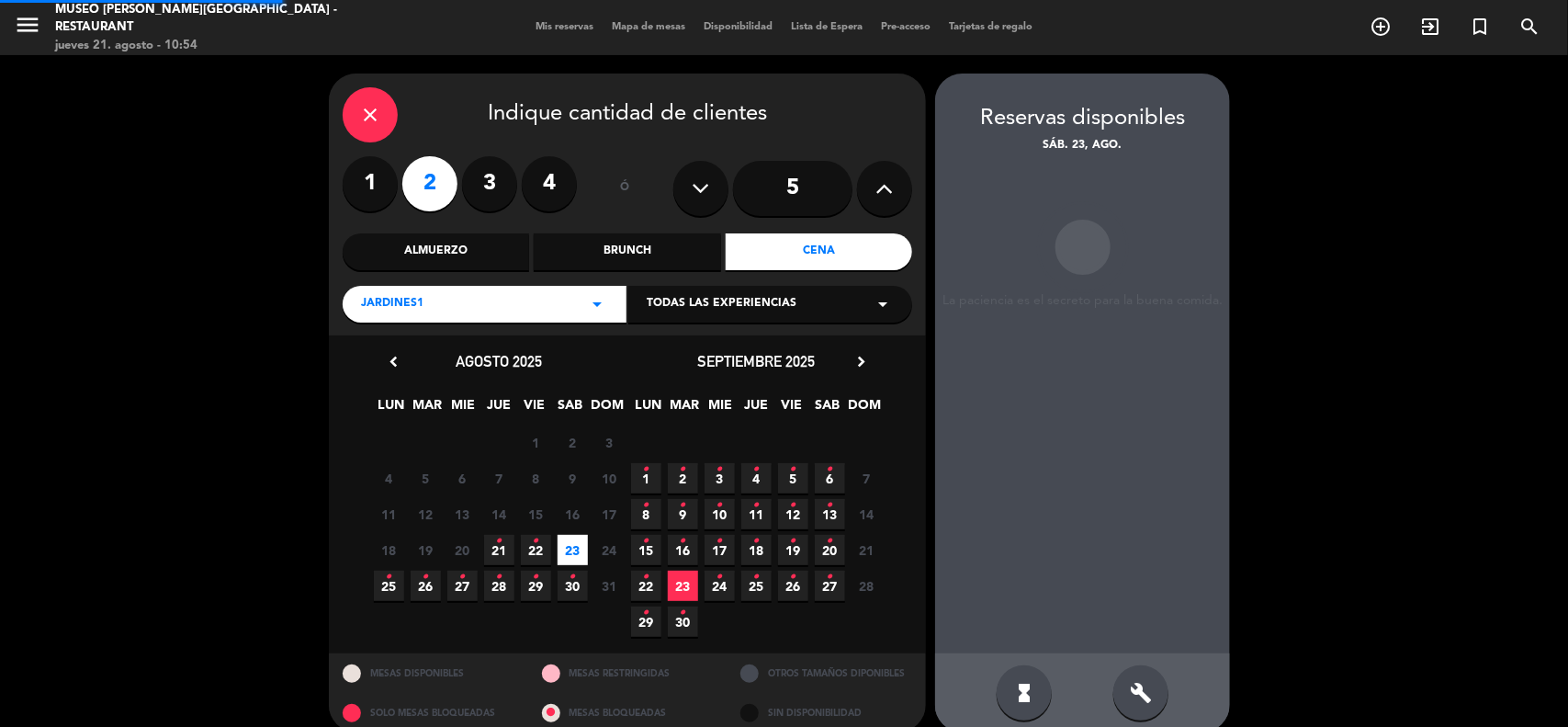
scroll to position [21, 0]
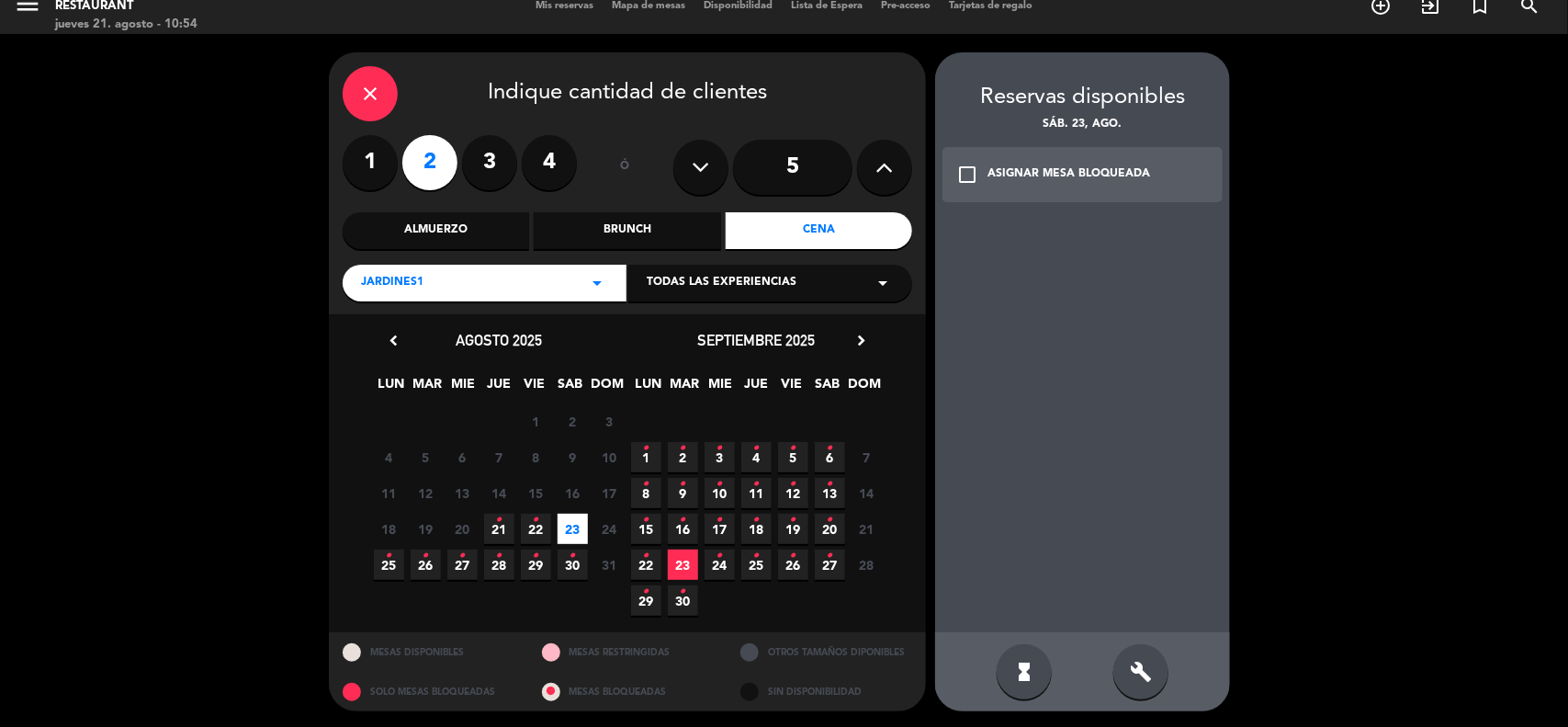
click at [503, 276] on div "Jardines1 arrow_drop_down" at bounding box center [484, 282] width 283 height 37
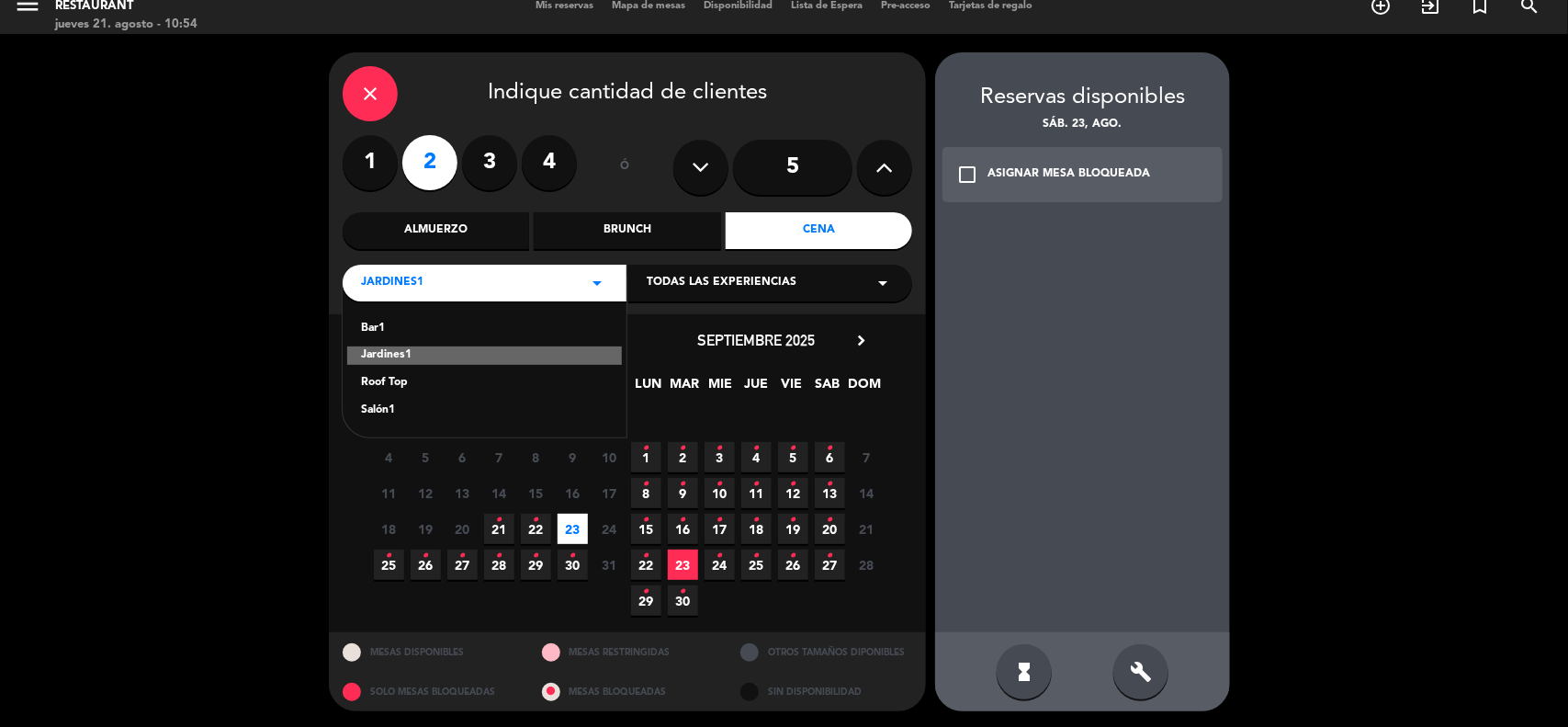
click at [384, 406] on div "Salón1" at bounding box center [484, 411] width 247 height 18
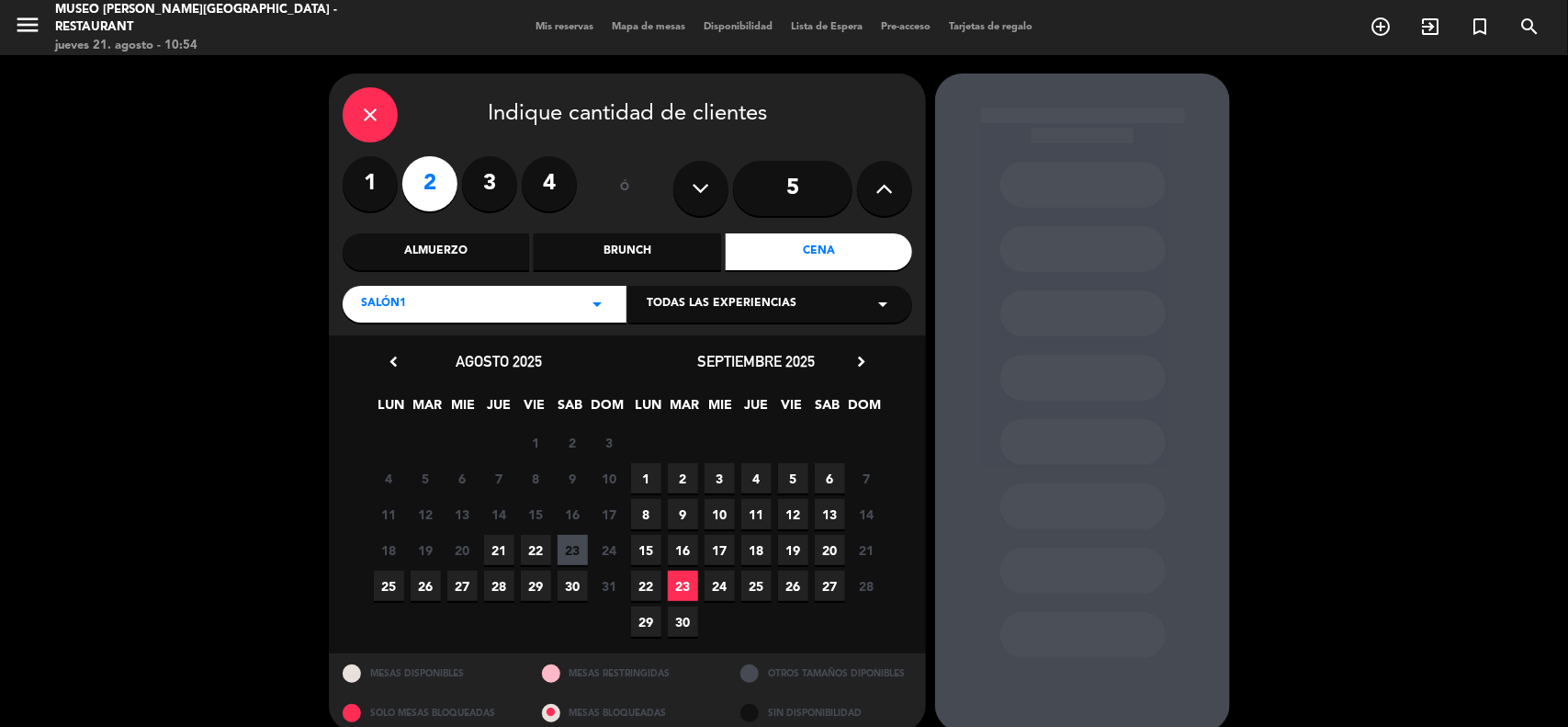
click at [574, 553] on span "23" at bounding box center [573, 550] width 30 height 30
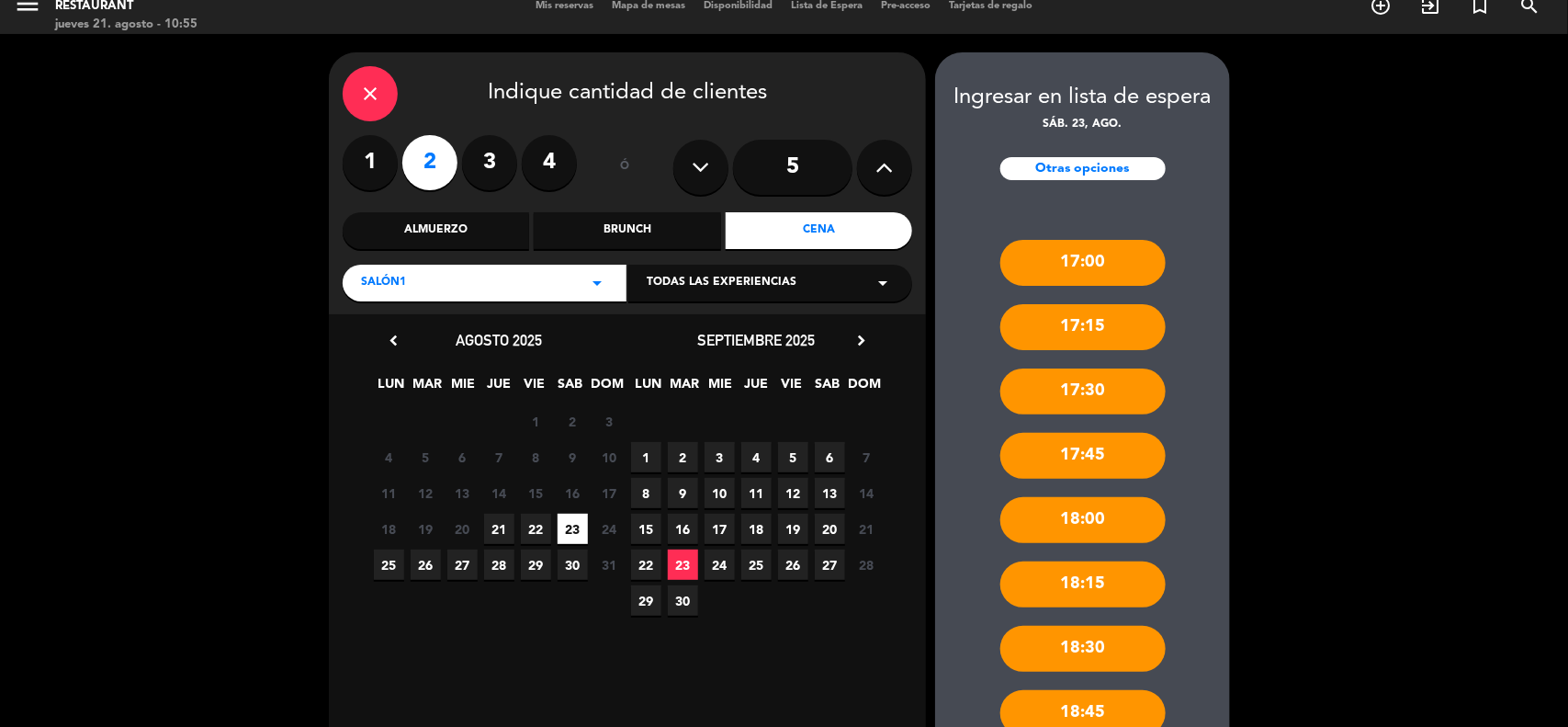
click at [445, 221] on div "Almuerzo" at bounding box center [436, 230] width 187 height 37
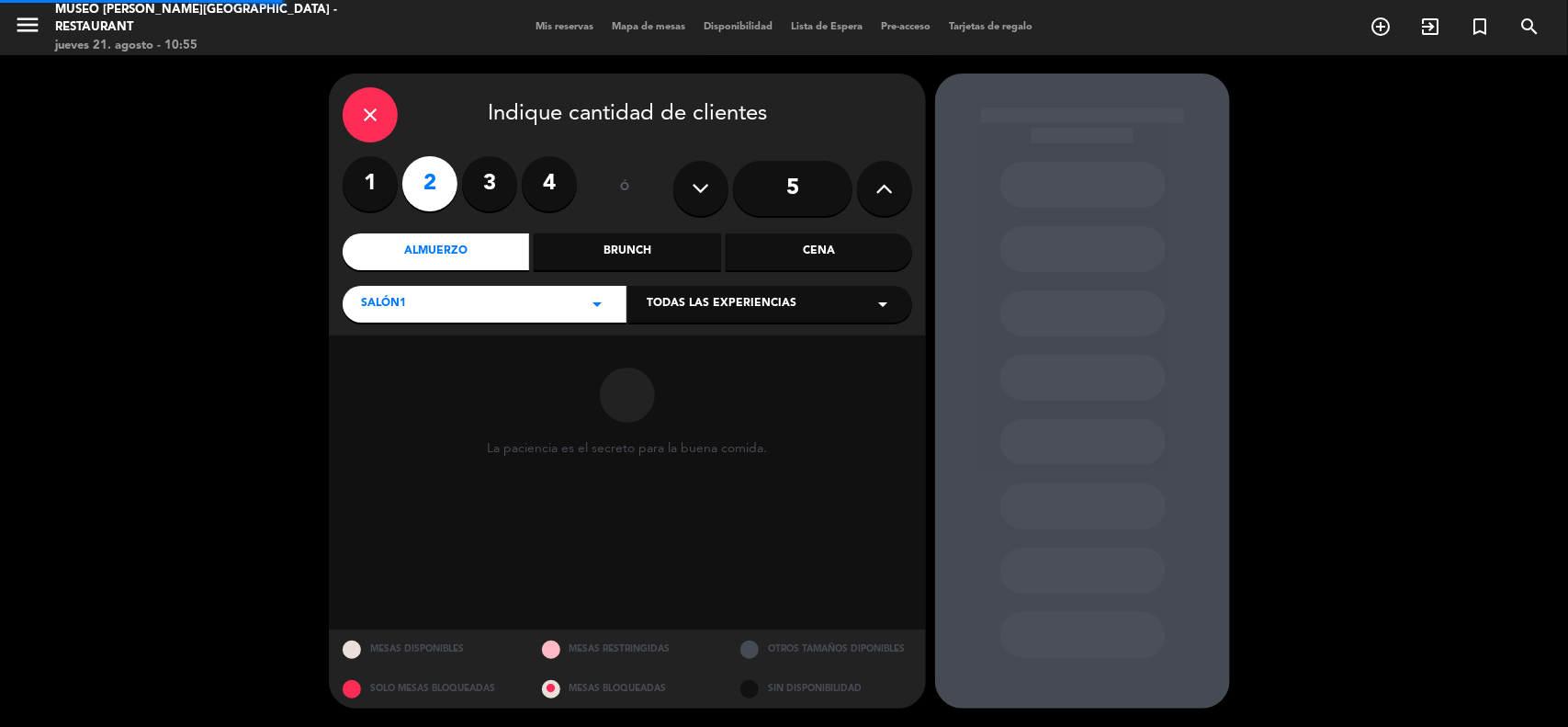
scroll to position [0, 0]
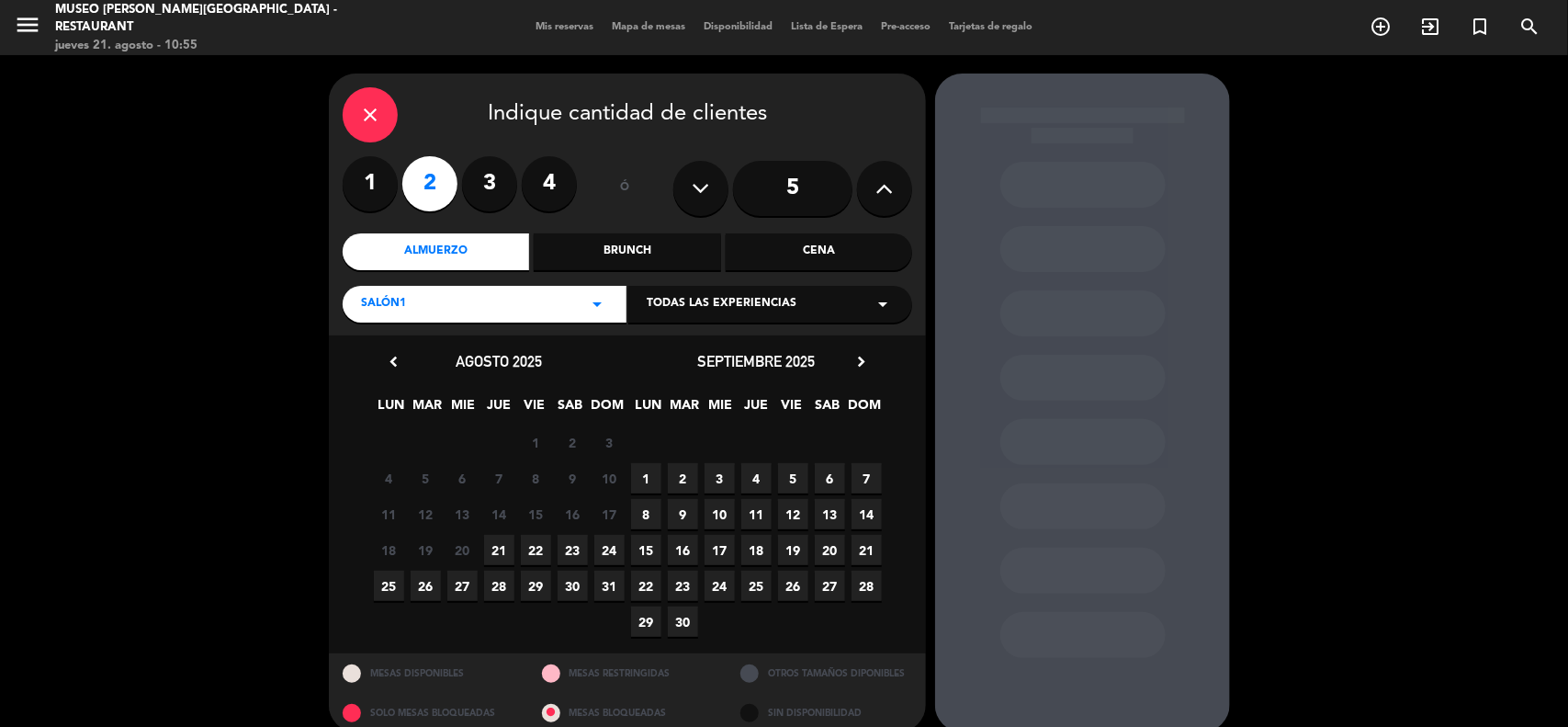
click at [608, 548] on span "24" at bounding box center [610, 550] width 30 height 30
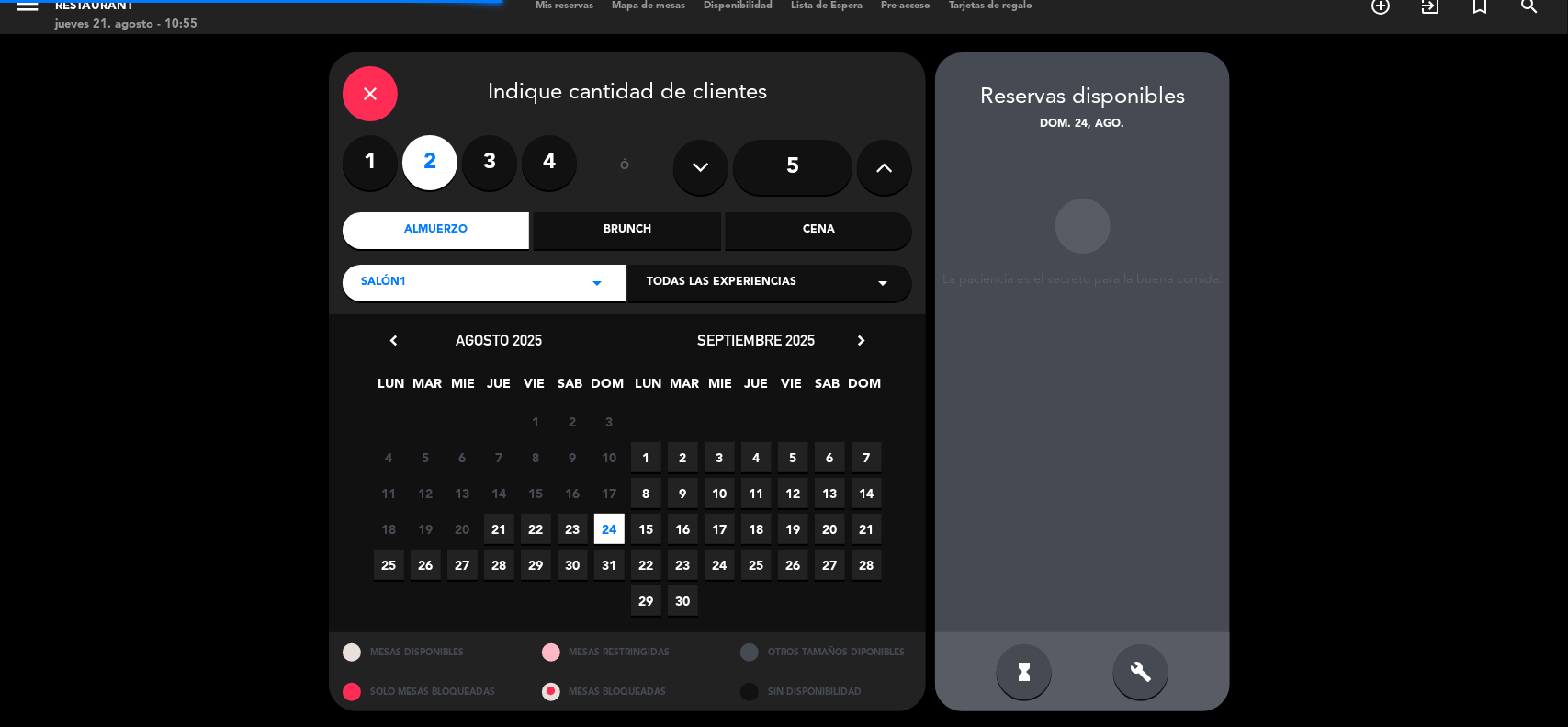
click at [580, 528] on span "23" at bounding box center [573, 528] width 30 height 30
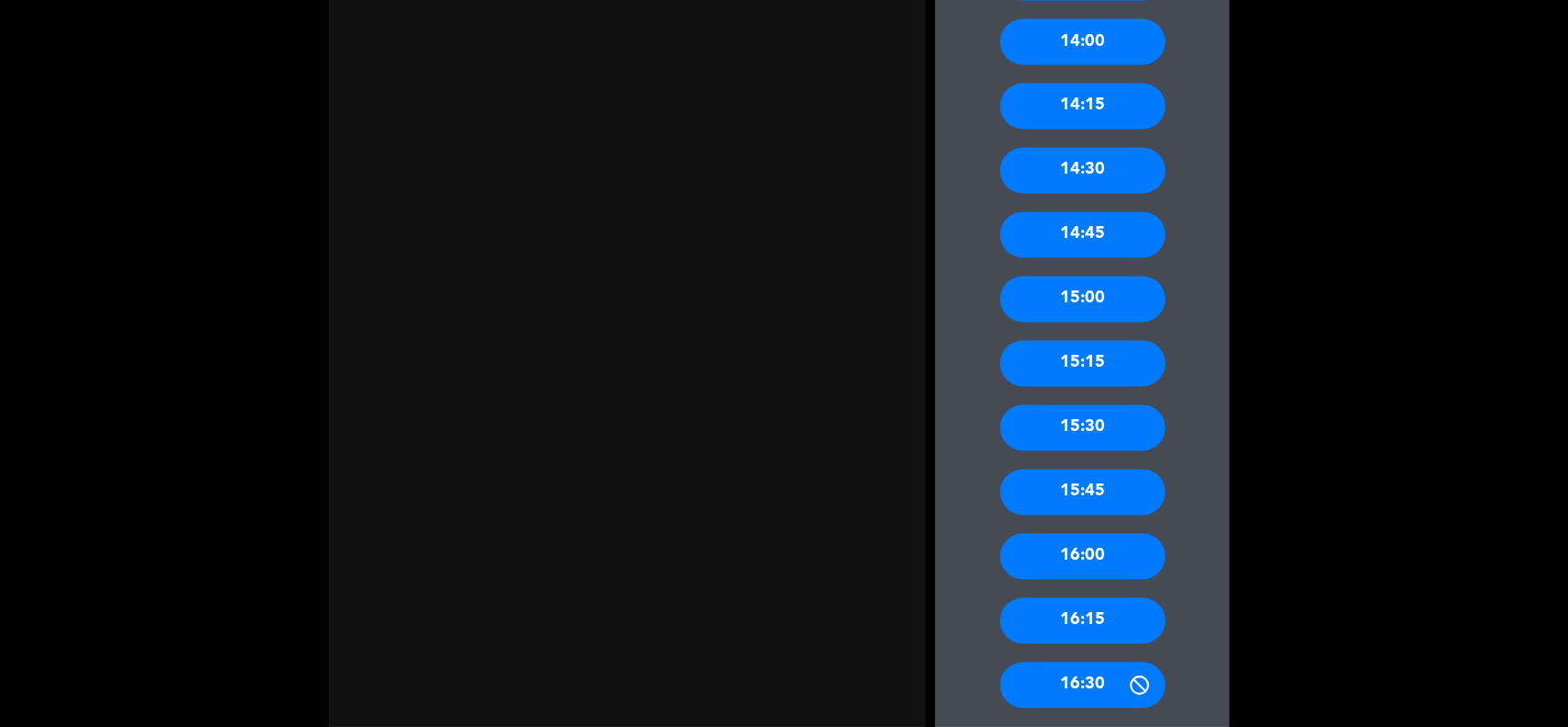
scroll to position [1555, 0]
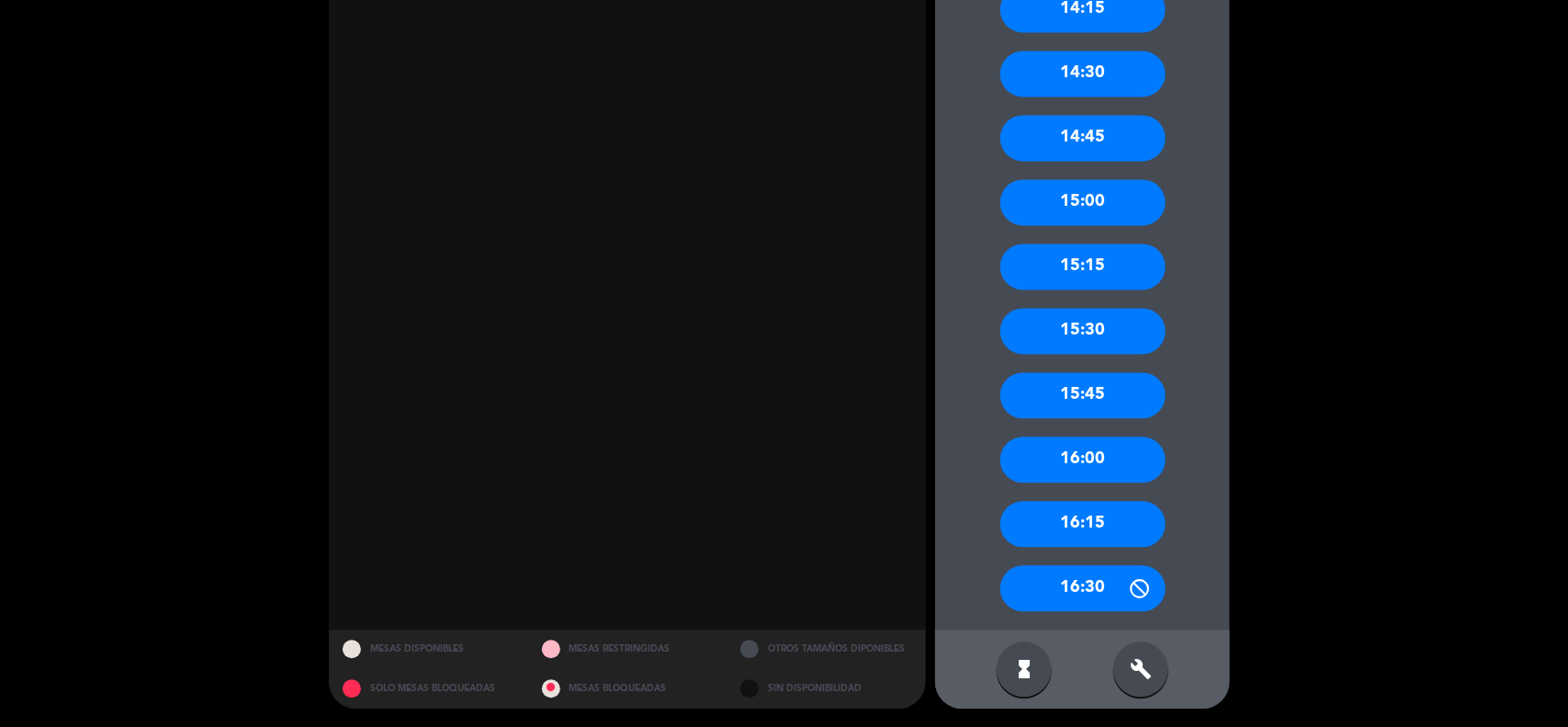
click at [1109, 457] on div "16:00" at bounding box center [1083, 460] width 165 height 46
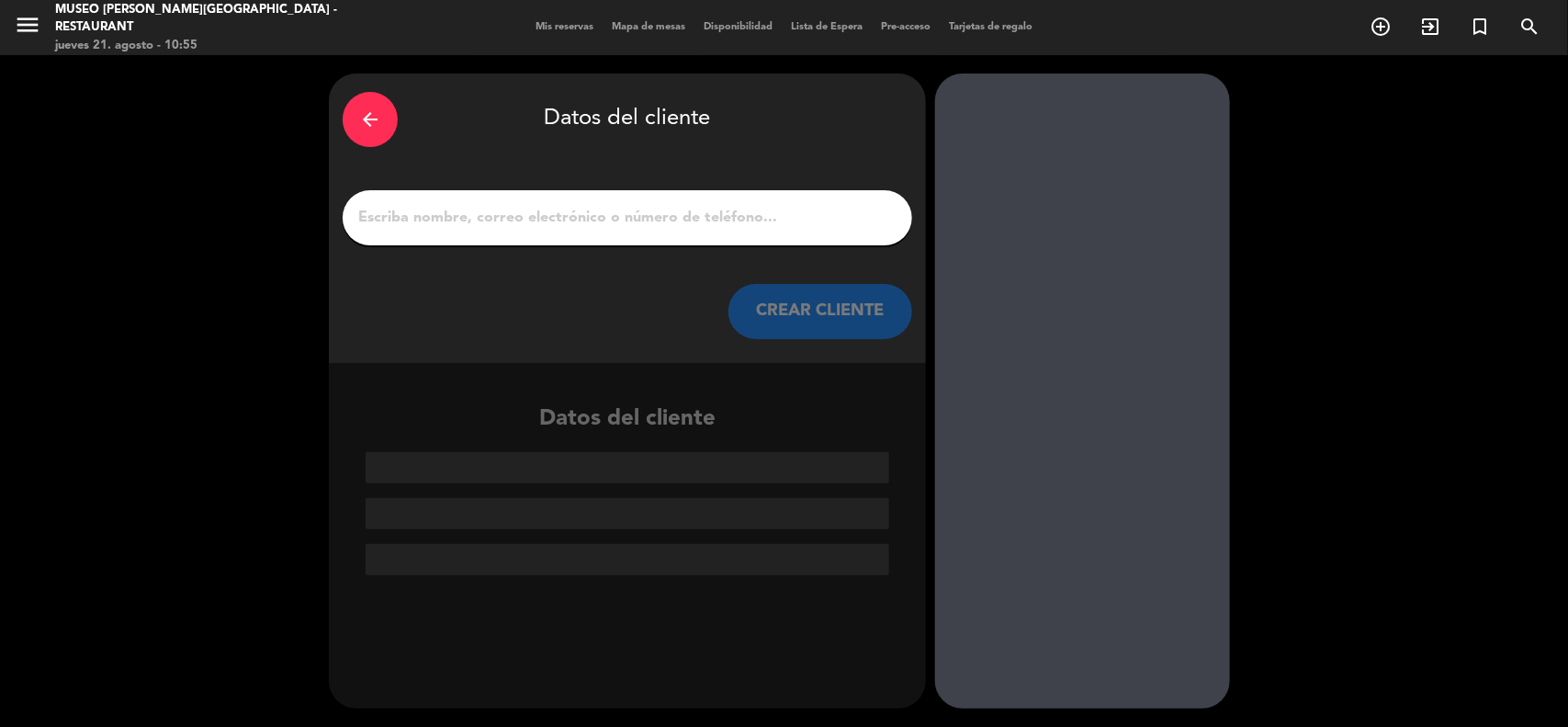
click at [520, 217] on input "1" at bounding box center [626, 218] width 542 height 26
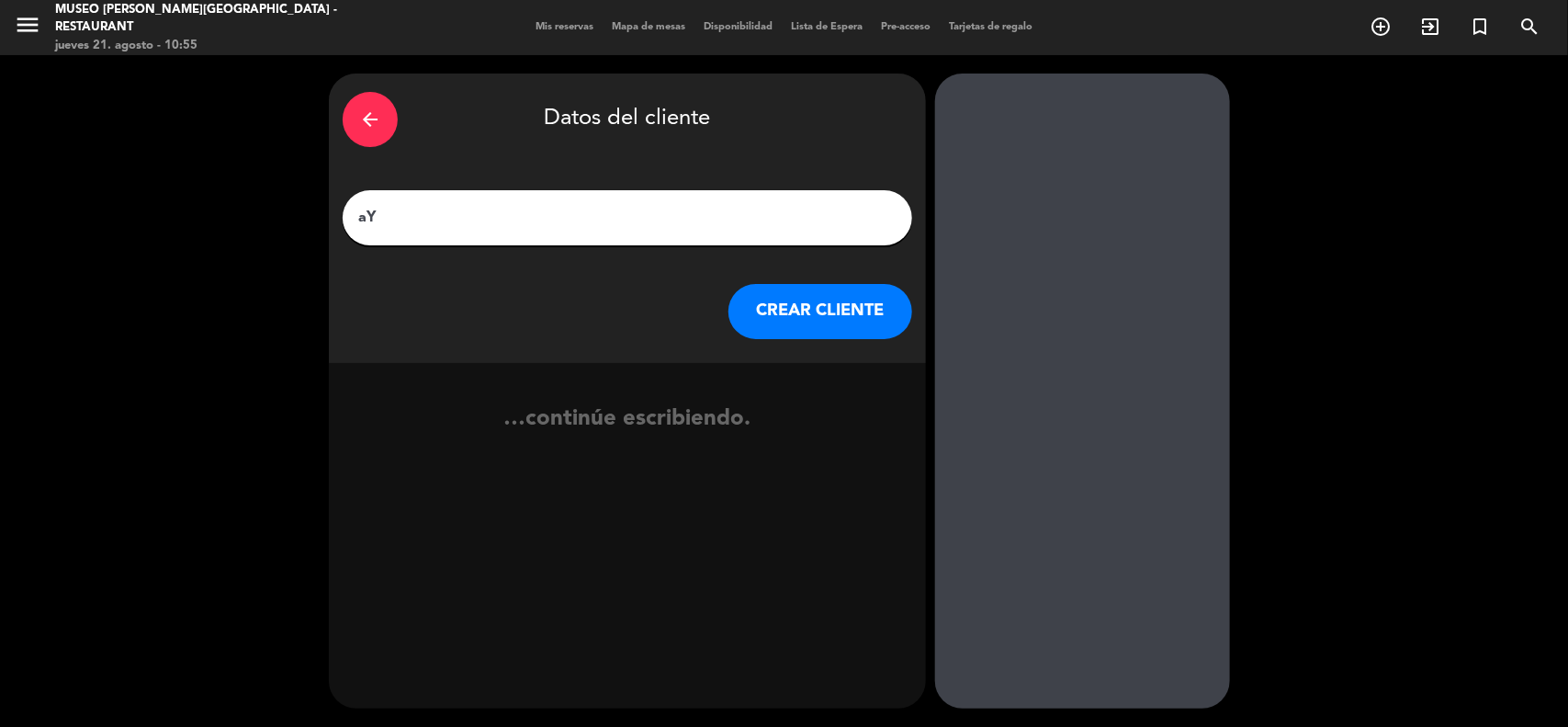
type input "a"
click at [416, 221] on input "[PERSON_NAME]" at bounding box center [626, 218] width 542 height 26
type input "[PERSON_NAME]"
click at [823, 313] on button "CREAR CLIENTE" at bounding box center [819, 310] width 184 height 55
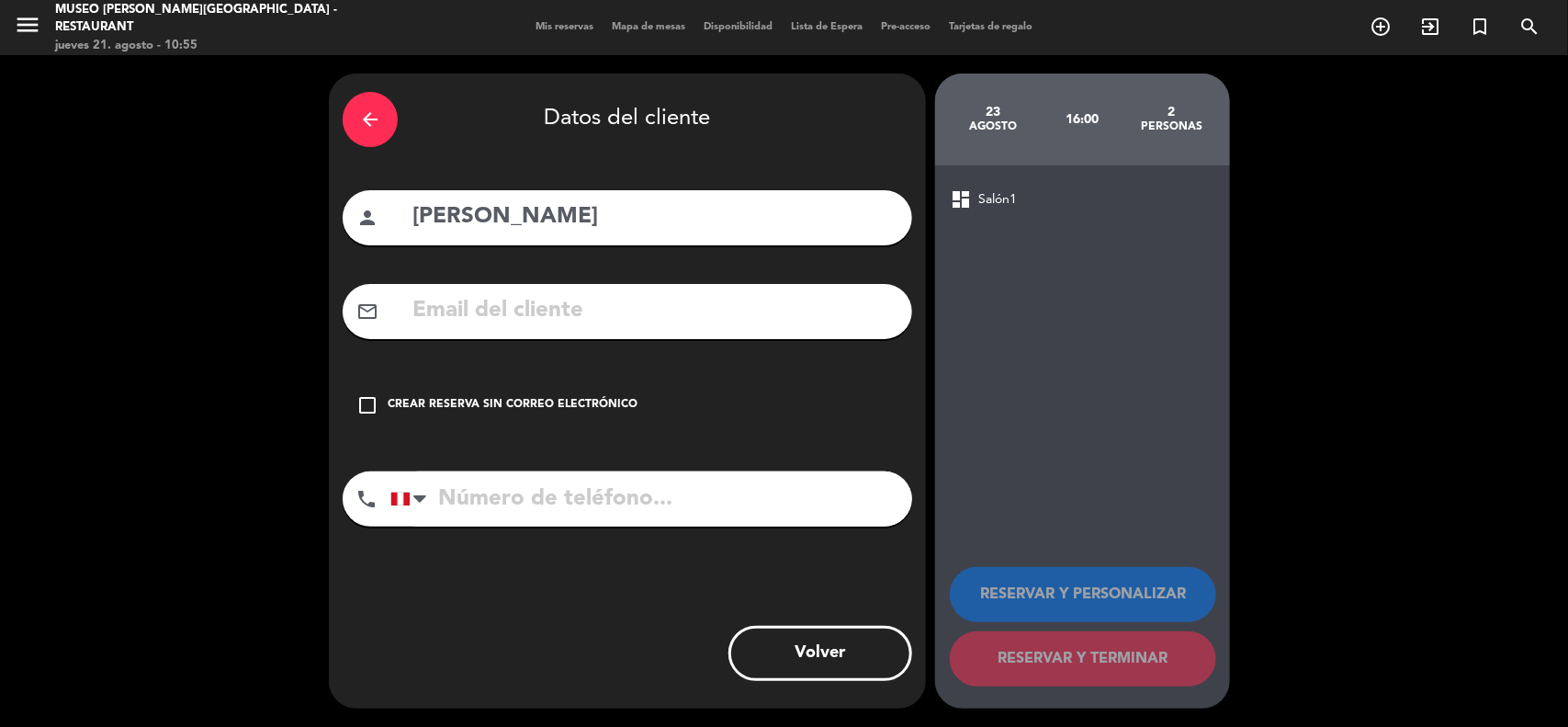
click at [690, 317] on input "text" at bounding box center [654, 311] width 487 height 38
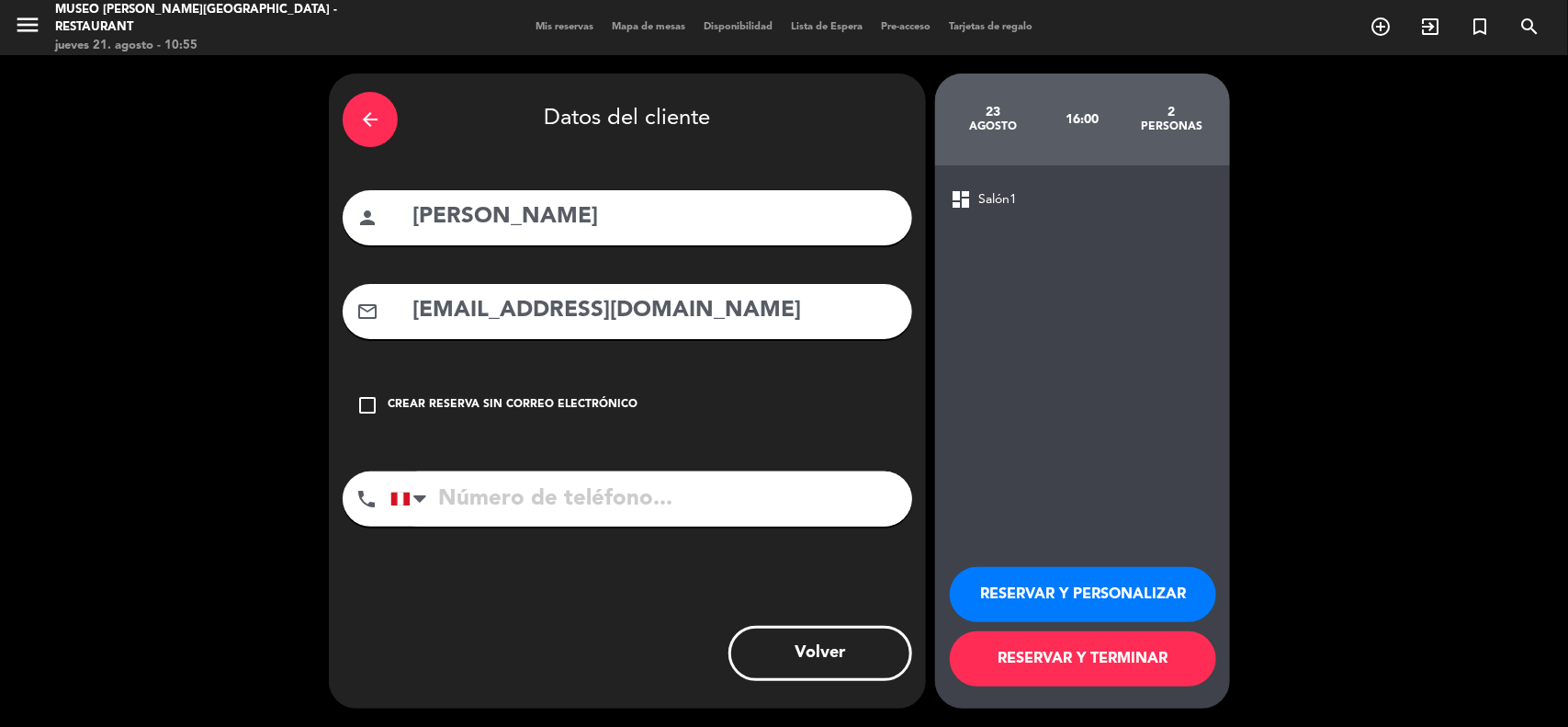
type input "[EMAIL_ADDRESS][DOMAIN_NAME]"
click at [685, 488] on input "tel" at bounding box center [651, 498] width 522 height 55
type input "986516023"
click at [1040, 586] on button "RESERVAR Y PERSONALIZAR" at bounding box center [1083, 594] width 266 height 55
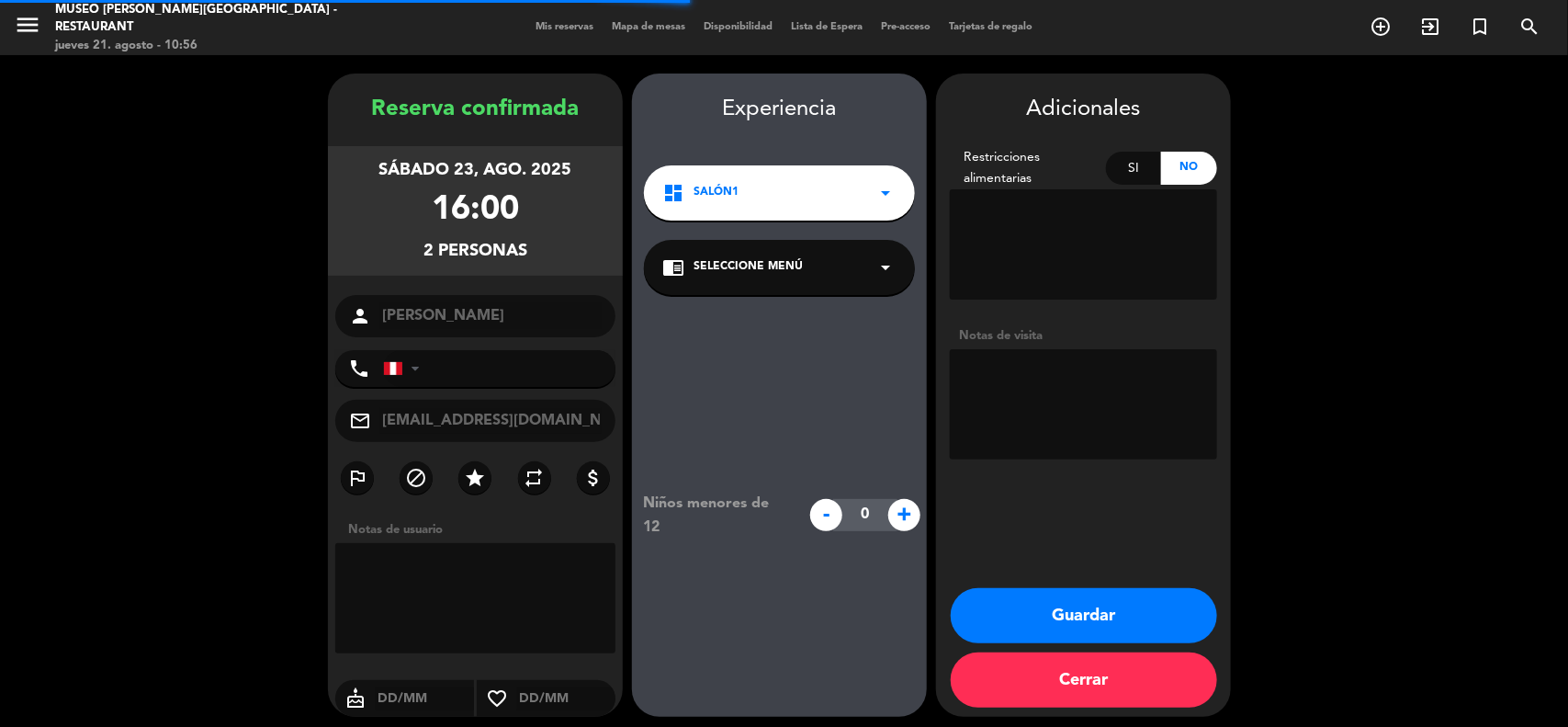
type input "[PHONE_NUMBER]"
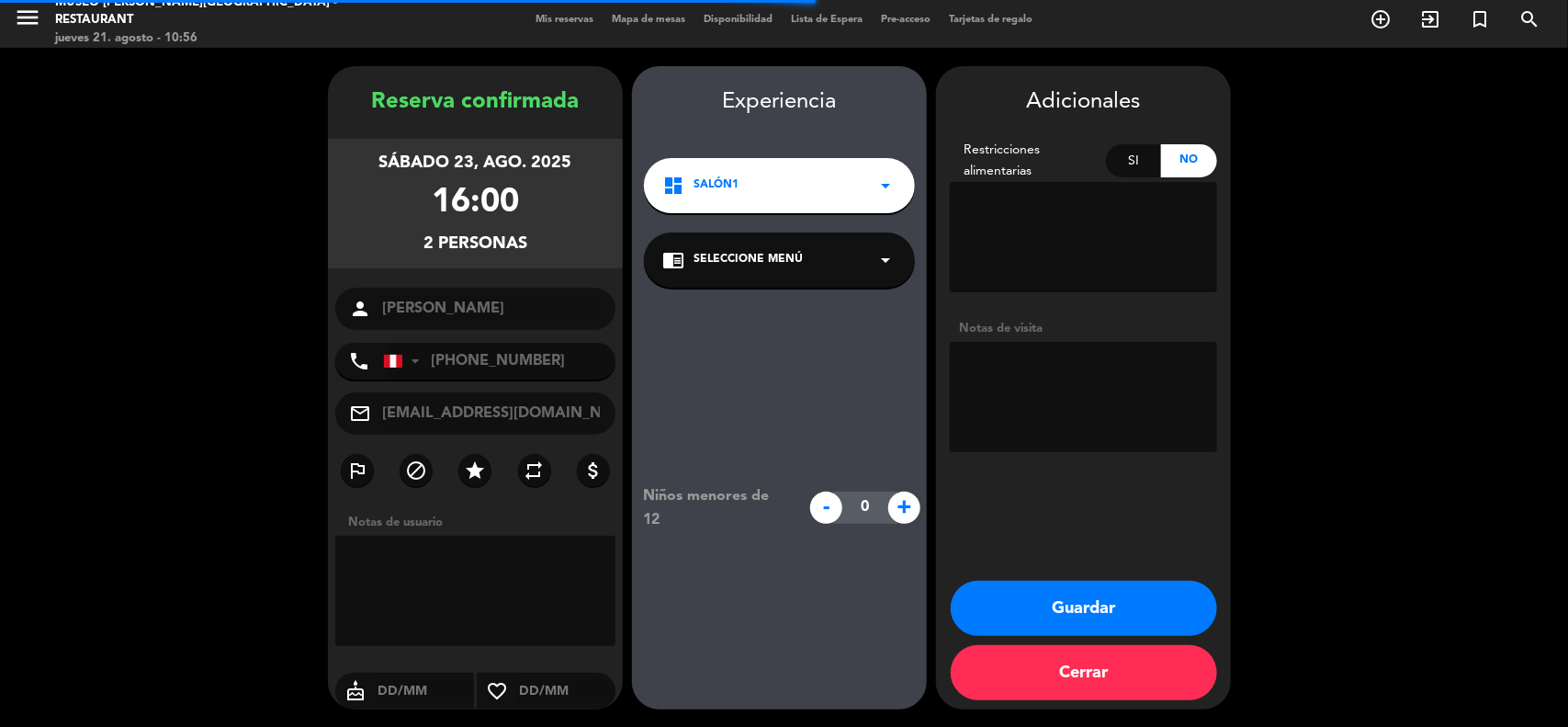
click at [777, 258] on span "Seleccione Menú" at bounding box center [748, 260] width 109 height 18
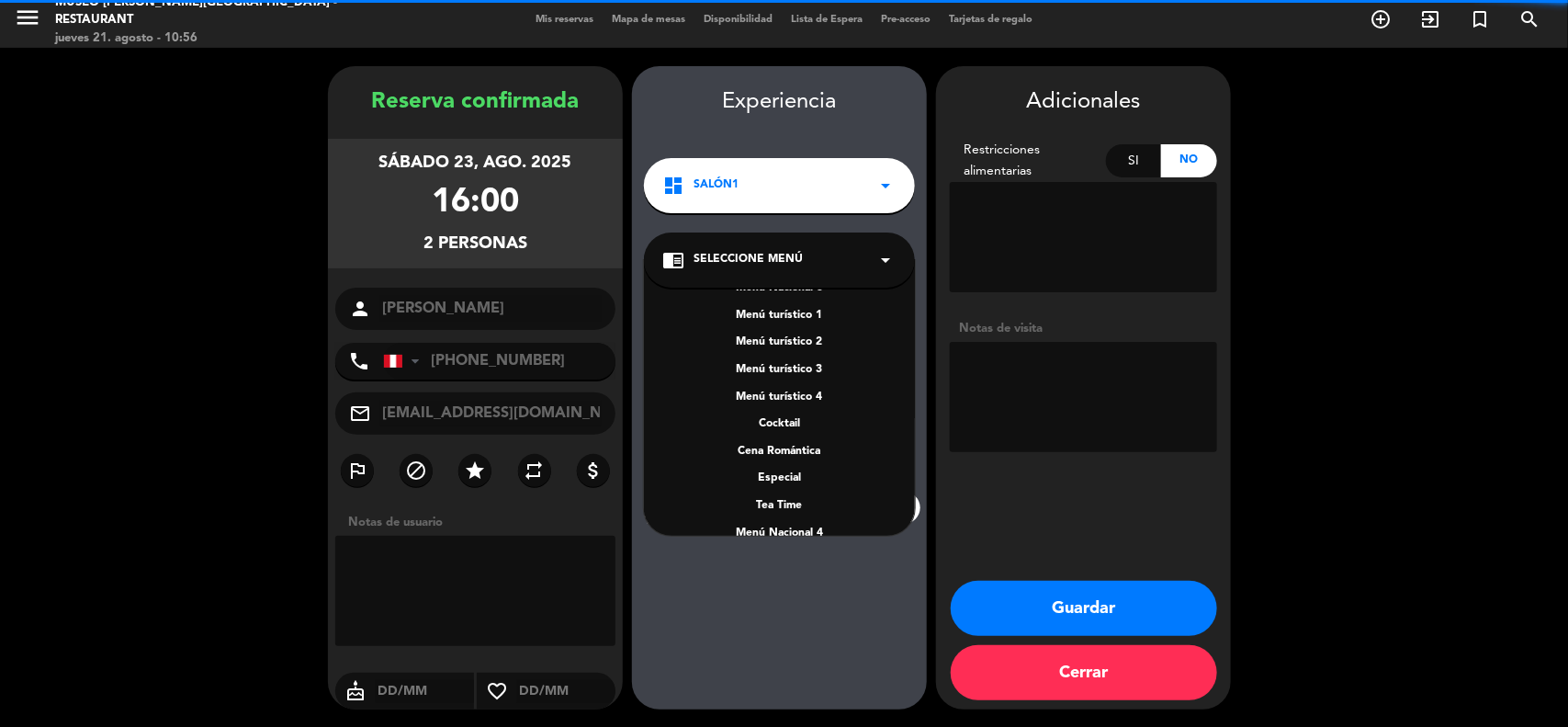
scroll to position [230, 0]
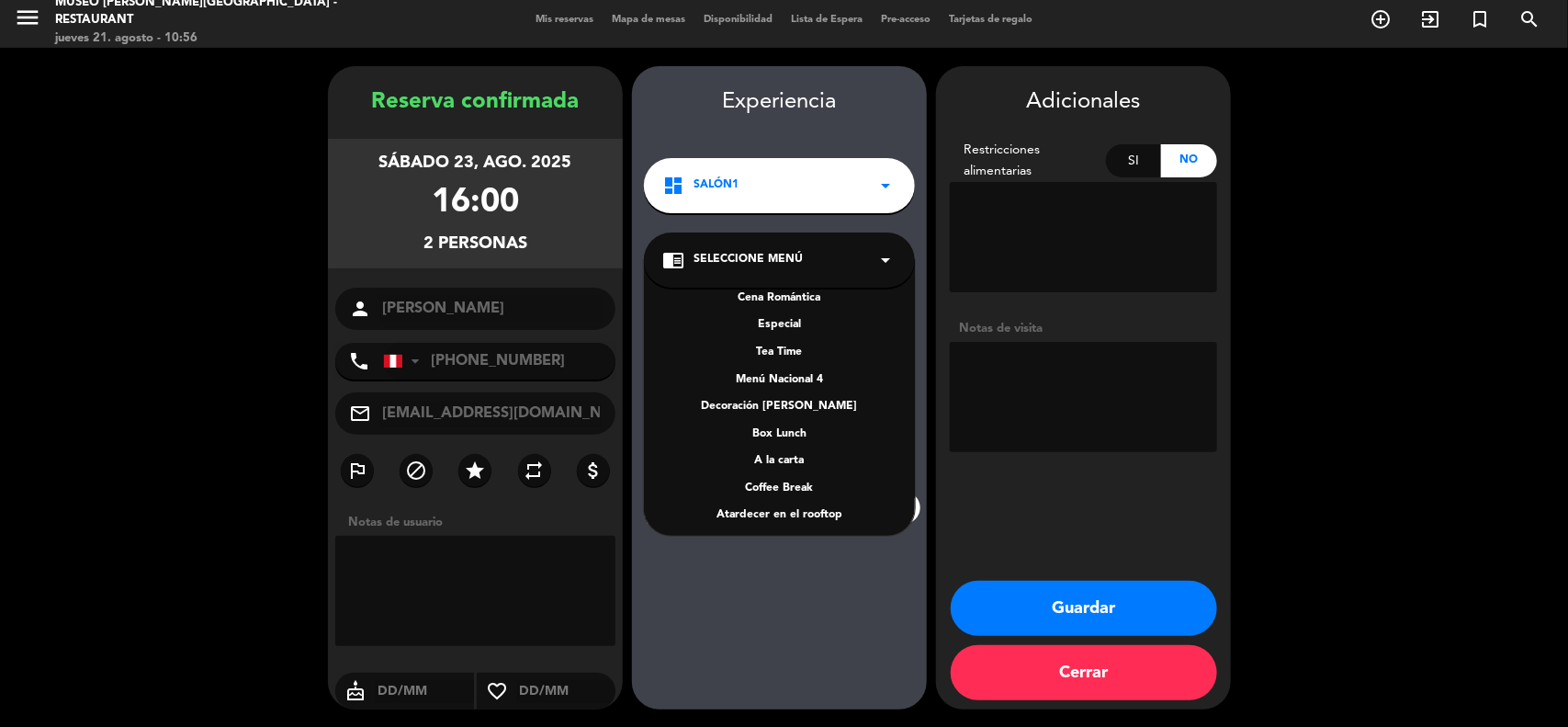
click at [795, 460] on div "A la carta" at bounding box center [780, 460] width 235 height 18
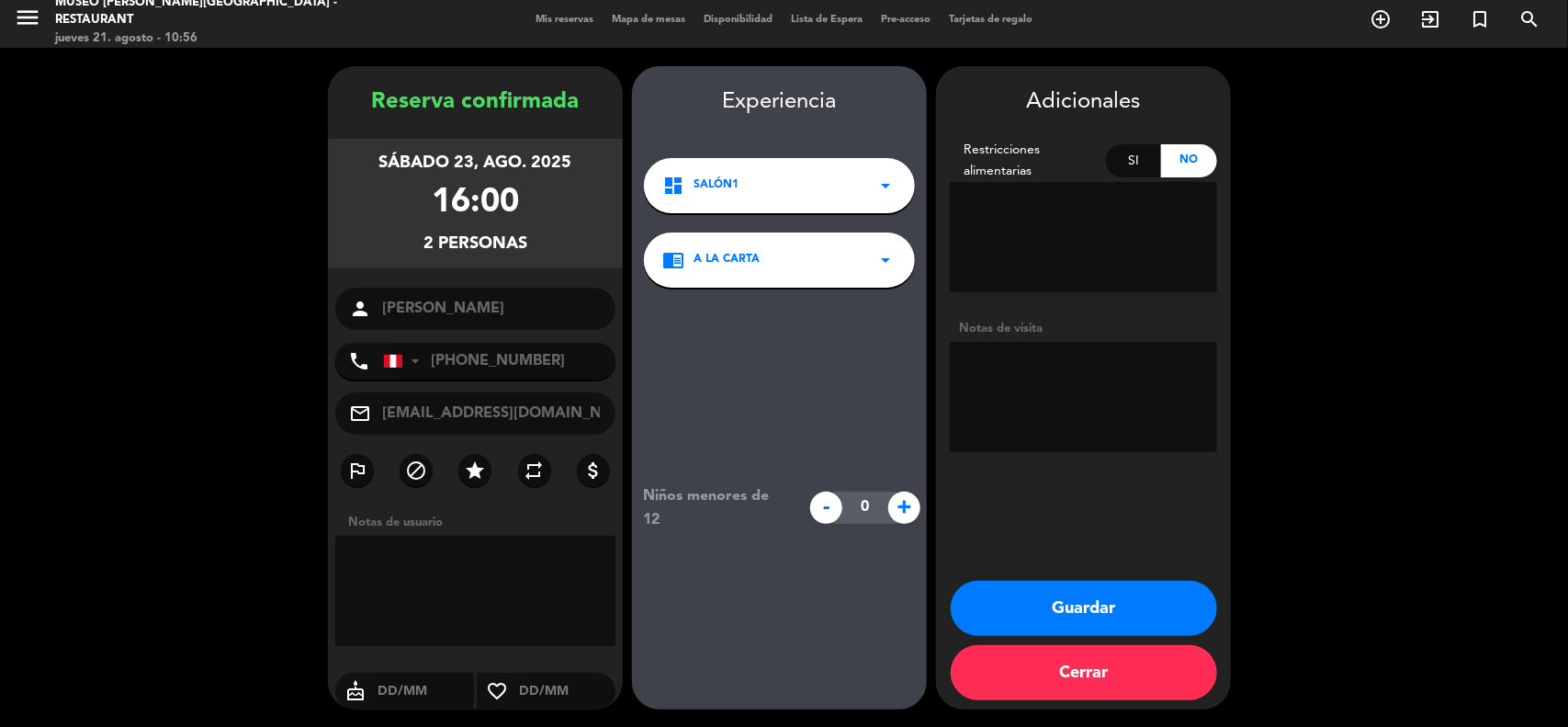
click at [1006, 393] on textarea at bounding box center [1083, 397] width 267 height 110
click at [1084, 388] on textarea at bounding box center [1083, 397] width 267 height 110
click at [1022, 381] on textarea at bounding box center [1083, 397] width 267 height 110
click at [1022, 391] on textarea at bounding box center [1083, 397] width 267 height 110
click at [1109, 597] on button "Guardar" at bounding box center [1084, 608] width 266 height 55
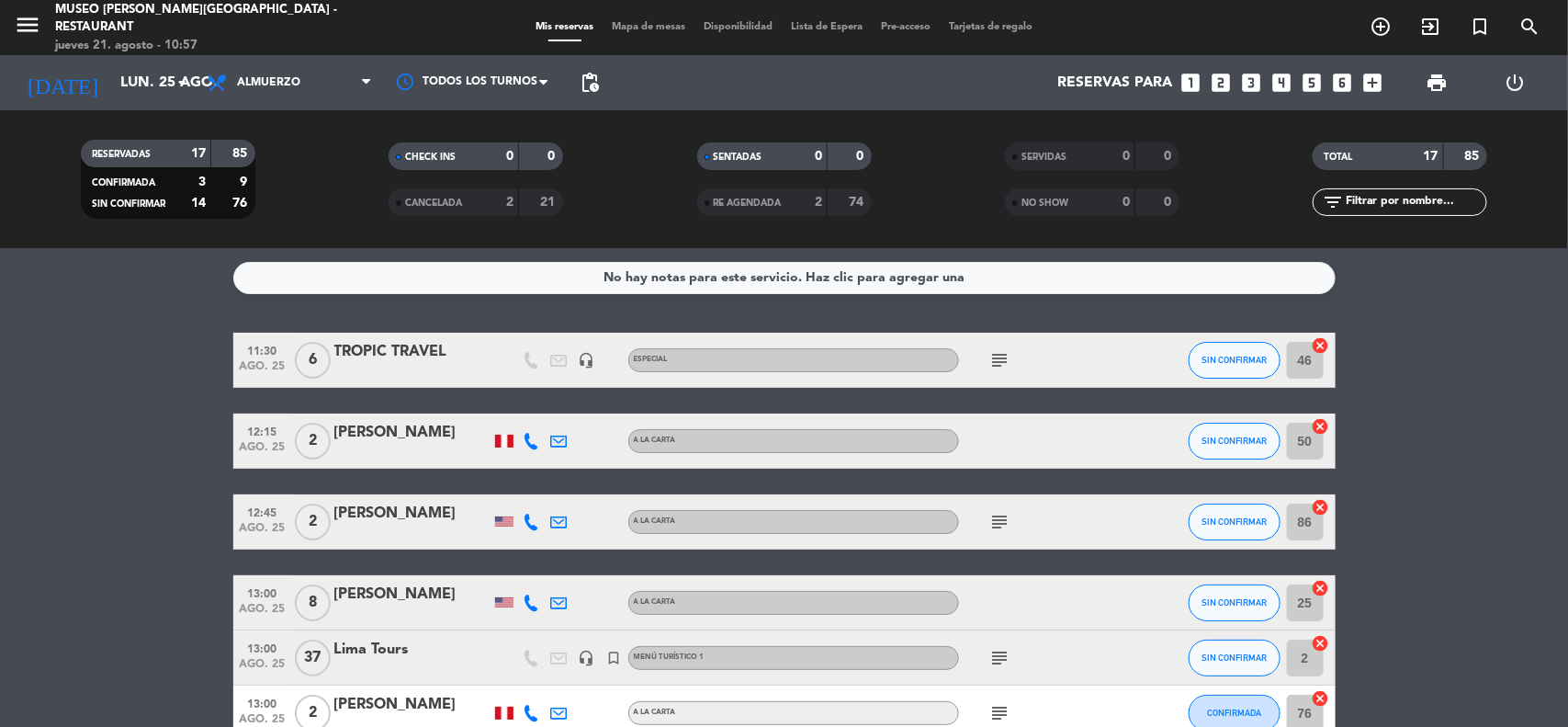
click at [136, 84] on input "lun. 25 ago." at bounding box center [208, 84] width 194 height 36
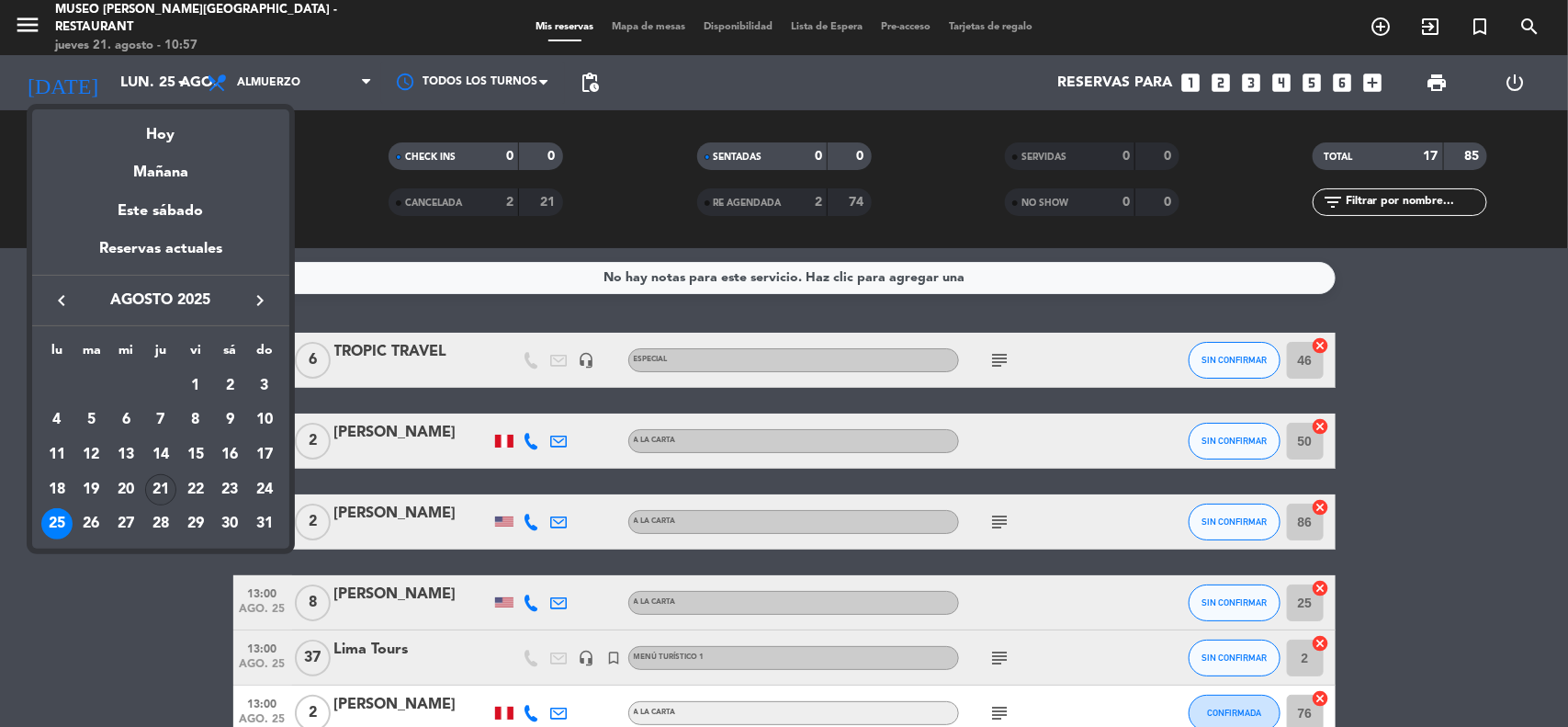
click at [156, 487] on div "21" at bounding box center [160, 489] width 31 height 31
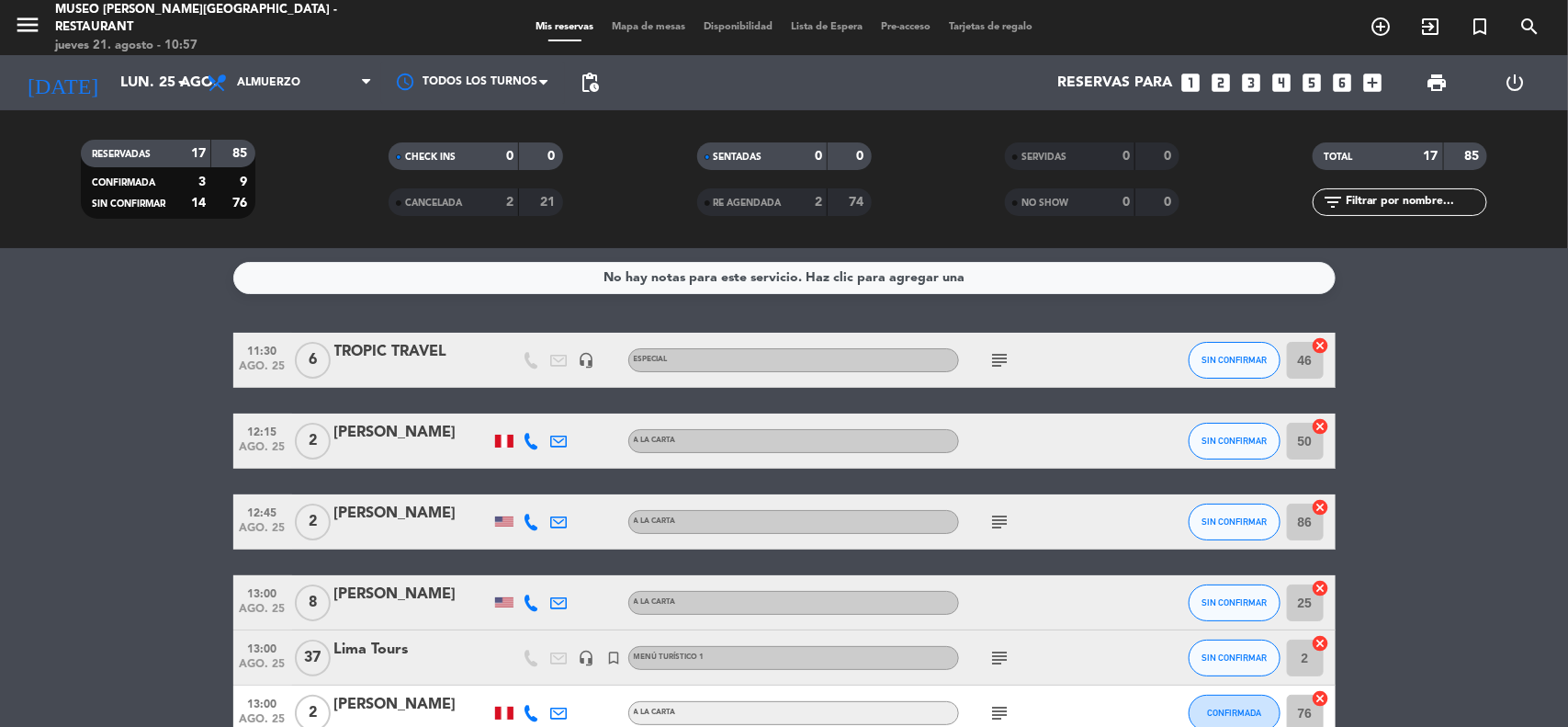
type input "jue. 21 ago."
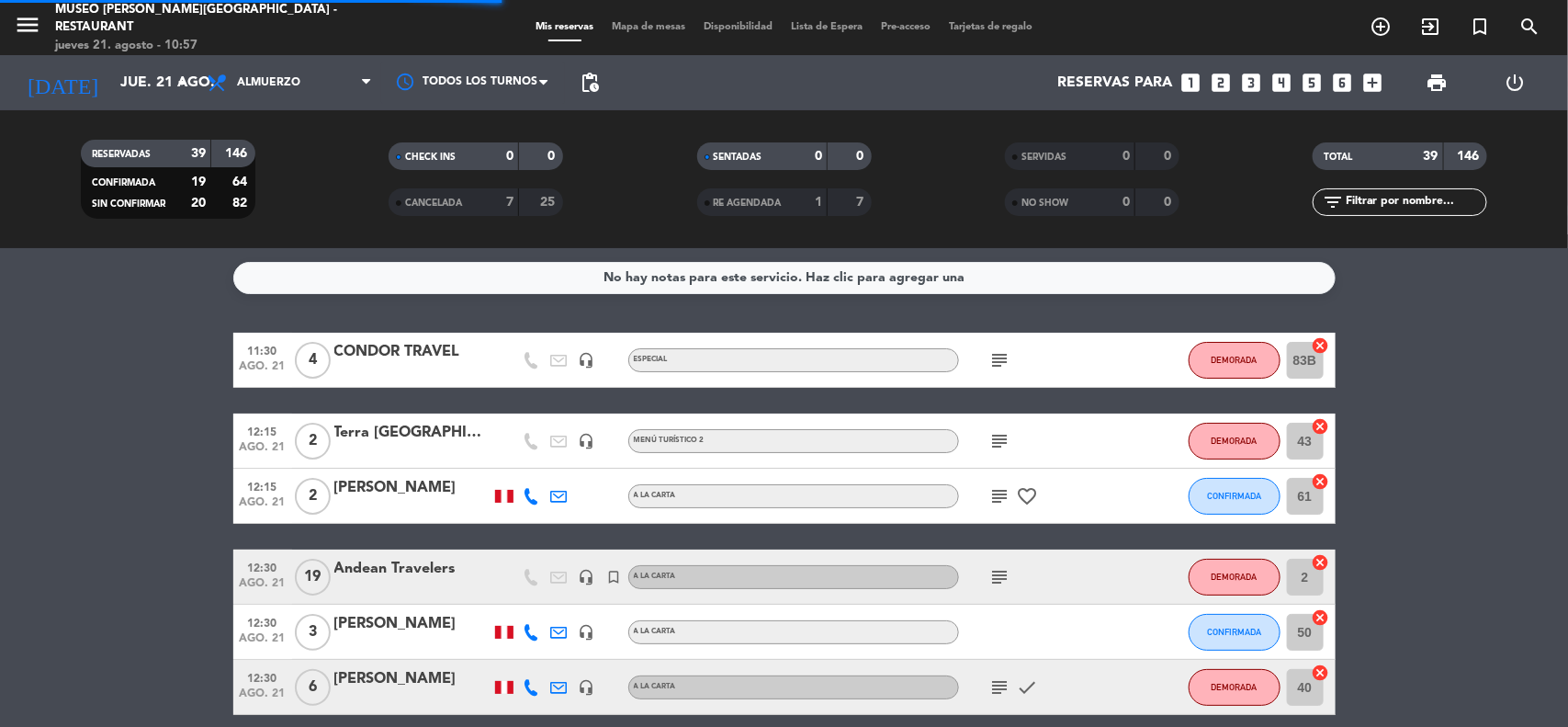
click at [1415, 199] on input "text" at bounding box center [1414, 202] width 142 height 20
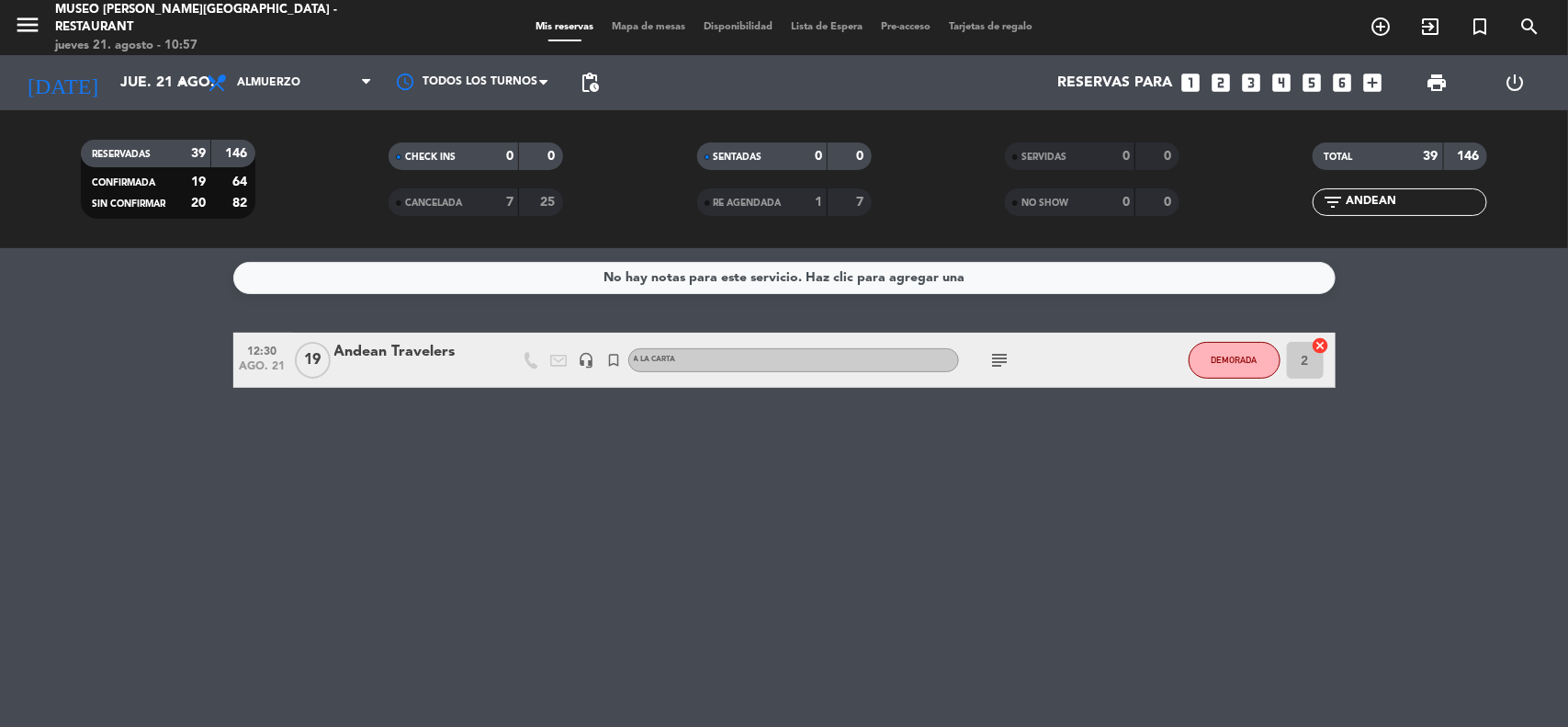
type input "ANDEAN"
click at [433, 349] on div "Andean Travelers" at bounding box center [412, 352] width 156 height 24
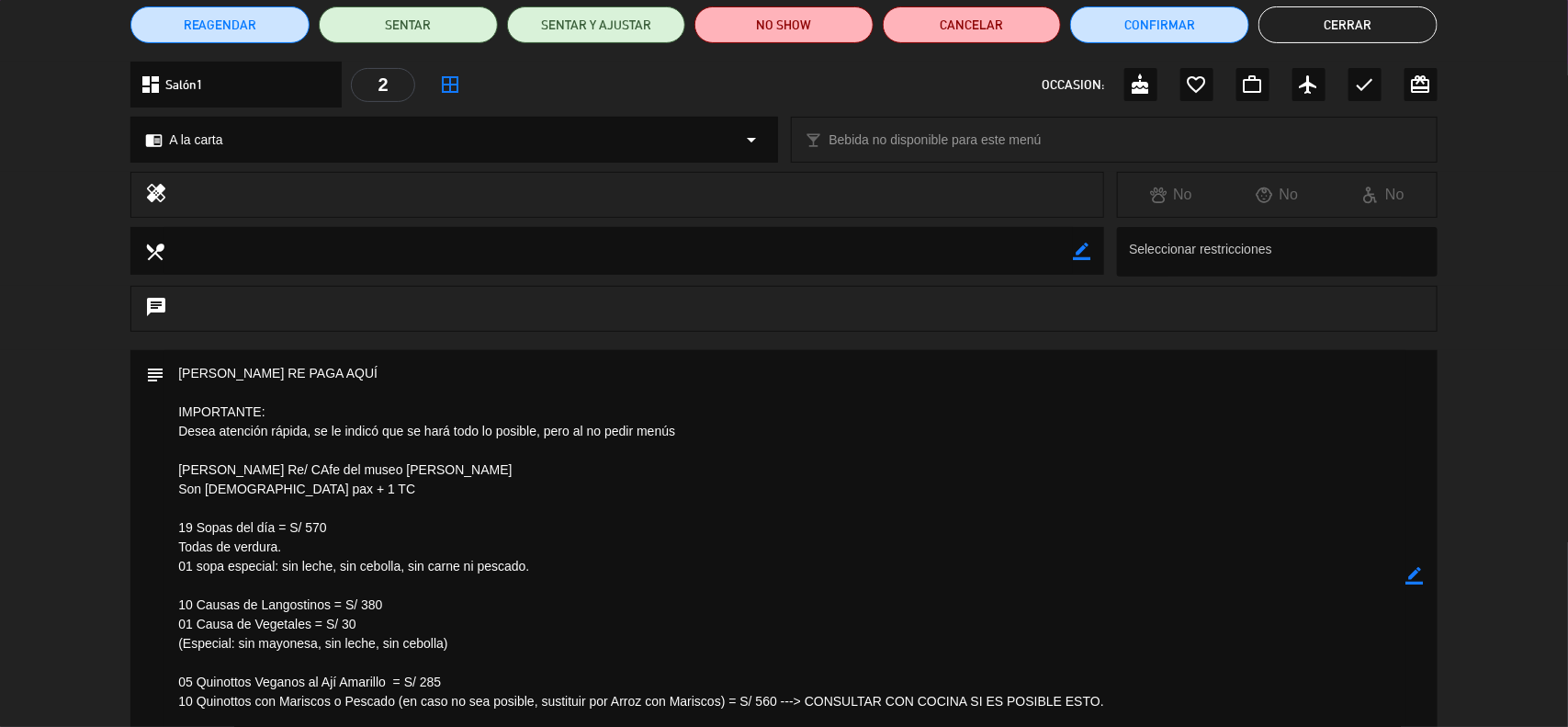
scroll to position [344, 0]
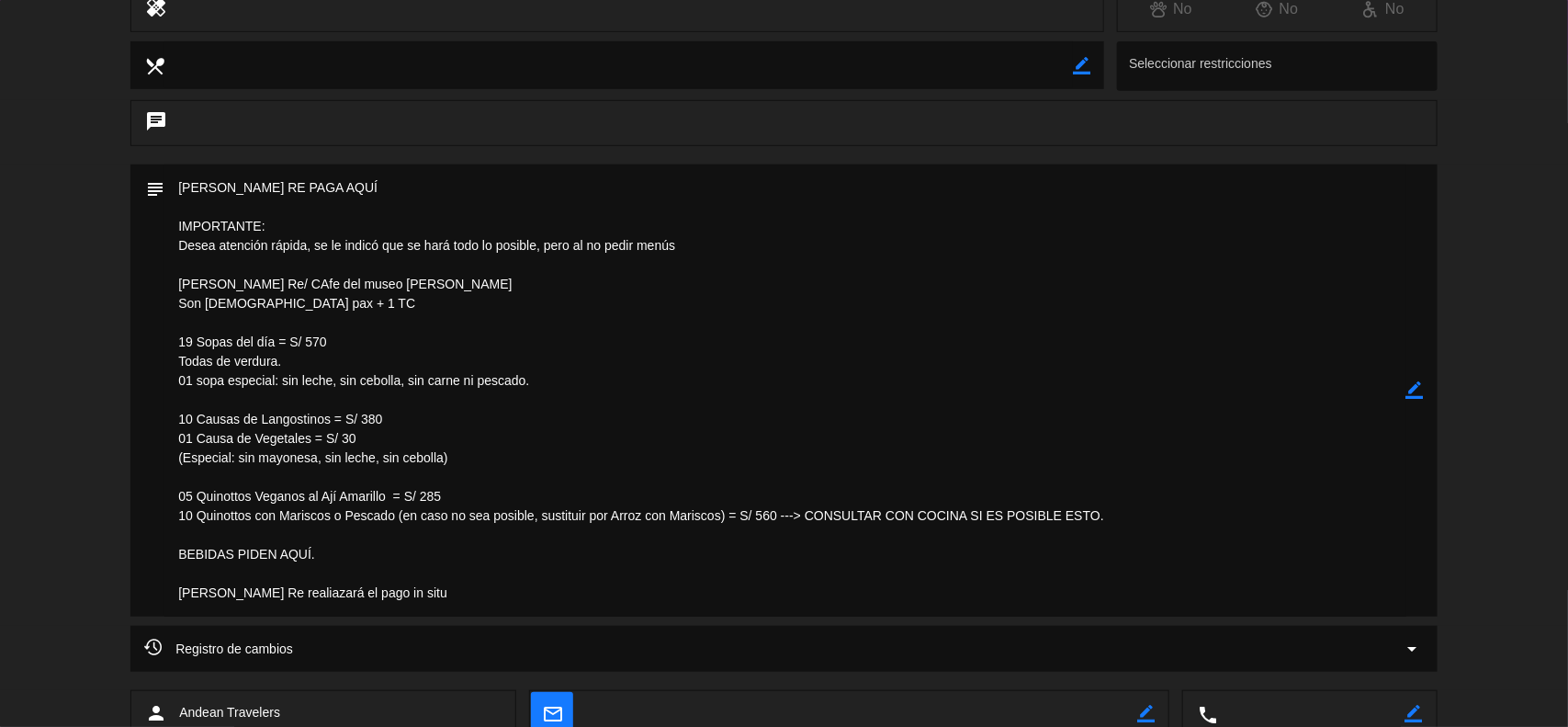
click at [1415, 389] on icon "border_color" at bounding box center [1415, 390] width 18 height 18
click at [1415, 389] on icon at bounding box center [1415, 390] width 18 height 18
click at [0, 0] on div at bounding box center [0, 0] width 0 height 0
click at [1410, 387] on icon "border_color" at bounding box center [1415, 390] width 18 height 18
drag, startPoint x: 231, startPoint y: 345, endPoint x: 199, endPoint y: 347, distance: 32.1
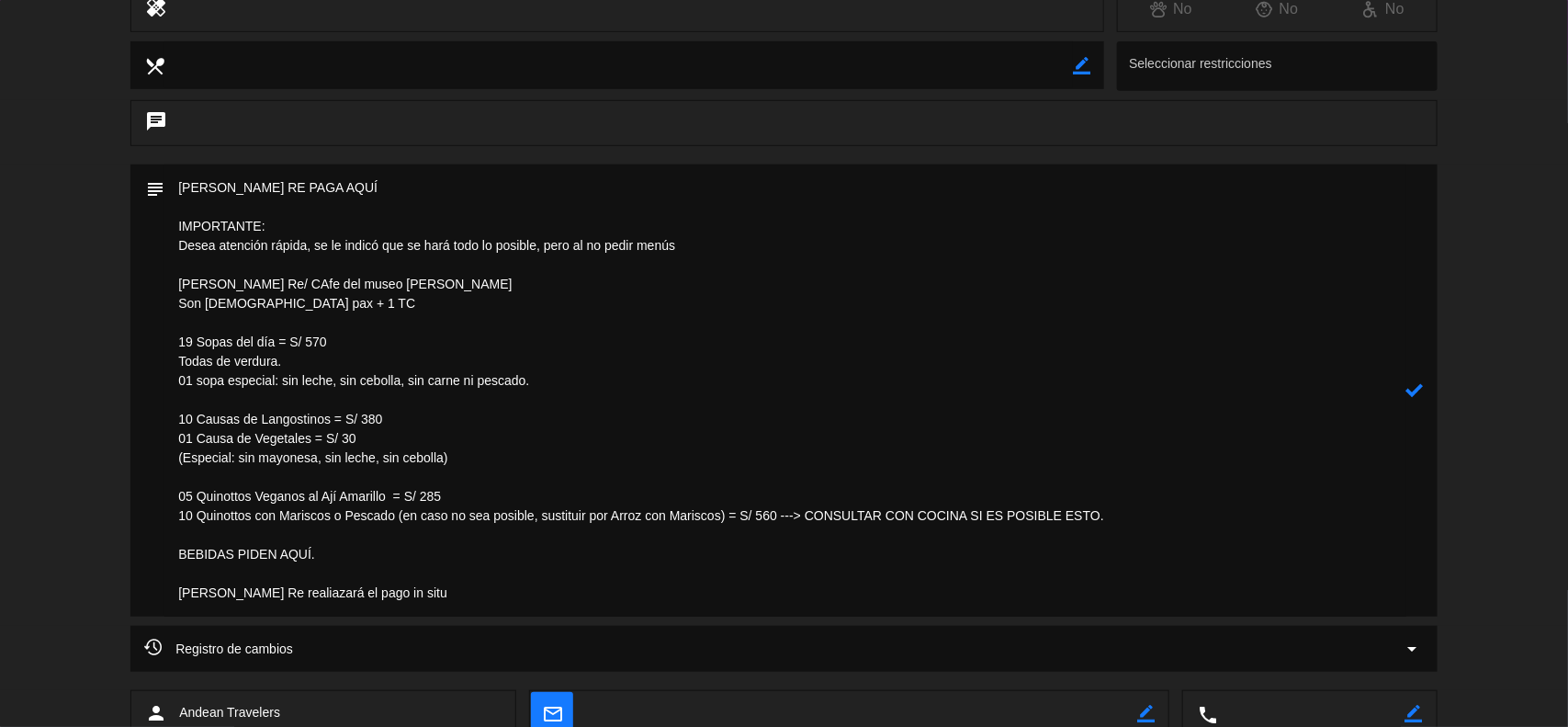
click at [199, 347] on textarea at bounding box center [784, 390] width 1242 height 452
drag, startPoint x: 285, startPoint y: 358, endPoint x: 130, endPoint y: 361, distance: 155.0
click at [130, 361] on div "subject" at bounding box center [784, 390] width 1307 height 452
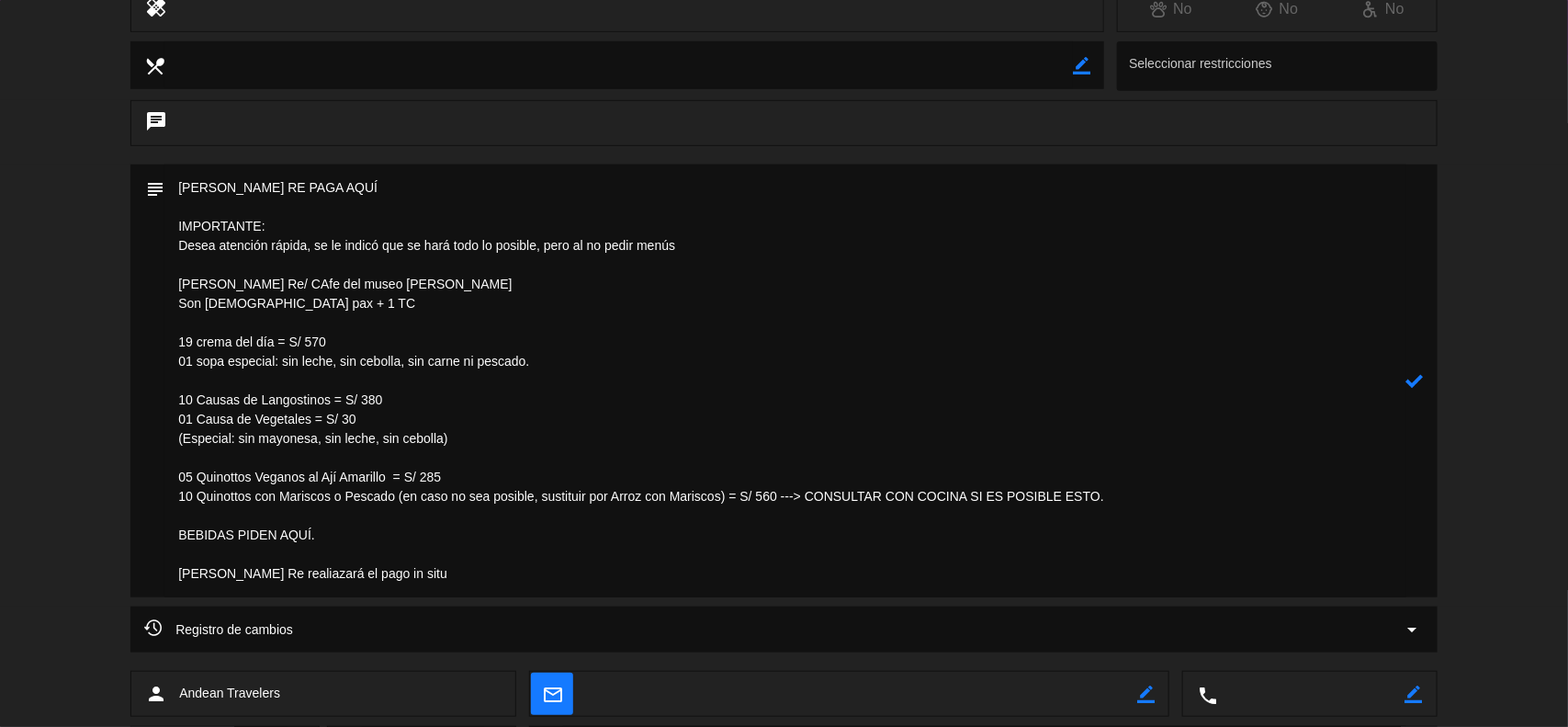
click at [276, 345] on textarea at bounding box center [784, 380] width 1242 height 433
drag, startPoint x: 199, startPoint y: 501, endPoint x: 393, endPoint y: 502, distance: 194.0
click at [393, 502] on textarea at bounding box center [784, 380] width 1242 height 433
click at [429, 516] on textarea at bounding box center [784, 380] width 1242 height 433
drag, startPoint x: 198, startPoint y: 498, endPoint x: 392, endPoint y: 503, distance: 194.1
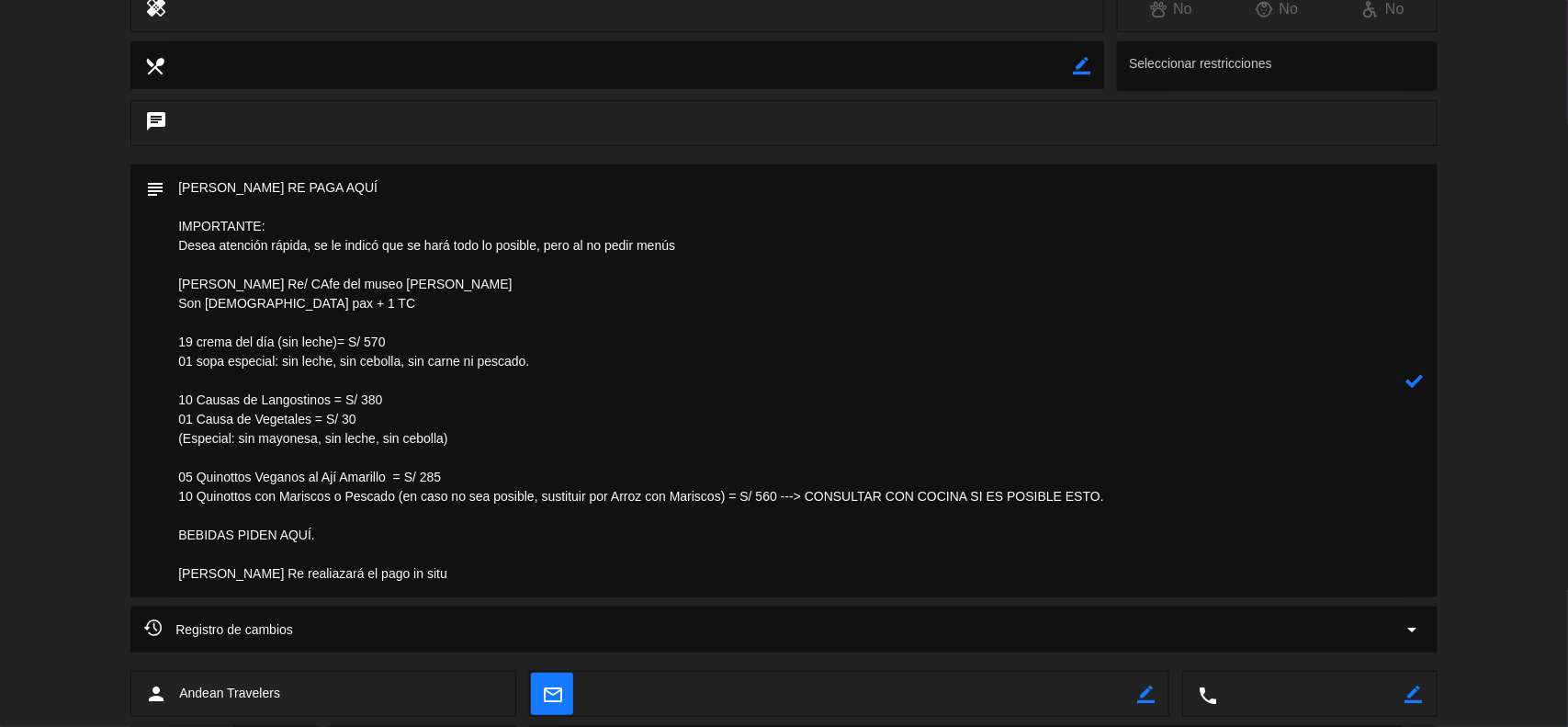
click at [392, 503] on textarea at bounding box center [784, 380] width 1242 height 433
click at [416, 537] on textarea at bounding box center [784, 380] width 1242 height 433
type textarea "[PERSON_NAME] RE PAGA AQUÍ IMPORTANTE: Desea atención rápida, se le indicó que …"
click at [1413, 379] on icon at bounding box center [1415, 381] width 18 height 18
click at [1413, 382] on icon "border_color" at bounding box center [1415, 381] width 18 height 18
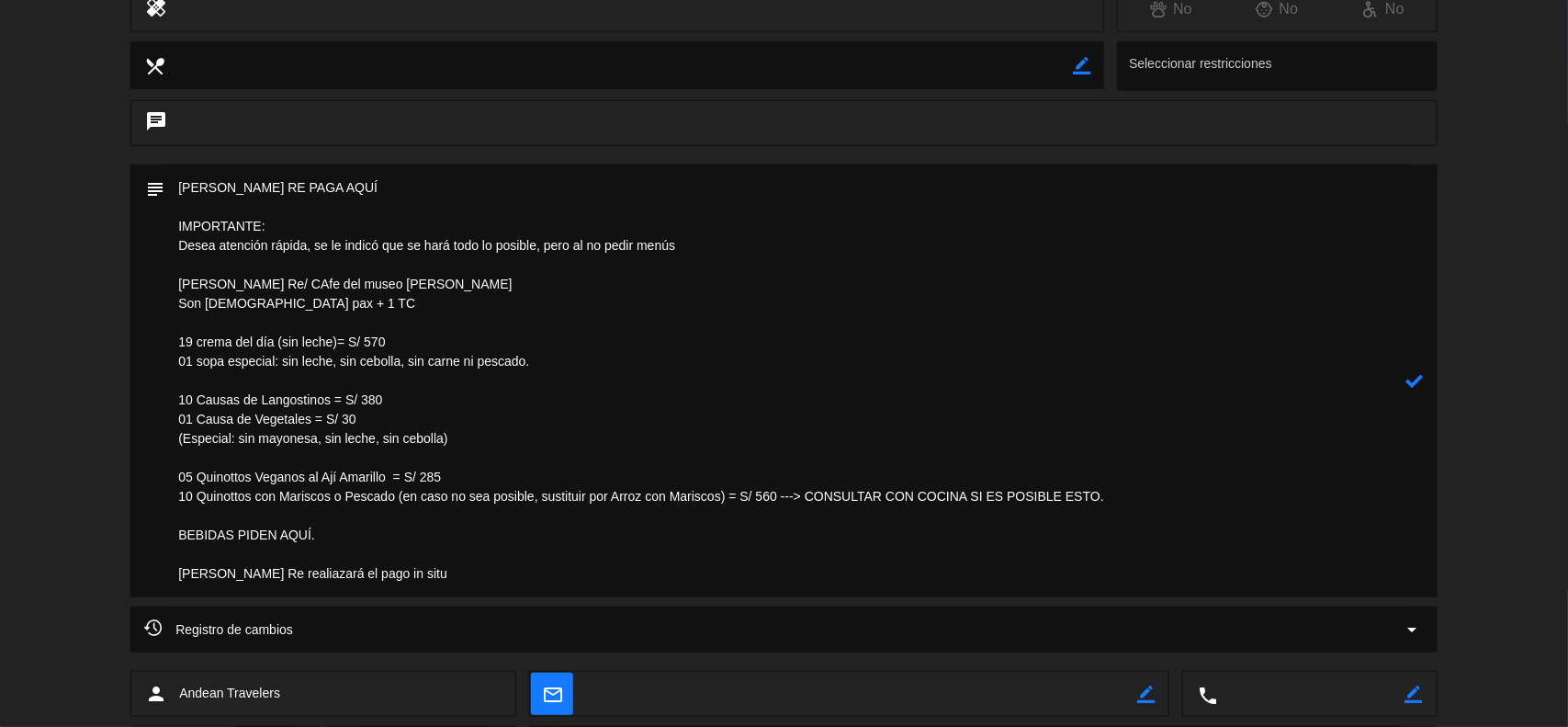
click at [1413, 382] on icon at bounding box center [1415, 381] width 18 height 18
